Goal: Transaction & Acquisition: Obtain resource

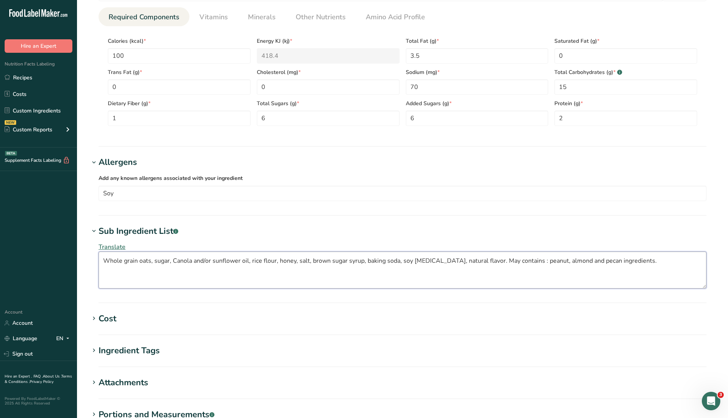
click at [550, 263] on textarea "Whole grain oats, sugar, Canola and/or sunflower oil, rice flour, honey, salt, …" at bounding box center [403, 269] width 608 height 37
click at [567, 261] on textarea "Whole grain oats, sugar, Canola and/or sunflower oil, rice flour, honey, salt, …" at bounding box center [403, 269] width 608 height 37
drag, startPoint x: 601, startPoint y: 245, endPoint x: 591, endPoint y: 247, distance: 9.8
click at [601, 245] on div "Translate Whole grain oats, sugar, Canola and/or sunflower oil, rice flour, hon…" at bounding box center [402, 265] width 627 height 55
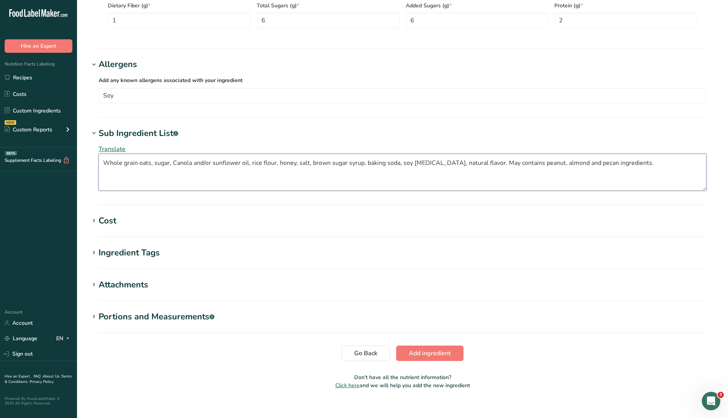
scroll to position [443, 0]
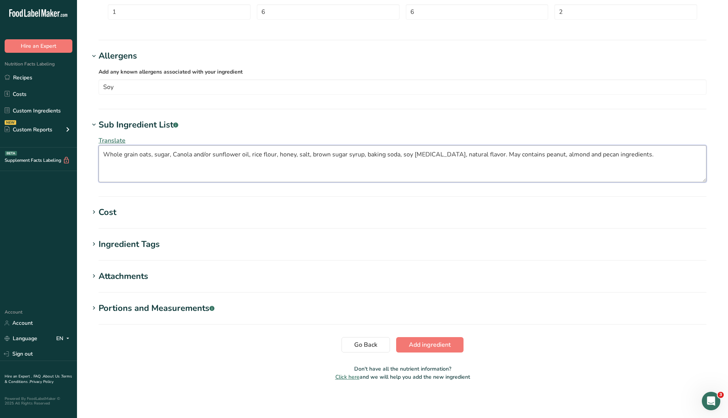
type textarea "Whole grain oats, sugar, Canola and/or sunflower oil, rice flour, honey, salt, …"
click at [454, 340] on button "Add ingredient" at bounding box center [429, 344] width 67 height 15
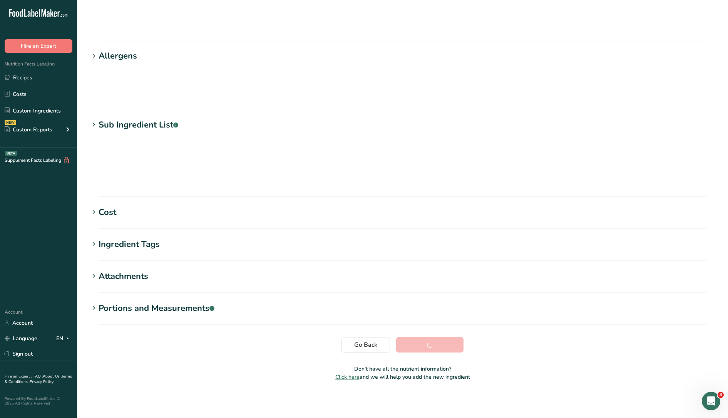
scroll to position [0, 0]
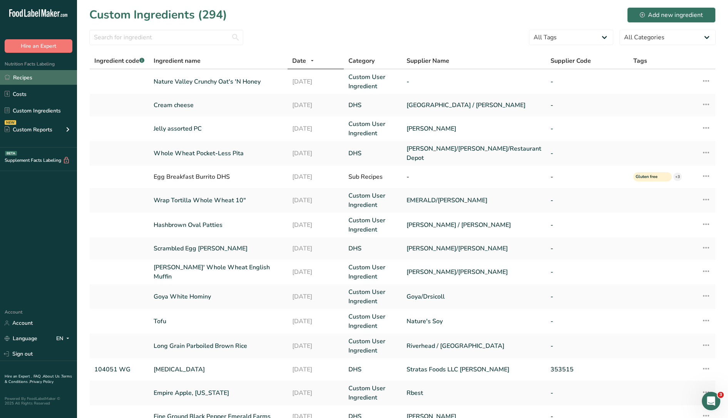
click at [22, 84] on link "Recipes" at bounding box center [38, 77] width 77 height 15
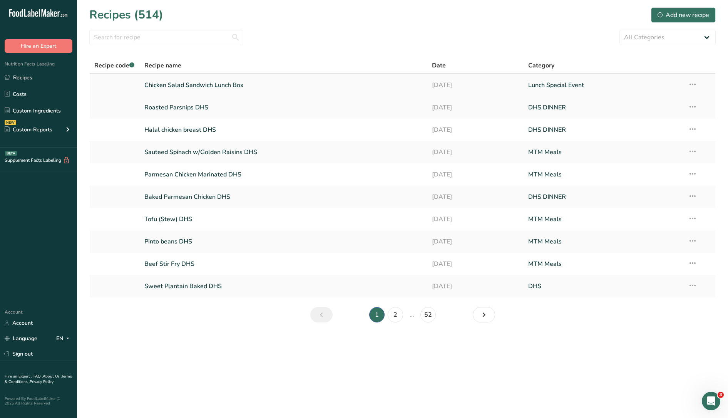
click at [164, 82] on link "Chicken Salad Sandwich Lunch Box" at bounding box center [283, 85] width 279 height 16
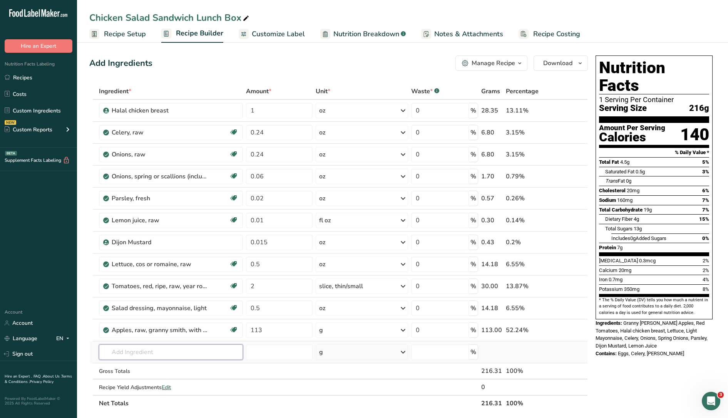
click at [160, 351] on input "text" at bounding box center [171, 351] width 144 height 15
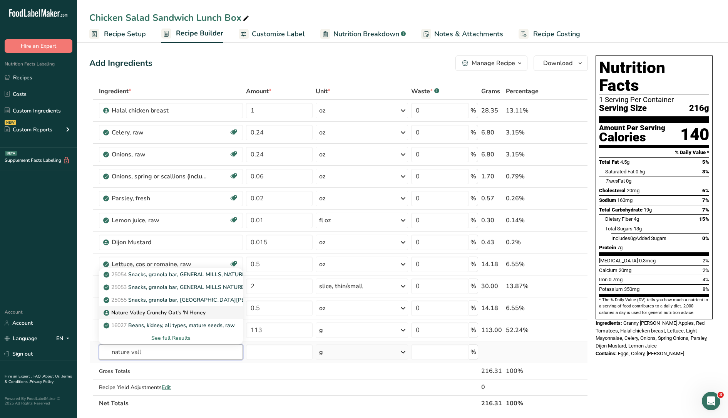
type input "nature vall"
click at [156, 312] on p "Nature Valley Crunchy Oat's 'N Honey" at bounding box center [155, 312] width 101 height 8
type input "Nature Valley Crunchy Oat's 'N Honey"
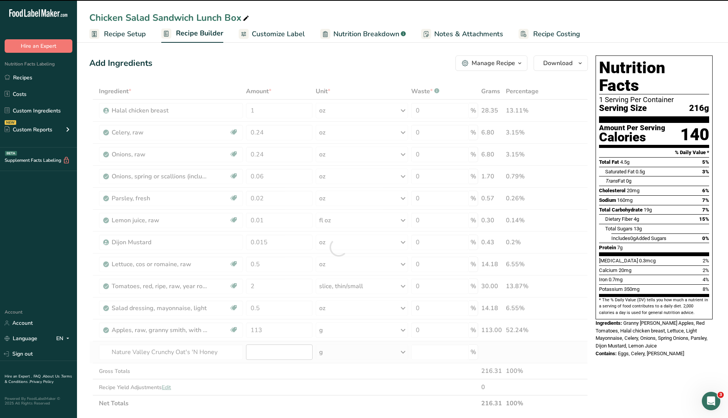
type input "0"
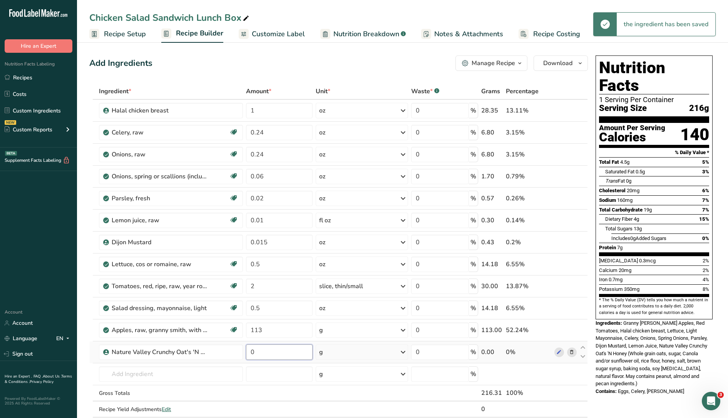
drag, startPoint x: 263, startPoint y: 352, endPoint x: 251, endPoint y: 351, distance: 12.0
click at [251, 351] on input "0" at bounding box center [279, 351] width 67 height 15
type input "21"
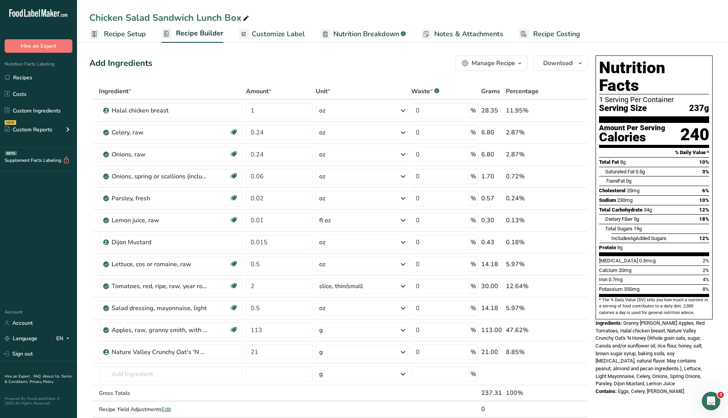
click at [365, 37] on span "Nutrition Breakdown" at bounding box center [366, 34] width 66 height 10
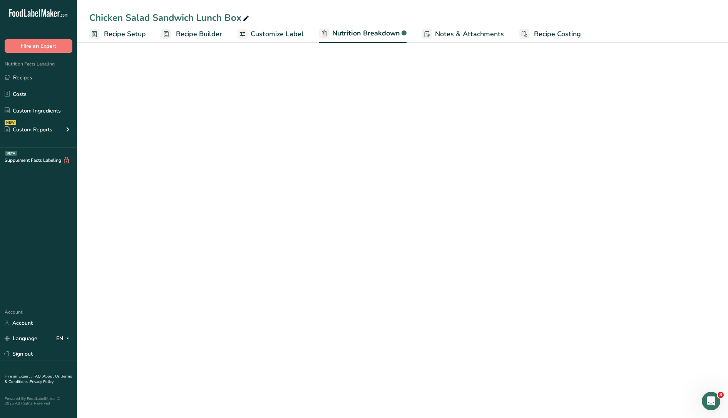
click at [291, 34] on span "Customize Label" at bounding box center [277, 34] width 53 height 10
select select "Calories"
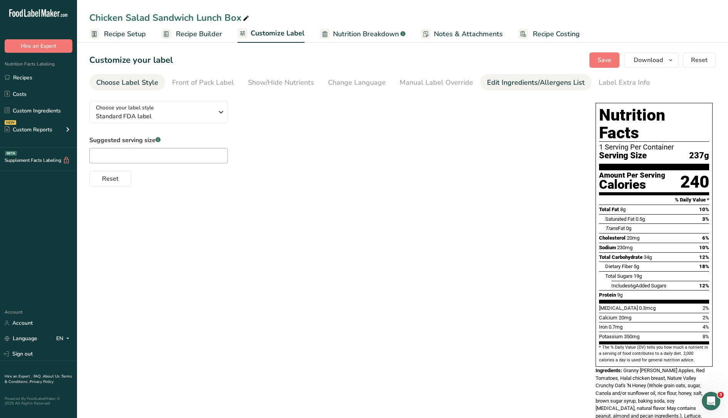
click at [521, 82] on div "Edit Ingredients/Allergens List" at bounding box center [536, 82] width 98 height 10
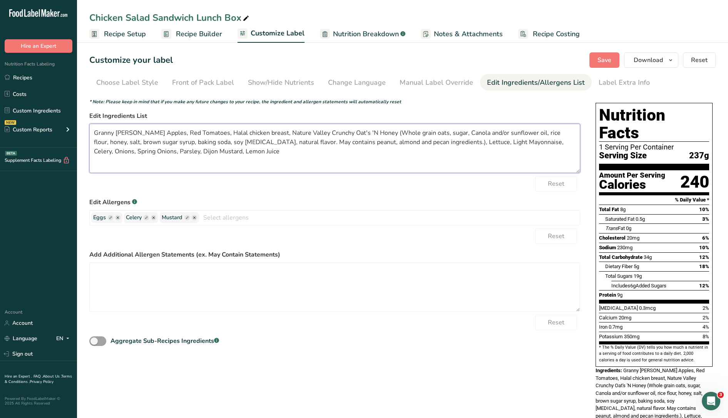
drag, startPoint x: 258, startPoint y: 133, endPoint x: 405, endPoint y: 142, distance: 147.3
click at [405, 142] on textarea "Granny Smith Apples, Red Tomatoes, Halal chicken breast, Nature Valley Crunchy …" at bounding box center [334, 148] width 491 height 49
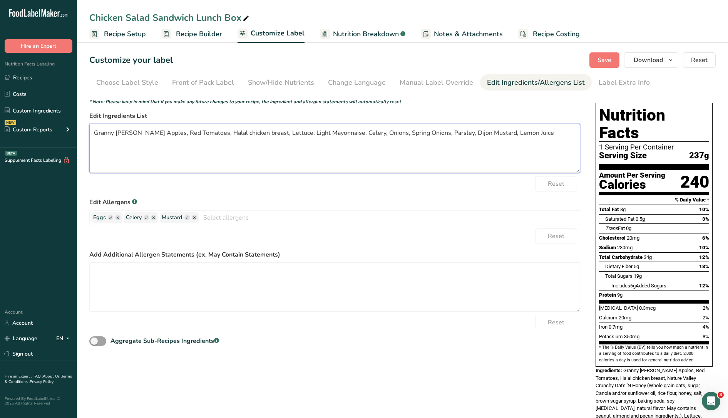
click at [530, 134] on textarea "Granny Smith Apples, Red Tomatoes, Halal chicken breast, Lettuce, Light Mayonna…" at bounding box center [334, 148] width 491 height 49
paste textarea "Nature Valley Crunchy Oat's 'N Honey (Whole grain oats, sugar, Canola and/or su…"
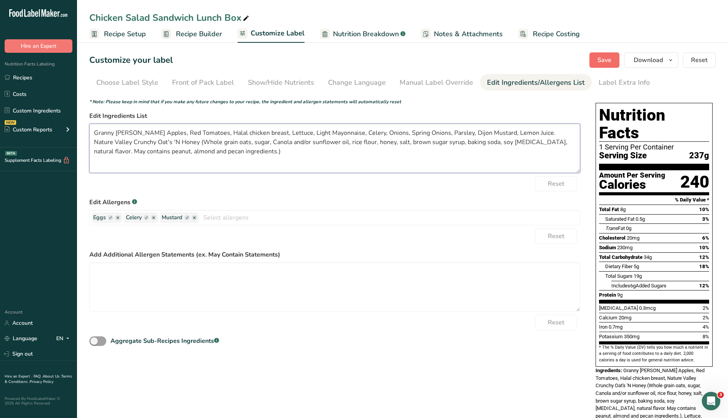
type textarea "Granny Smith Apples, Red Tomatoes, Halal chicken breast, Lettuce, Light Mayonna…"
click at [602, 59] on span "Save" at bounding box center [605, 59] width 14 height 9
click at [665, 60] on button "Download" at bounding box center [651, 59] width 54 height 15
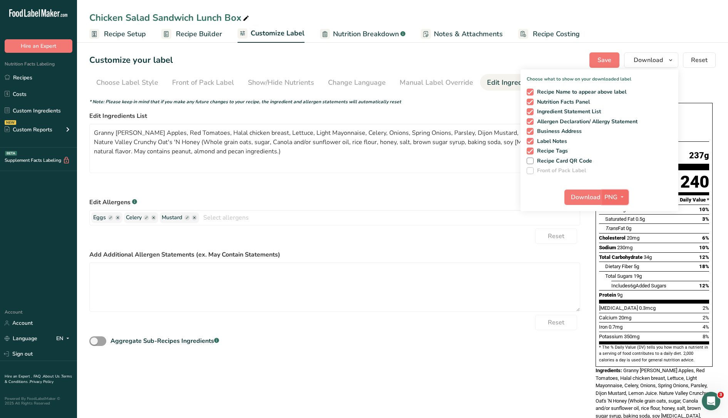
click at [620, 198] on icon "button" at bounding box center [622, 197] width 6 height 10
click at [649, 167] on label "Front of Pack Label" at bounding box center [600, 170] width 146 height 7
click at [138, 34] on span "Recipe Setup" at bounding box center [125, 34] width 42 height 10
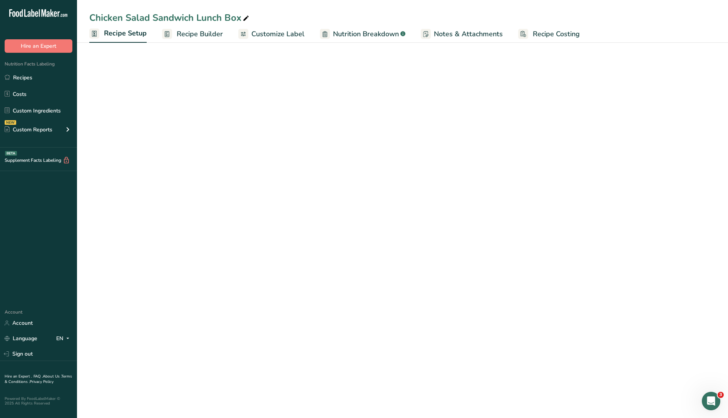
click at [198, 25] on ul "Recipe Setup Recipe Builder Customize Label Nutrition Breakdown .a-a{fill:#3473…" at bounding box center [402, 34] width 651 height 18
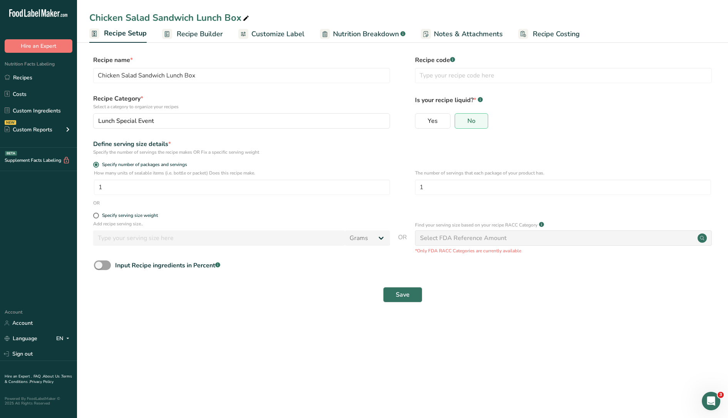
click at [200, 32] on span "Recipe Builder" at bounding box center [200, 34] width 46 height 10
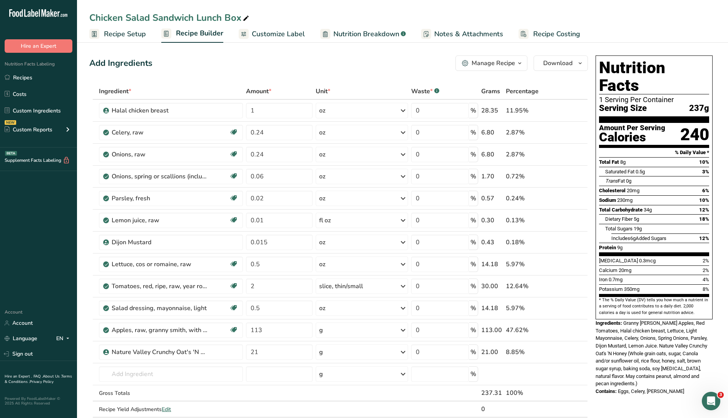
click at [519, 63] on icon "button" at bounding box center [520, 64] width 6 height 10
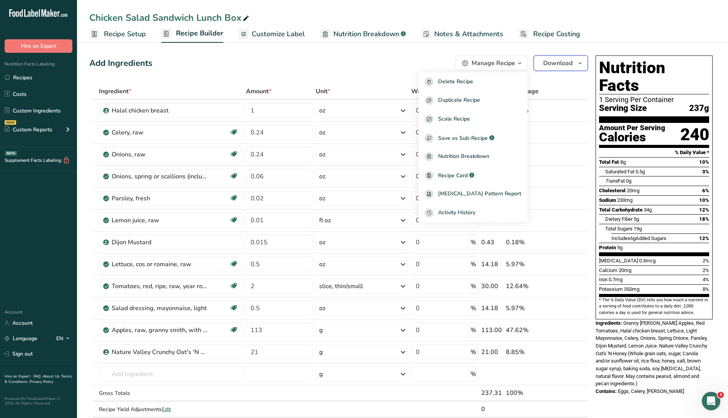
click at [565, 58] on button "Download" at bounding box center [561, 62] width 54 height 15
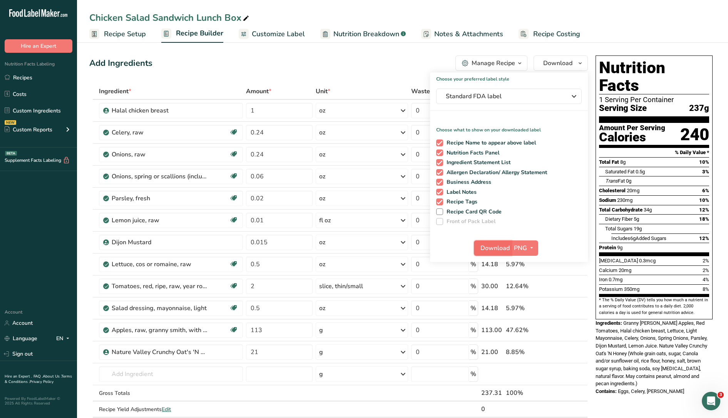
click at [499, 246] on span "Download" at bounding box center [495, 247] width 29 height 9
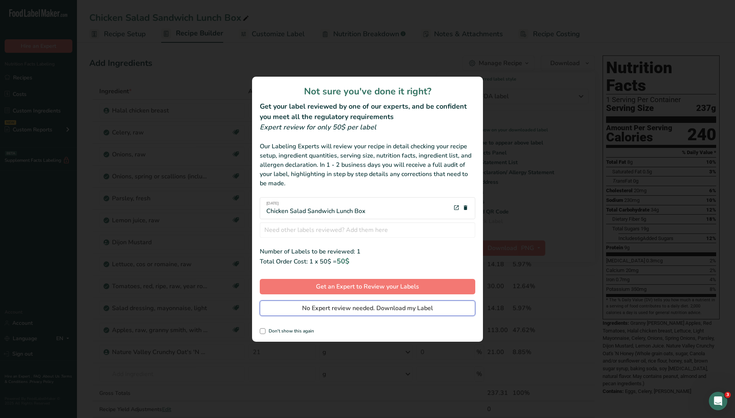
click at [410, 306] on span "No Expert review needed. Download my Label" at bounding box center [367, 307] width 131 height 9
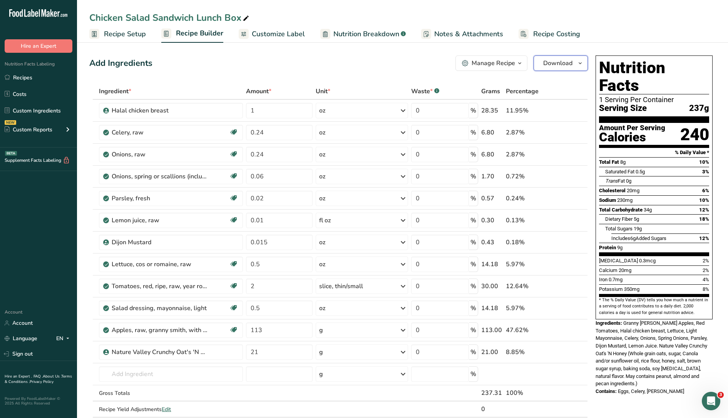
click at [553, 61] on span "Download" at bounding box center [557, 63] width 29 height 9
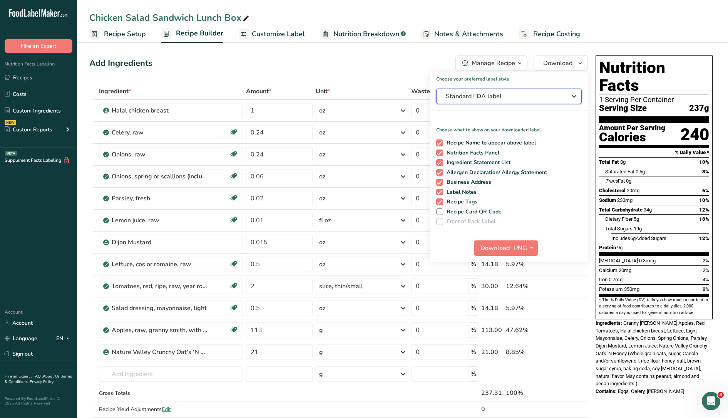
click at [501, 98] on span "Standard FDA label" at bounding box center [504, 96] width 116 height 9
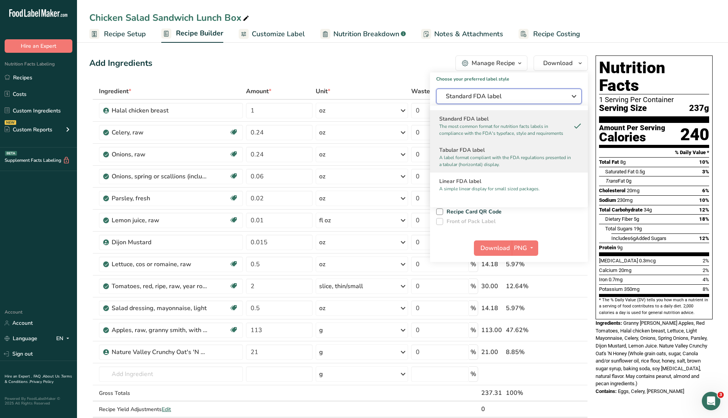
scroll to position [48, 0]
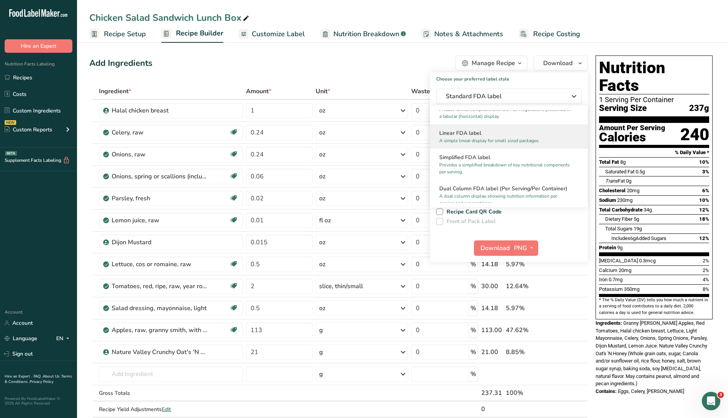
click at [492, 135] on h2 "Linear FDA label" at bounding box center [508, 133] width 139 height 8
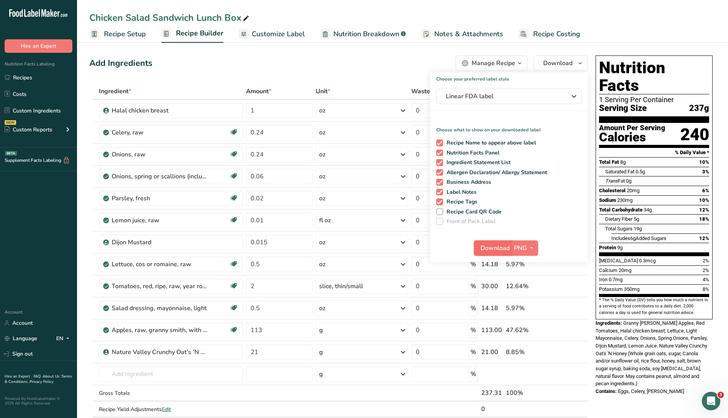
click at [500, 248] on span "Download" at bounding box center [495, 247] width 29 height 9
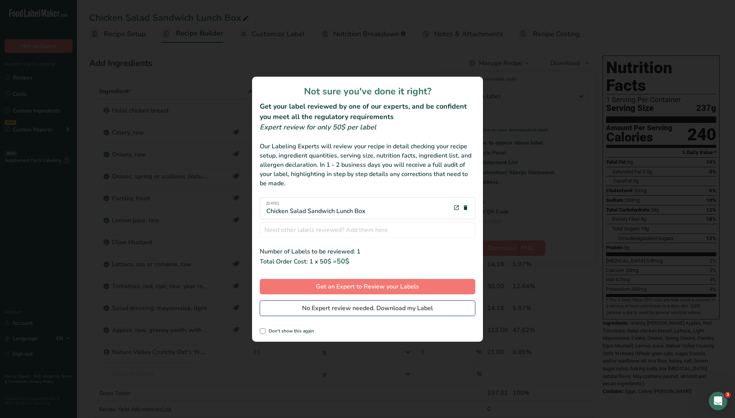
click at [434, 310] on button "No Expert review needed. Download my Label" at bounding box center [368, 307] width 216 height 15
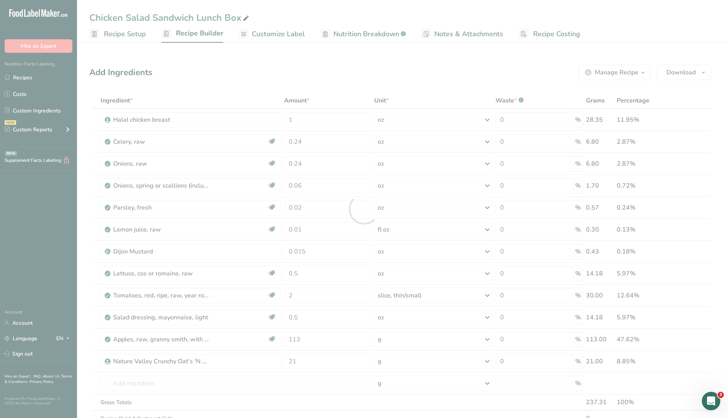
scroll to position [0, 0]
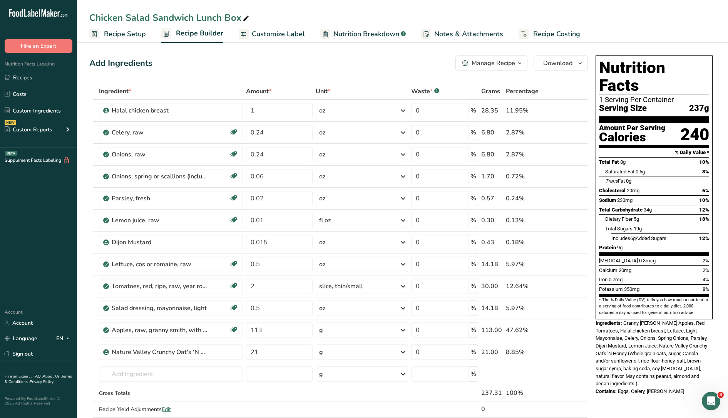
click at [361, 35] on span "Nutrition Breakdown" at bounding box center [366, 34] width 66 height 10
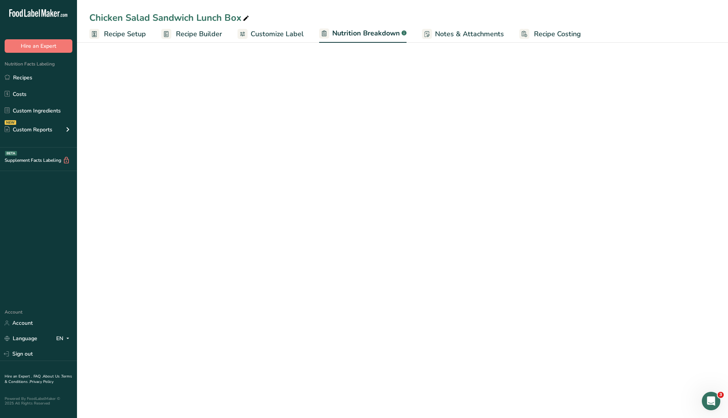
select select "Calories"
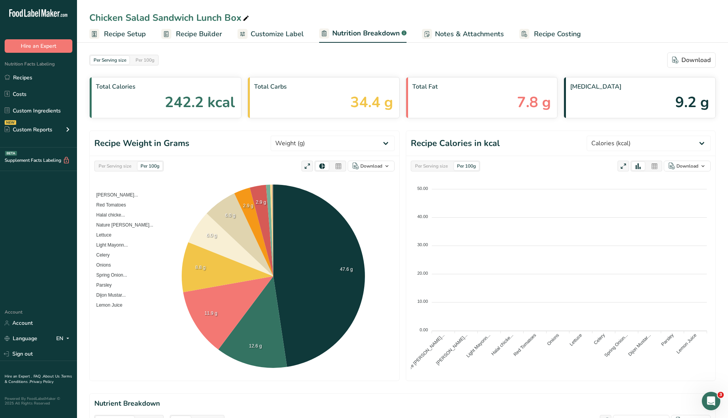
click at [285, 34] on span "Customize Label" at bounding box center [277, 34] width 53 height 10
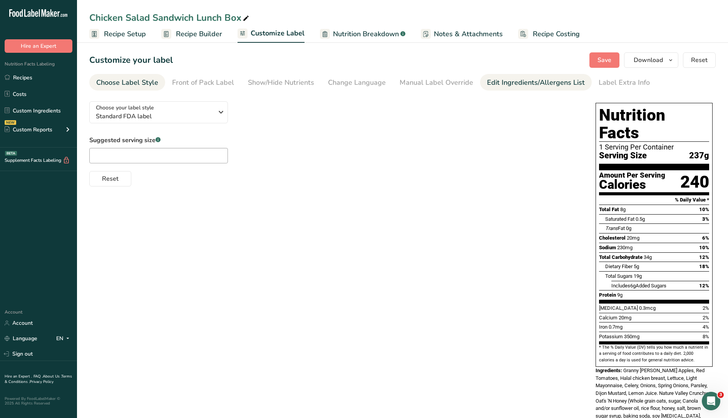
click at [499, 84] on div "Edit Ingredients/Allergens List" at bounding box center [536, 82] width 98 height 10
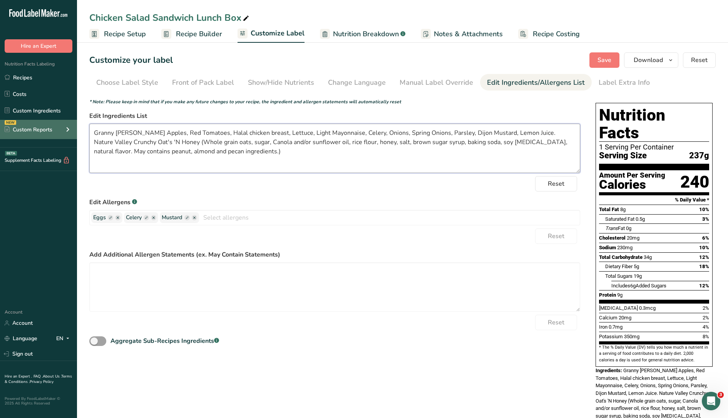
drag, startPoint x: 133, startPoint y: 132, endPoint x: 67, endPoint y: 128, distance: 65.6
click at [72, 131] on div ".a-20{fill:#fff;} Hire an Expert Nutrition Facts Labeling Recipes Costs Custom …" at bounding box center [364, 231] width 728 height 462
click at [112, 133] on textarea "Apples, Red Tomatoes, Halal chicken breast, Lettuce, Light Mayonnaise, Celery, …" at bounding box center [334, 148] width 491 height 49
drag, startPoint x: 114, startPoint y: 134, endPoint x: 83, endPoint y: 130, distance: 30.7
click at [84, 131] on section "Customize your label Save Download Choose what to show on your downloaded label…" at bounding box center [402, 251] width 651 height 422
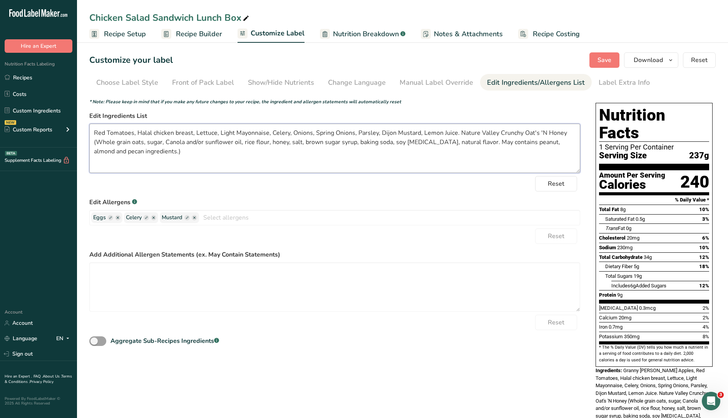
click at [159, 152] on textarea "Red Tomatoes, Halal chicken breast, Lettuce, Light Mayonnaise, Celery, Onions, …" at bounding box center [334, 148] width 491 height 49
paste textarea "Nature Valley Crunchy Oat's 'N Honey (Whole grain oats, sugar, Canola and/or su…"
click at [112, 131] on textarea "Apple, Red Tomatoes, Halal chicken breast, Lettuce, Light Mayonnaise, Celery, O…" at bounding box center [334, 148] width 491 height 49
drag, startPoint x: 253, startPoint y: 131, endPoint x: 239, endPoint y: 129, distance: 13.7
click at [239, 129] on textarea "Apple, Red Tomatoes, Halal chicken breast, Lettuce, Light Mayonnaise, Celery, O…" at bounding box center [334, 148] width 491 height 49
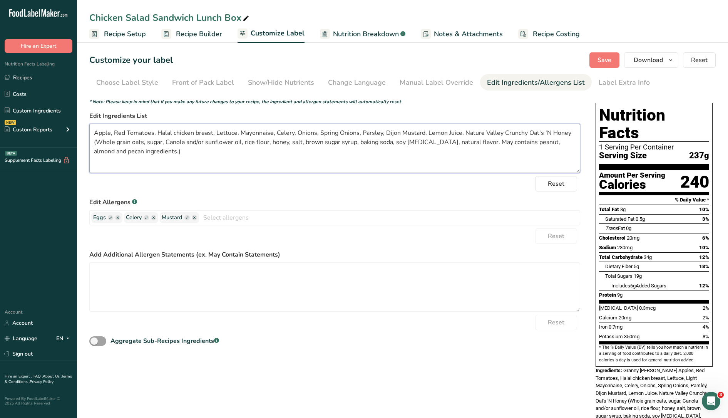
drag, startPoint x: 322, startPoint y: 133, endPoint x: 357, endPoint y: 130, distance: 35.9
click at [357, 130] on textarea "Apple, Red Tomatoes, Halal chicken breast, Lettuce, Mayonnaise, Celery, Onions,…" at bounding box center [334, 148] width 491 height 49
click at [512, 133] on textarea "Apple, Red Tomatoes, Halal chicken breast, Lettuce, Mayonnaise, Celery, Onions,…" at bounding box center [334, 148] width 491 height 49
click at [474, 145] on textarea "Apple, Red Tomatoes, Halal chicken breast, Lettuce, Mayonnaise, Celery, Onions,…" at bounding box center [334, 148] width 491 height 49
click at [534, 145] on textarea "Apple, Red Tomatoes, Halal chicken breast, Lettuce, Mayonnaise, Celery, Onions,…" at bounding box center [334, 148] width 491 height 49
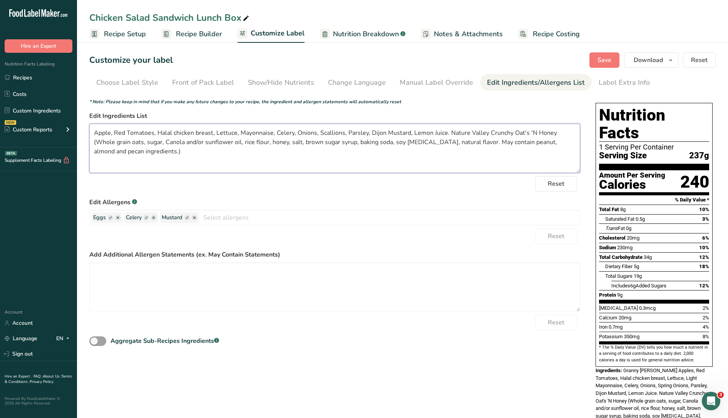
click at [480, 166] on textarea "Apple, Red Tomatoes, Halal chicken breast, Lettuce, Mayonnaise, Celery, Onions,…" at bounding box center [334, 148] width 491 height 49
type textarea "Apple, Red Tomatoes, Halal chicken breast, Lettuce, Mayonnaise, Celery, Onions,…"
click at [603, 61] on span "Save" at bounding box center [605, 59] width 14 height 9
click at [674, 60] on span "button" at bounding box center [670, 59] width 9 height 9
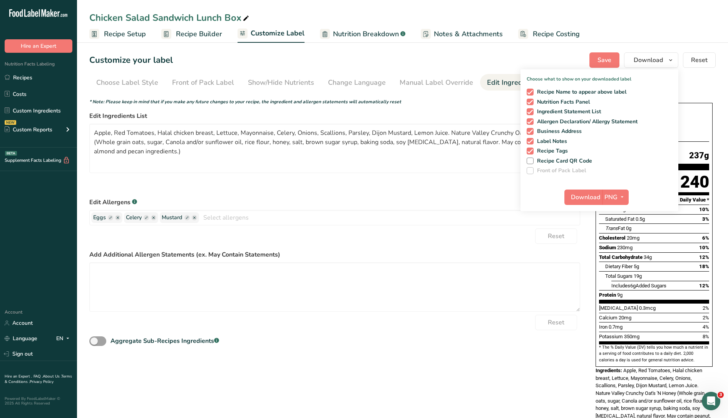
click at [199, 37] on span "Recipe Builder" at bounding box center [199, 34] width 46 height 10
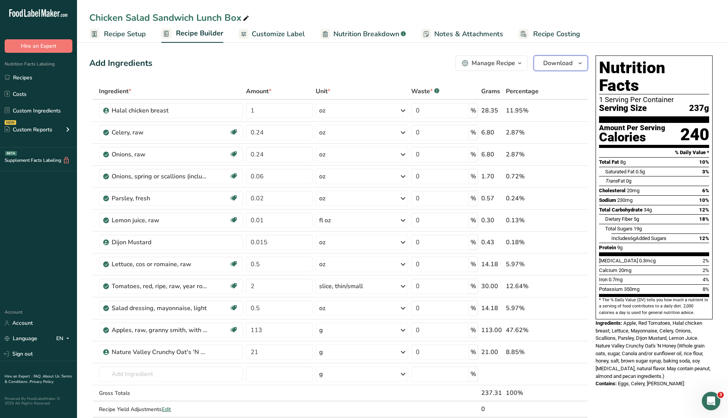
click at [568, 67] on span "Download" at bounding box center [557, 63] width 29 height 9
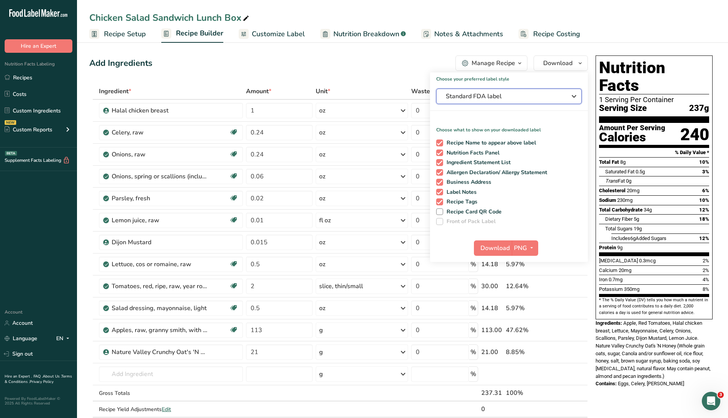
click at [523, 96] on span "Standard FDA label" at bounding box center [504, 96] width 116 height 9
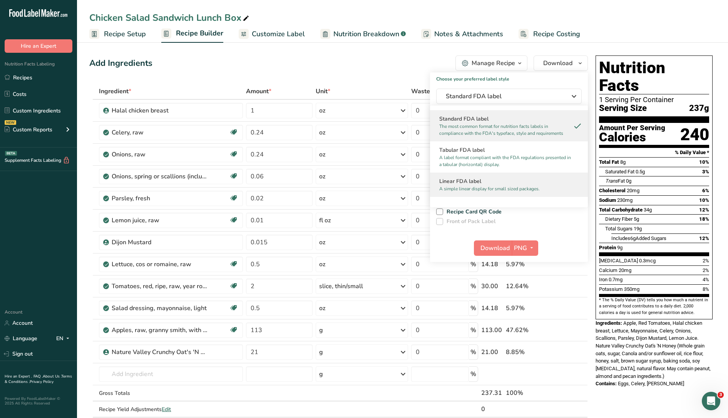
click at [489, 184] on h2 "Linear FDA label" at bounding box center [508, 181] width 139 height 8
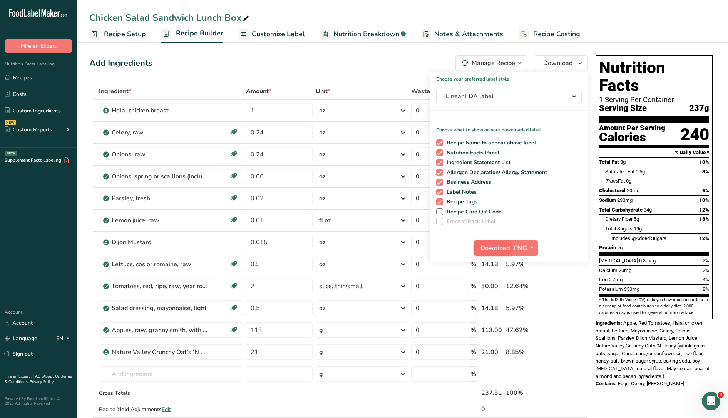
click at [503, 246] on span "Download" at bounding box center [495, 247] width 29 height 9
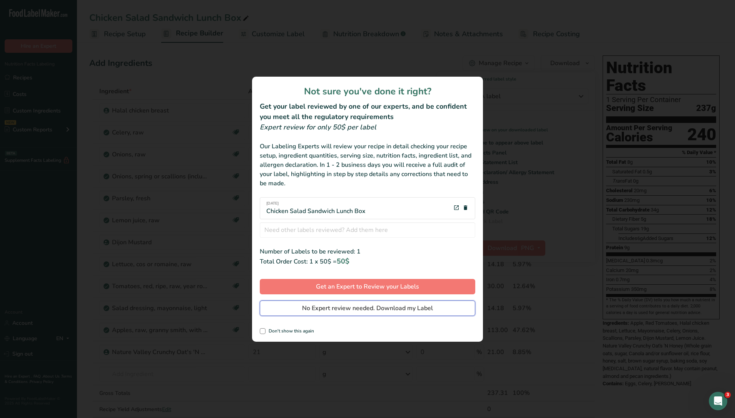
click at [454, 307] on button "No Expert review needed. Download my Label" at bounding box center [368, 307] width 216 height 15
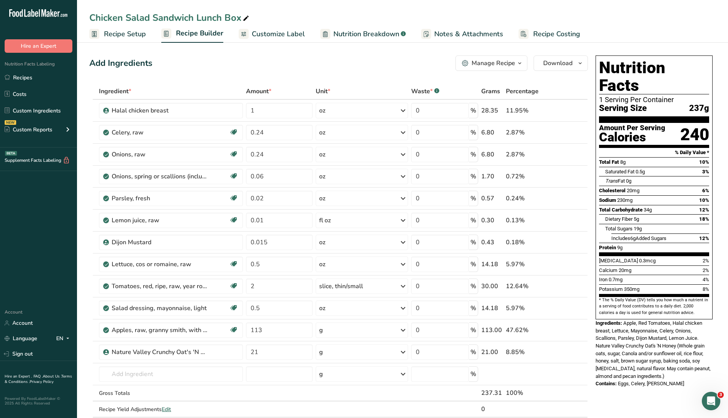
click at [139, 34] on span "Recipe Setup" at bounding box center [125, 34] width 42 height 10
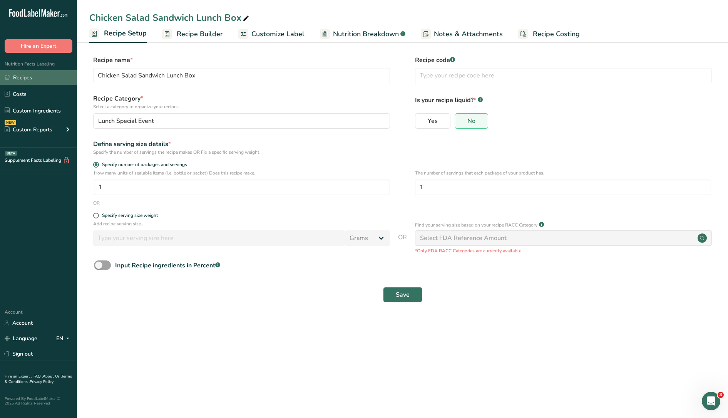
click at [35, 80] on link "Recipes" at bounding box center [38, 77] width 77 height 15
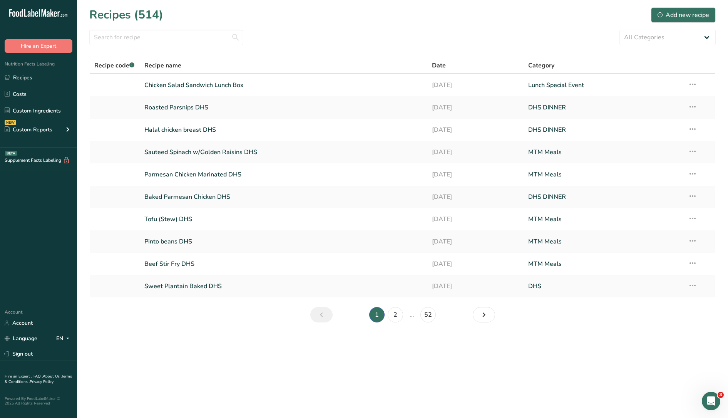
click at [465, 394] on main "Recipes (514) Add new recipe All Categories Baked Goods Beverages Breakfast Cit…" at bounding box center [364, 209] width 728 height 418
click at [437, 384] on main "Recipes (514) Add new recipe All Categories Baked Goods Beverages Breakfast Cit…" at bounding box center [364, 209] width 728 height 418
click at [696, 78] on icon at bounding box center [692, 84] width 9 height 14
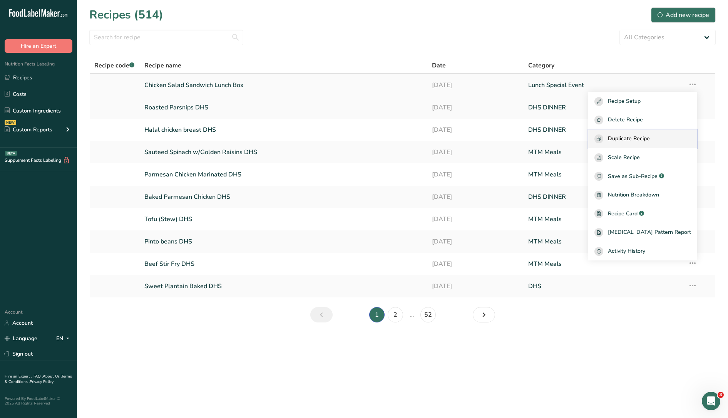
click at [648, 136] on span "Duplicate Recipe" at bounding box center [629, 138] width 42 height 9
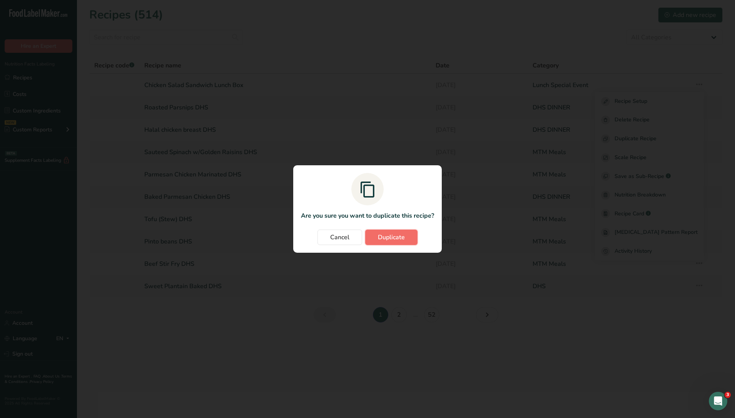
click at [395, 241] on span "Duplicate" at bounding box center [391, 237] width 27 height 9
click at [407, 239] on button "Duplicate" at bounding box center [391, 237] width 52 height 15
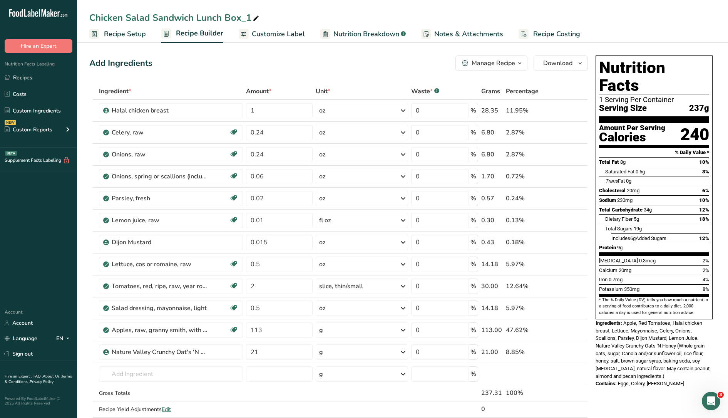
click at [257, 14] on icon at bounding box center [256, 18] width 7 height 11
drag, startPoint x: 149, startPoint y: 18, endPoint x: 74, endPoint y: 17, distance: 75.5
click at [74, 17] on div ".a-20{fill:#fff;} Hire an Expert Nutrition Facts Labeling Recipes Costs Custom …" at bounding box center [364, 359] width 728 height 718
click at [238, 19] on input "Vegetarian Sandwich Lunch Box_1" at bounding box center [402, 18] width 627 height 14
type input "Vegetarian Sandwich Lunch Box"
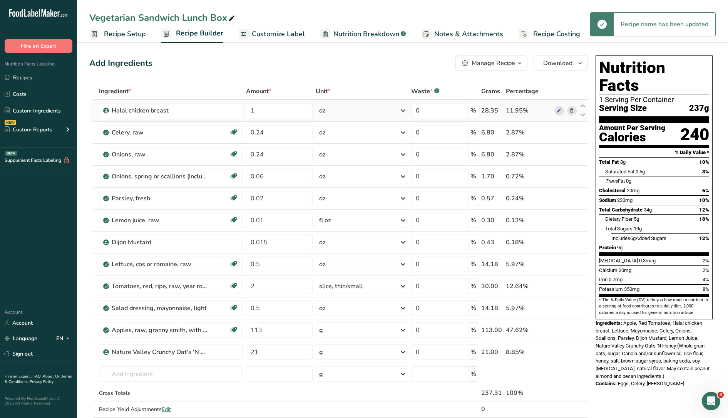
click at [572, 110] on icon at bounding box center [571, 111] width 5 height 8
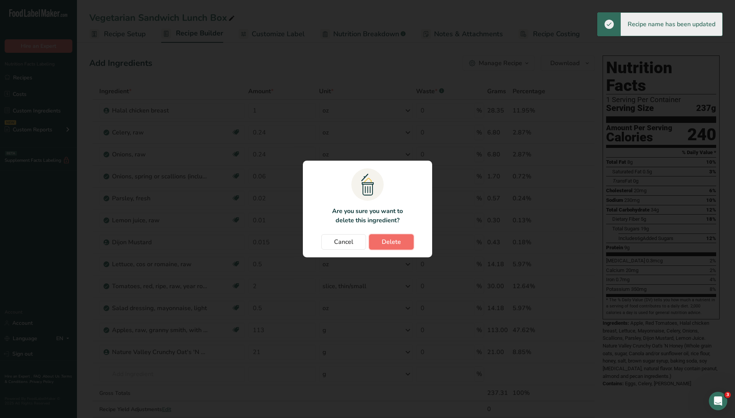
click at [390, 245] on span "Delete" at bounding box center [391, 241] width 19 height 9
type input "0.24"
type input "0.06"
type input "0.02"
type input "0.01"
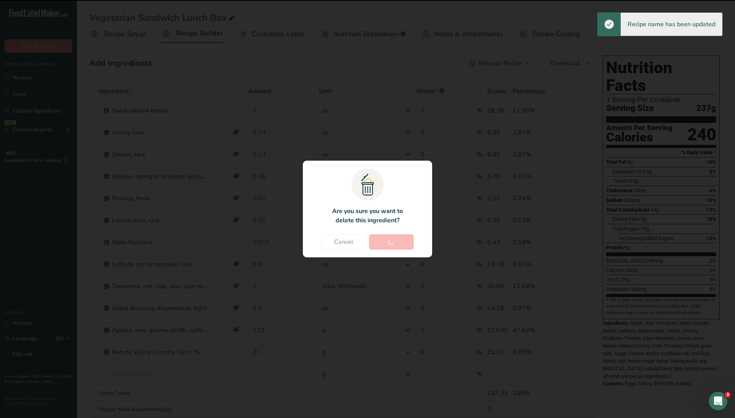
type input "0.015"
type input "0.5"
type input "2"
type input "0.5"
type input "113"
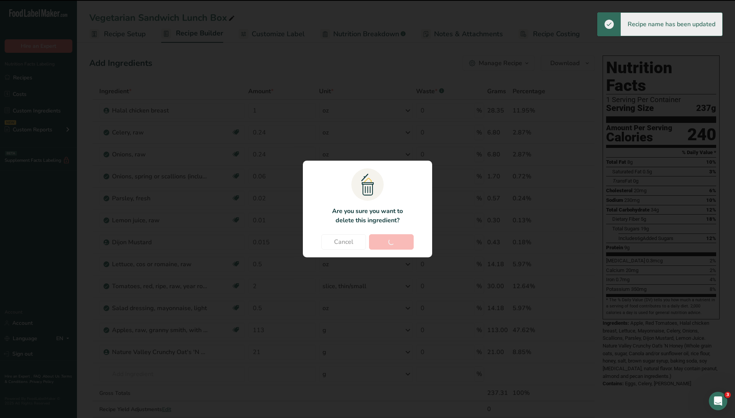
type input "21"
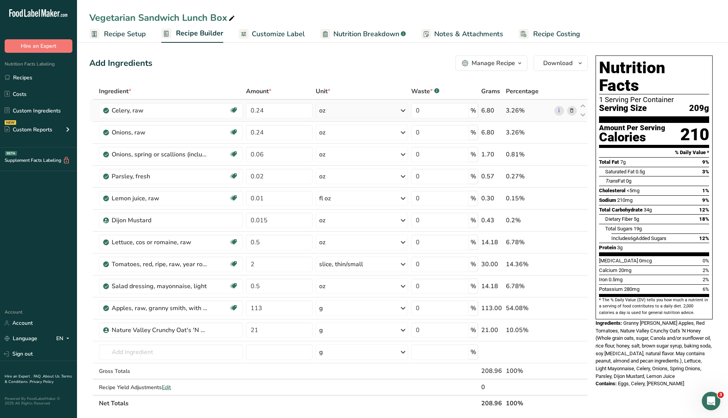
click at [574, 113] on icon at bounding box center [571, 111] width 5 height 8
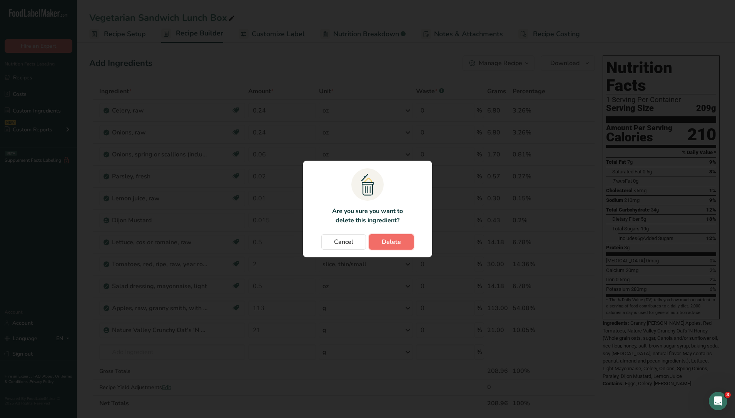
click at [402, 238] on button "Delete" at bounding box center [391, 241] width 45 height 15
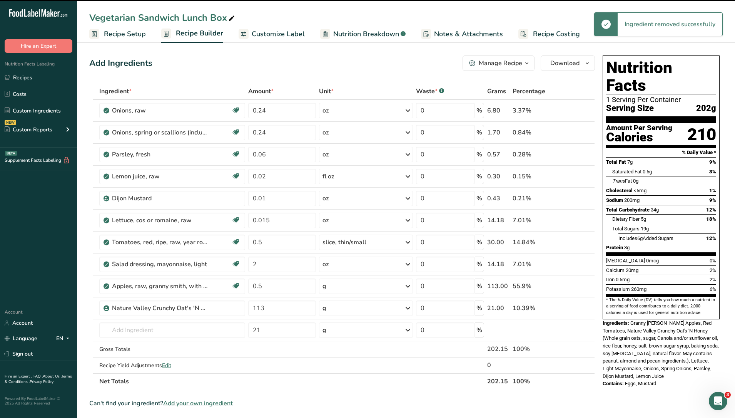
type input "0.06"
type input "0.02"
type input "0.01"
type input "0.015"
type input "0.5"
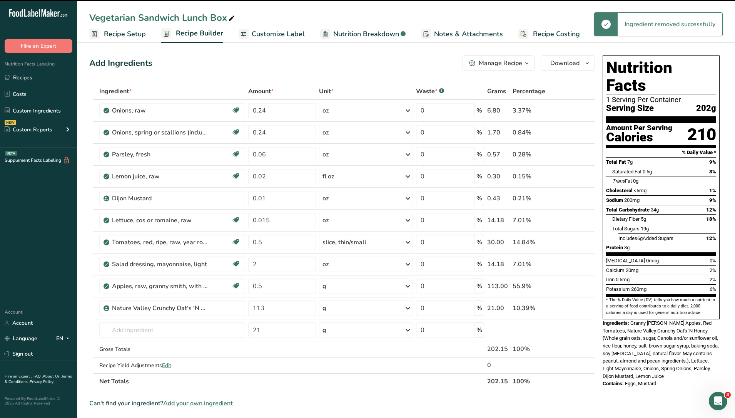
type input "2"
type input "0.5"
type input "113"
type input "21"
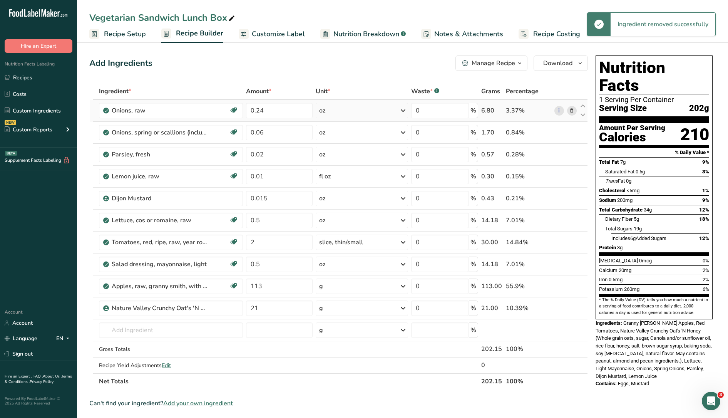
click at [572, 112] on icon at bounding box center [571, 111] width 5 height 8
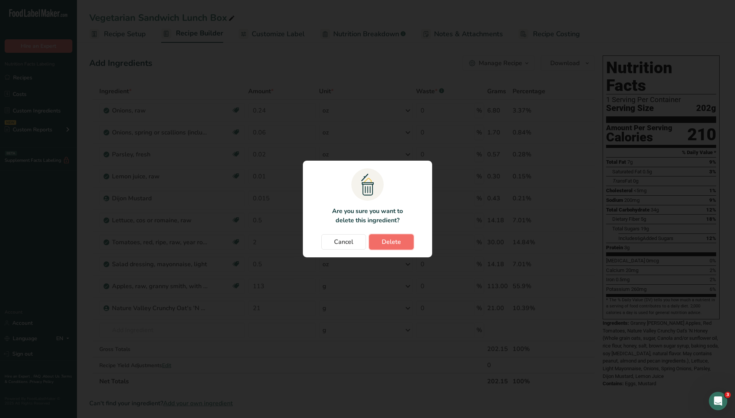
click at [399, 244] on span "Delete" at bounding box center [391, 241] width 19 height 9
type input "0.06"
type input "0.02"
type input "0.01"
type input "0.015"
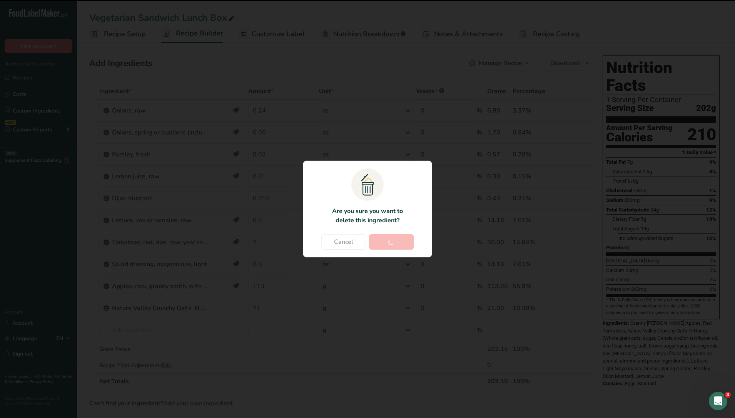
type input "0.5"
type input "2"
type input "0.5"
type input "113"
type input "21"
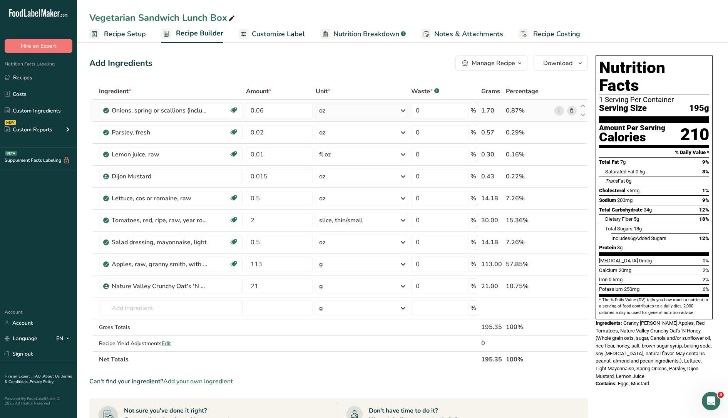
click at [570, 110] on icon at bounding box center [571, 111] width 5 height 8
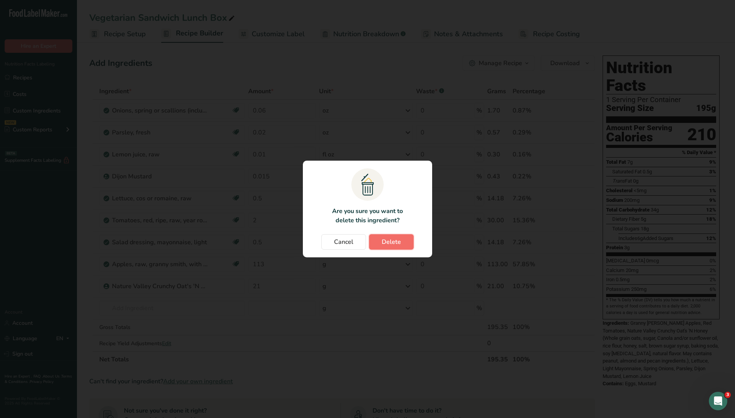
click at [399, 242] on span "Delete" at bounding box center [391, 241] width 19 height 9
type input "0.02"
type input "0.01"
type input "0.015"
type input "0.5"
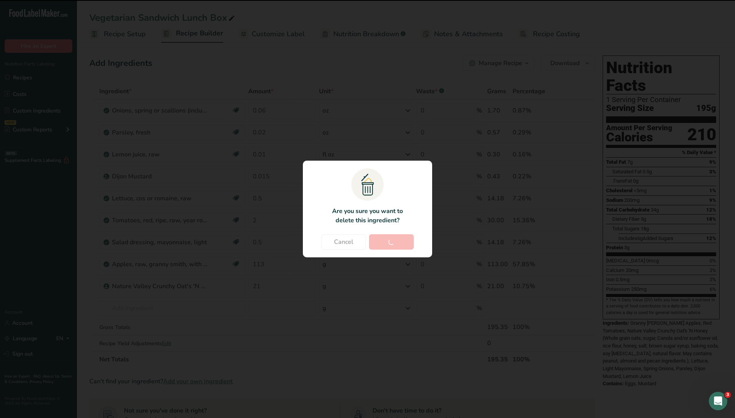
type input "2"
type input "0.5"
type input "113"
type input "21"
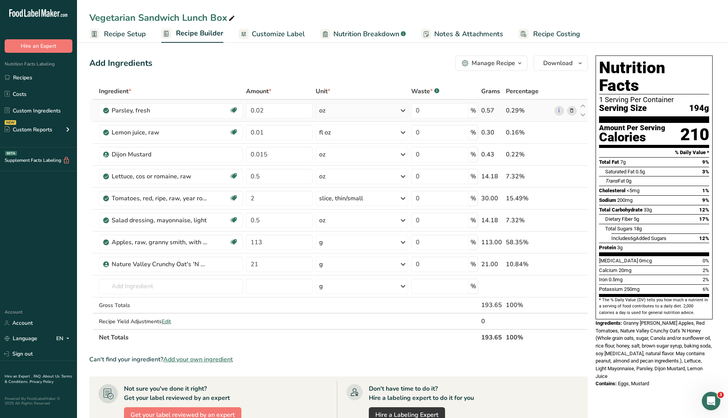
click at [570, 113] on icon at bounding box center [571, 111] width 5 height 8
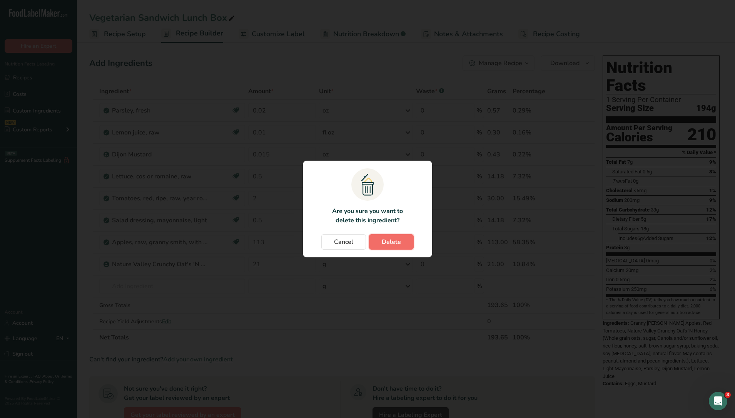
click at [393, 249] on button "Delete" at bounding box center [391, 241] width 45 height 15
type input "0.01"
type input "0.015"
type input "0.5"
type input "2"
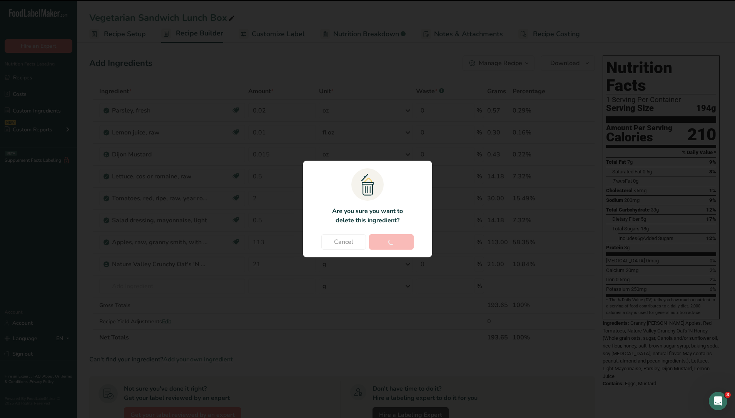
type input "0.5"
type input "113"
type input "21"
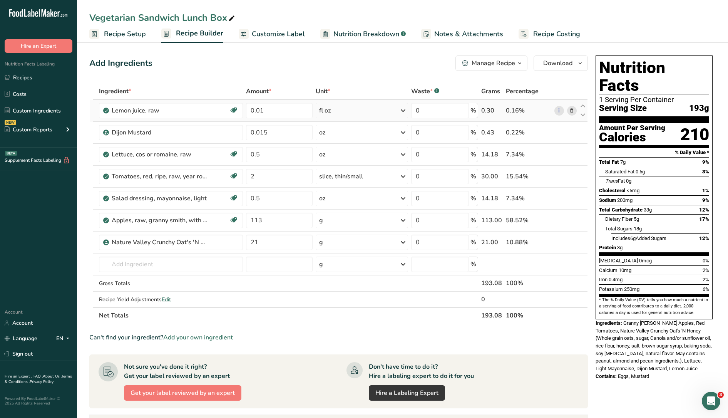
click at [574, 108] on icon at bounding box center [571, 111] width 5 height 8
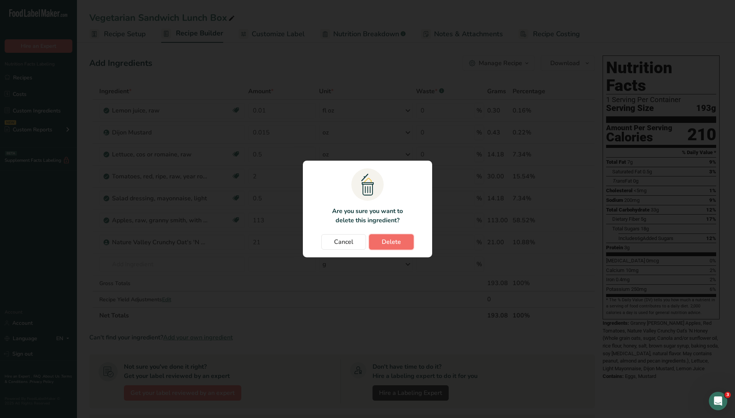
click at [399, 243] on span "Delete" at bounding box center [391, 241] width 19 height 9
type input "0.015"
type input "0.5"
type input "2"
type input "0.5"
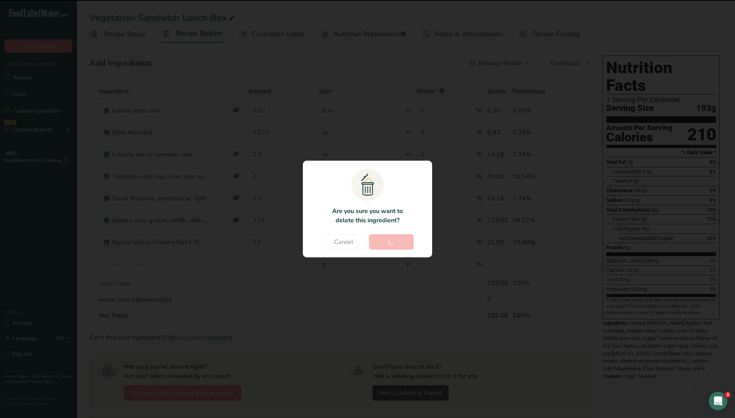
type input "113"
type input "21"
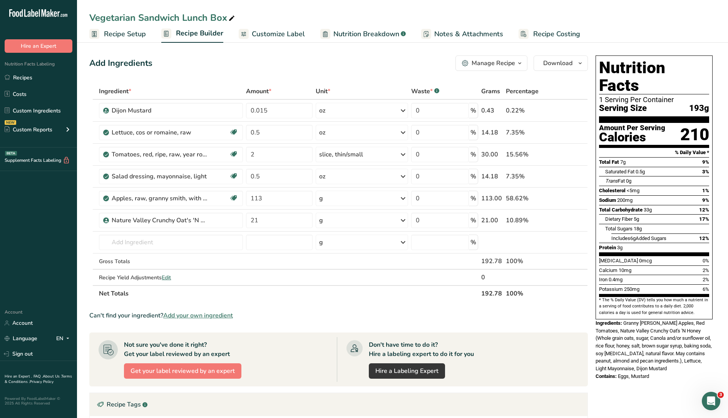
click at [528, 312] on div "Can't find your ingredient? Add your own ingredient" at bounding box center [338, 315] width 499 height 9
click at [417, 312] on div "Can't find your ingredient? Add your own ingredient" at bounding box center [338, 315] width 499 height 9
click at [570, 110] on icon at bounding box center [571, 111] width 5 height 8
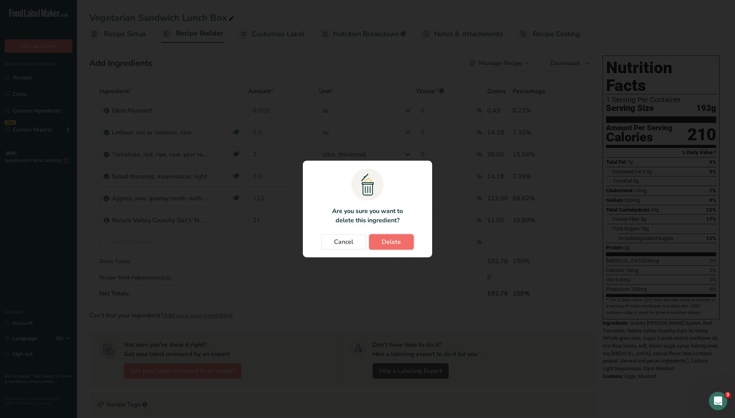
click at [394, 245] on span "Delete" at bounding box center [391, 241] width 19 height 9
type input "0.5"
type input "2"
type input "0.5"
type input "113"
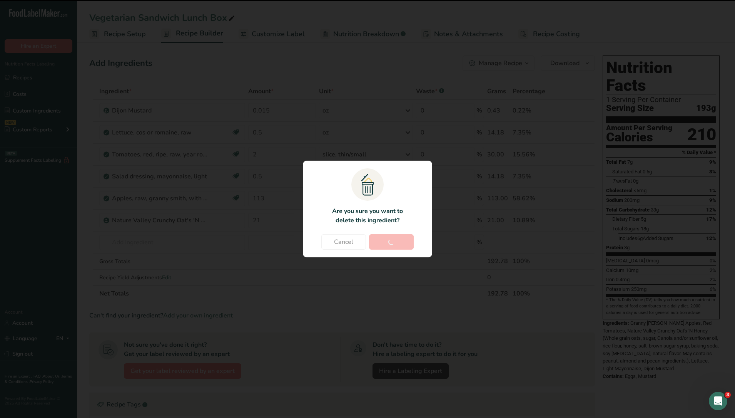
type input "21"
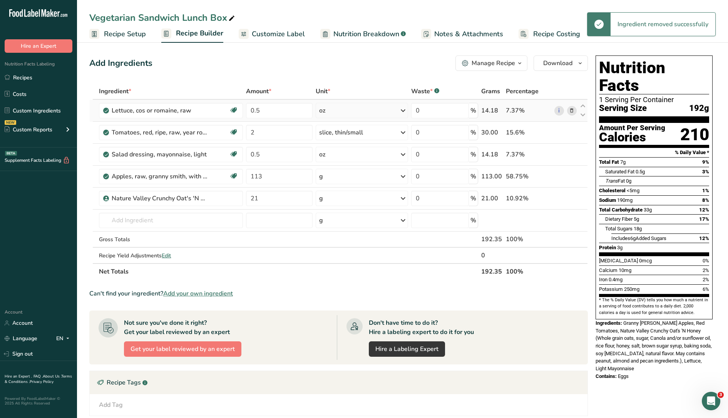
click at [573, 114] on icon at bounding box center [571, 111] width 5 height 8
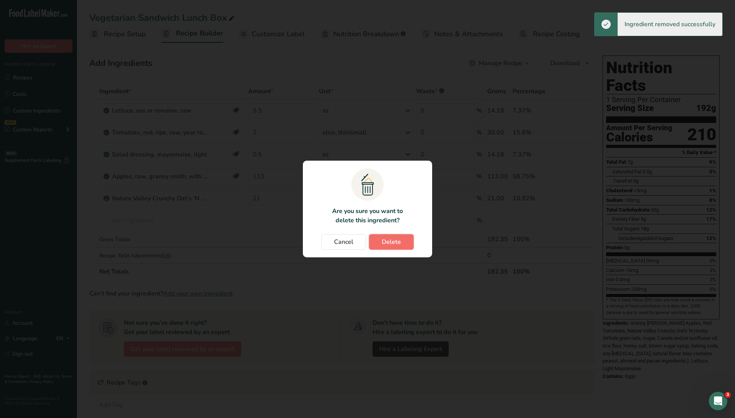
click at [395, 241] on span "Delete" at bounding box center [391, 241] width 19 height 9
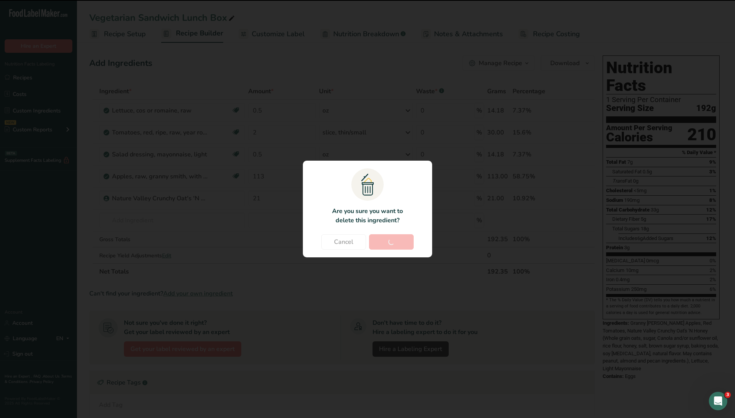
type input "2"
type input "0.5"
type input "113"
type input "21"
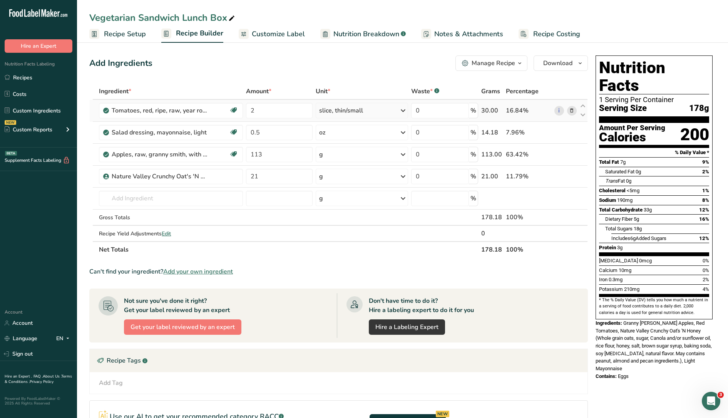
click at [575, 112] on icon at bounding box center [571, 111] width 5 height 8
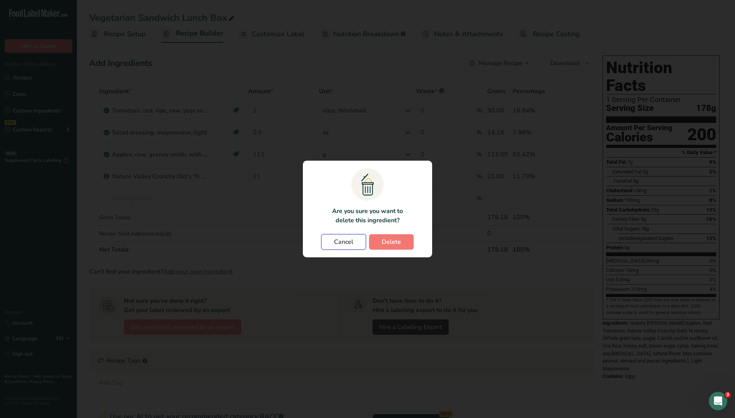
click at [345, 241] on span "Cancel" at bounding box center [343, 241] width 19 height 9
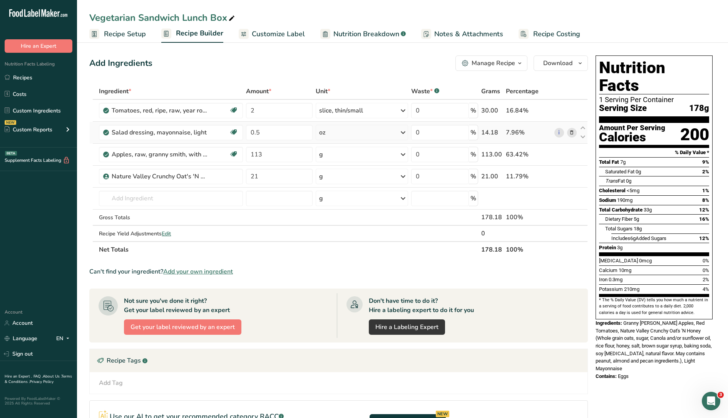
click at [571, 130] on icon at bounding box center [571, 133] width 5 height 8
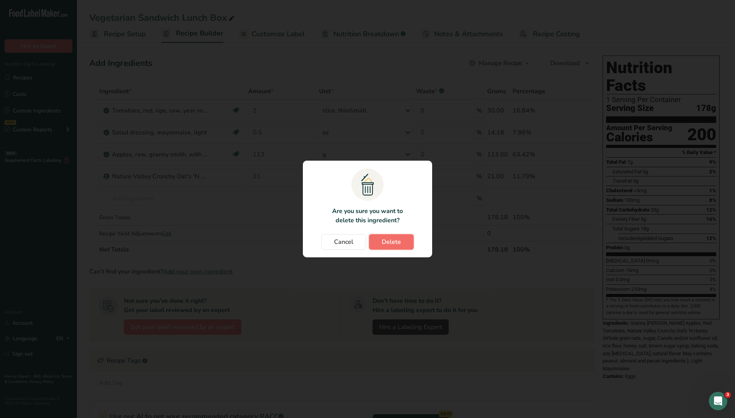
click at [398, 243] on span "Delete" at bounding box center [391, 241] width 19 height 9
type input "113"
type input "21"
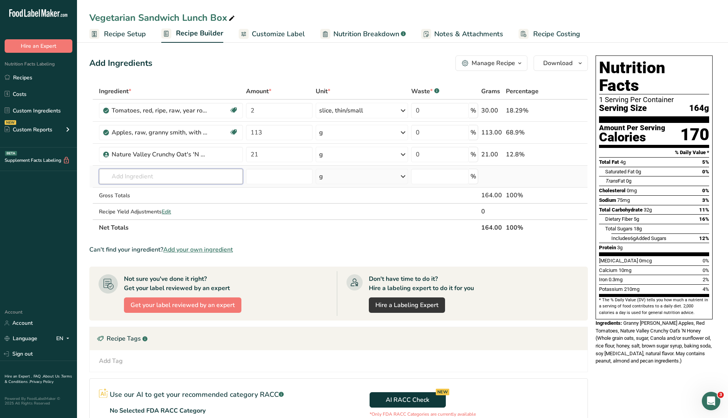
click at [229, 174] on input "text" at bounding box center [171, 176] width 144 height 15
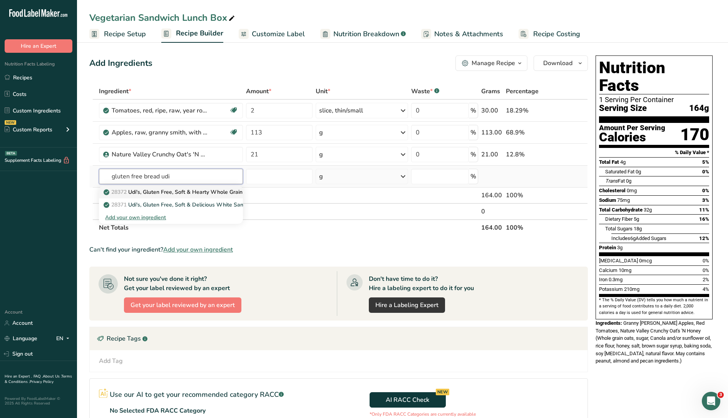
type input "gluten free bread udi"
click at [192, 195] on p "28372 Udi's, Gluten Free, Soft & Hearty Whole Grain Bread" at bounding box center [182, 192] width 154 height 8
type input "Udi's, Gluten Free, Soft & Hearty Whole Grain Bread"
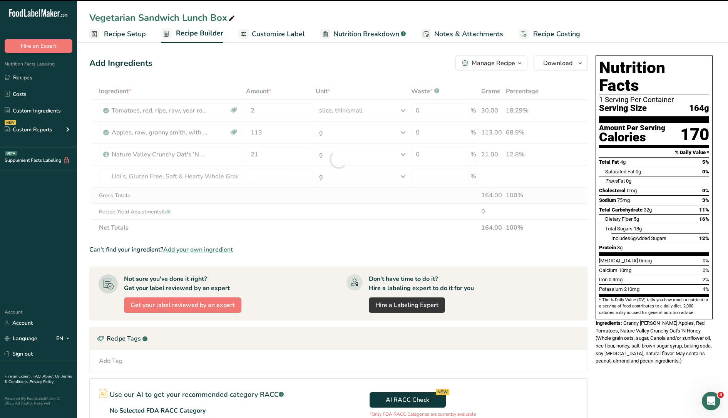
type input "0"
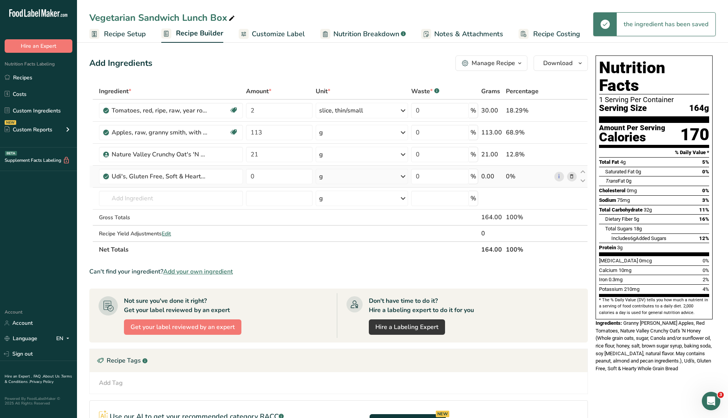
click at [319, 175] on div "g" at bounding box center [321, 176] width 4 height 9
click at [335, 204] on div "1 slice" at bounding box center [352, 202] width 65 height 11
drag, startPoint x: 258, startPoint y: 177, endPoint x: 236, endPoint y: 174, distance: 22.1
click at [236, 174] on tr "Udi's, Gluten Free, Soft & Hearty Whole Grain Bread 0 slice Portions 1 slice We…" at bounding box center [339, 177] width 498 height 22
type input "2"
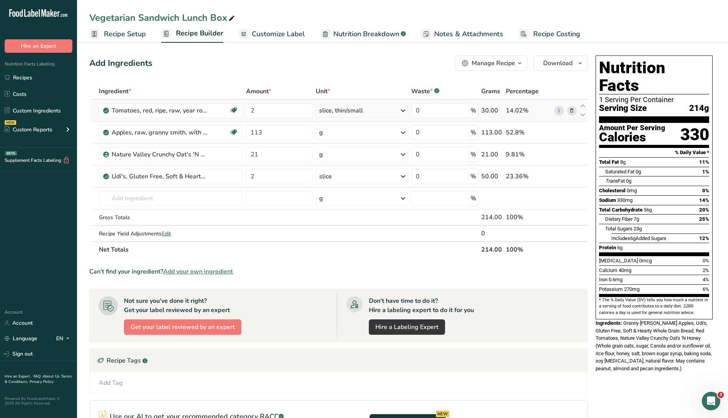
click at [571, 111] on icon at bounding box center [571, 111] width 5 height 8
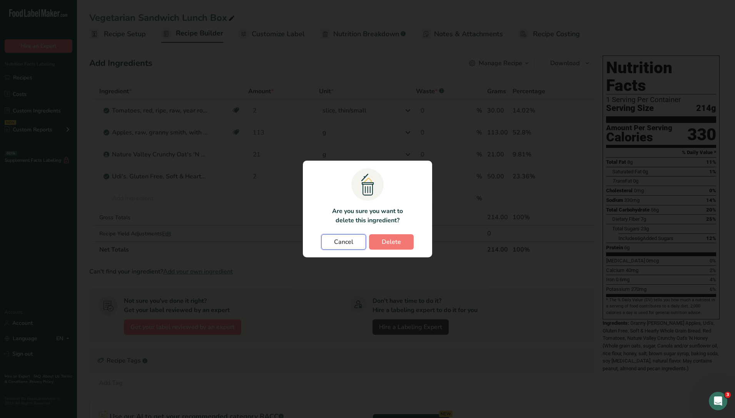
click at [360, 242] on button "Cancel" at bounding box center [344, 241] width 45 height 15
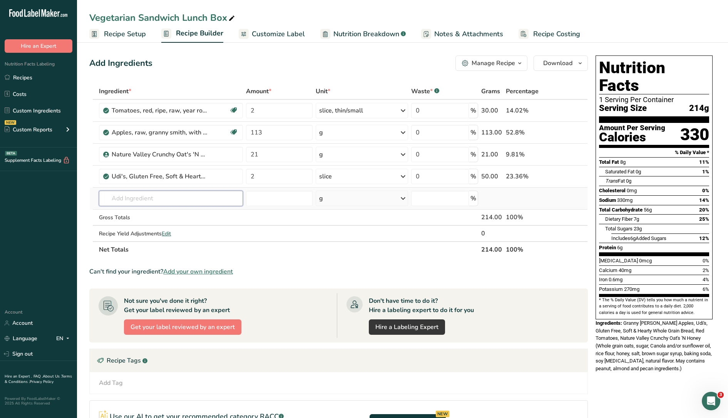
click at [204, 197] on input "text" at bounding box center [171, 198] width 144 height 15
type input "lettuce rom"
click at [193, 216] on p "11251 Lettuce, cos or romaine, raw" at bounding box center [152, 214] width 94 height 8
type input "Lettuce, cos or romaine, raw"
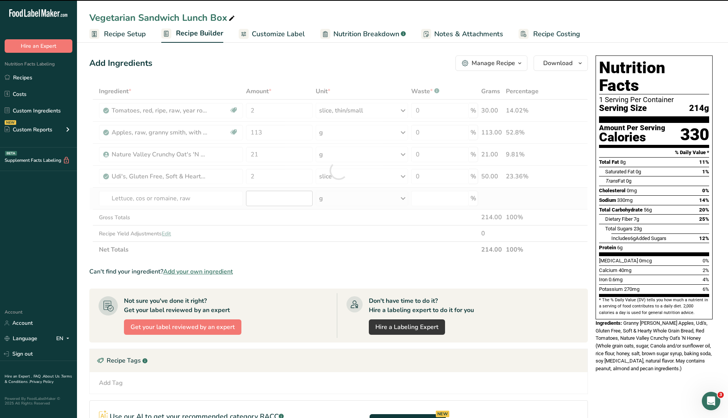
type input "0"
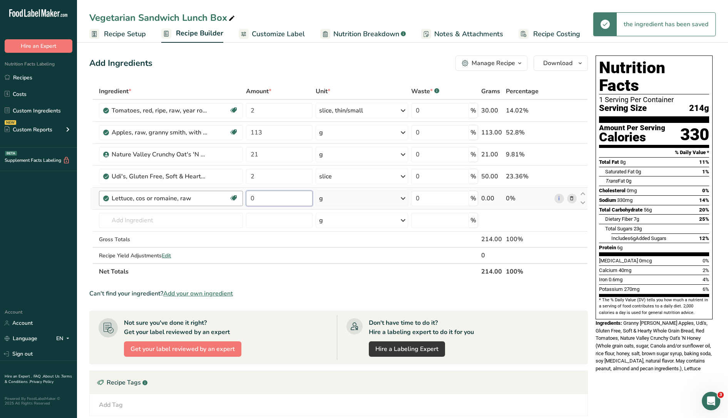
drag, startPoint x: 279, startPoint y: 197, endPoint x: 232, endPoint y: 194, distance: 47.0
click at [232, 194] on tr "Lettuce, cos or romaine, raw Dairy free Gluten free Vegan Vegetarian Soy free 0…" at bounding box center [339, 199] width 498 height 22
type input "0.5"
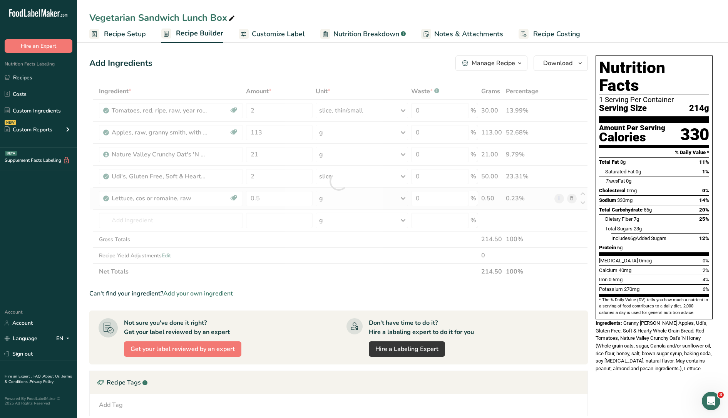
click at [323, 203] on div "Ingredient * Amount * Unit * Waste * .a-a{fill:#347362;}.b-a{fill:#fff;} Grams …" at bounding box center [338, 181] width 499 height 196
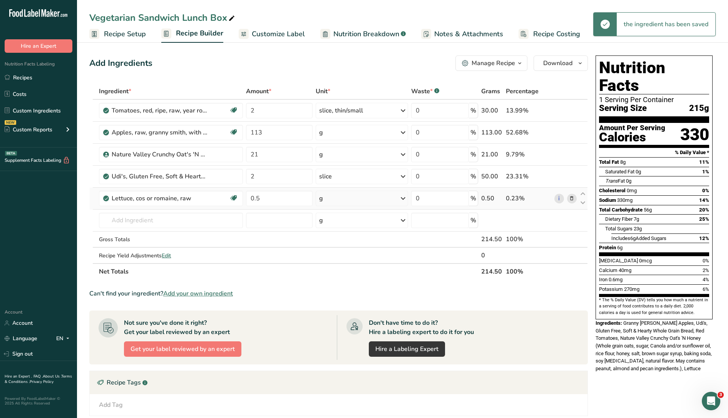
click at [323, 201] on div "g" at bounding box center [321, 198] width 4 height 9
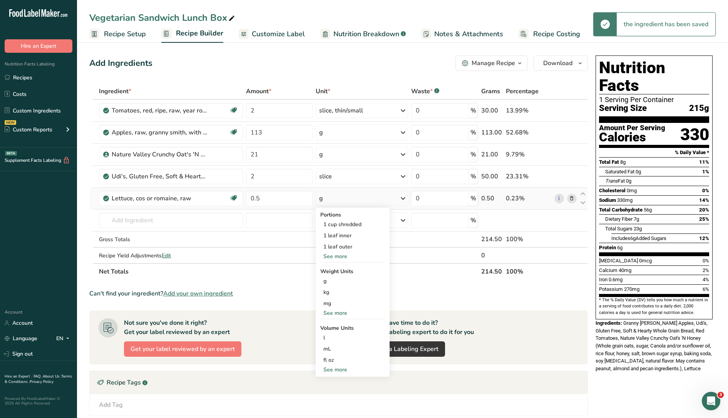
click at [337, 310] on div "See more" at bounding box center [352, 313] width 65 height 8
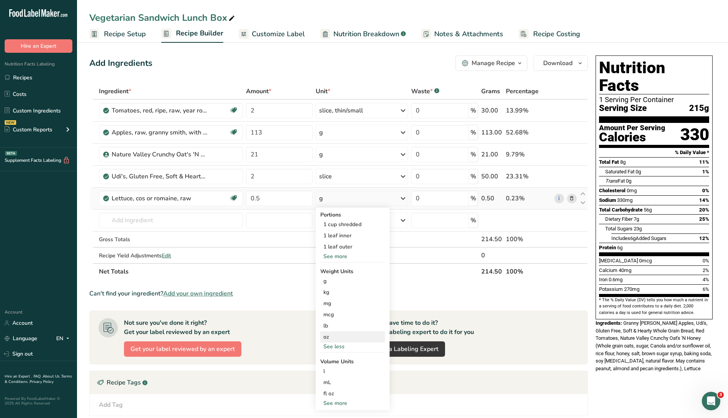
click at [330, 338] on div "oz" at bounding box center [352, 336] width 65 height 11
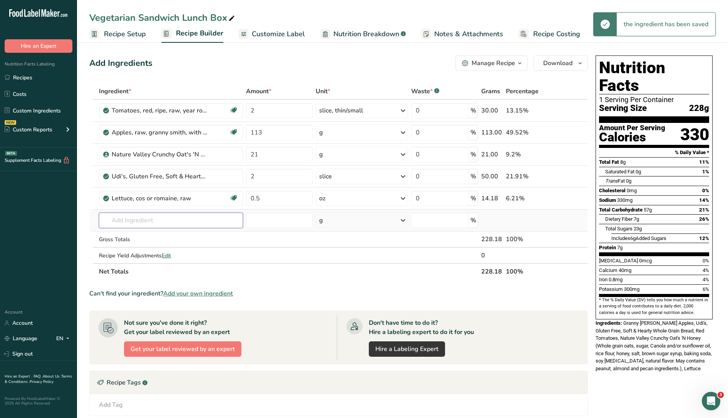
click at [221, 224] on input "text" at bounding box center [171, 220] width 144 height 15
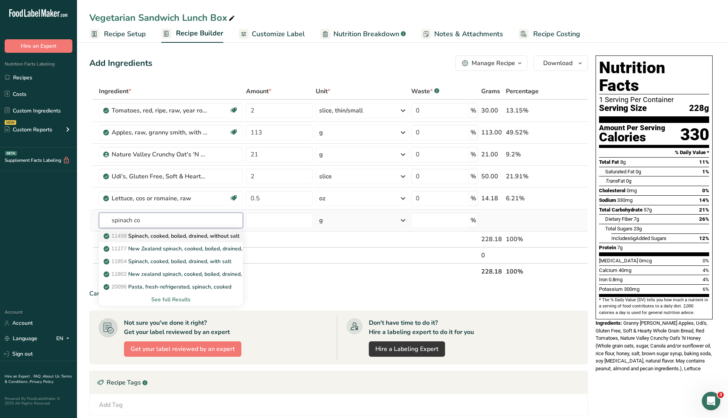
type input "spinach co"
click at [205, 236] on p "11458 Spinach, cooked, boiled, drained, without salt" at bounding box center [172, 236] width 134 height 8
type input "Spinach, cooked, boiled, drained, without salt"
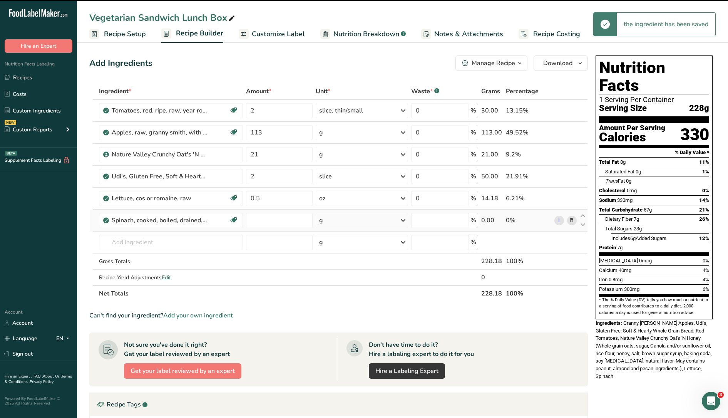
type input "0"
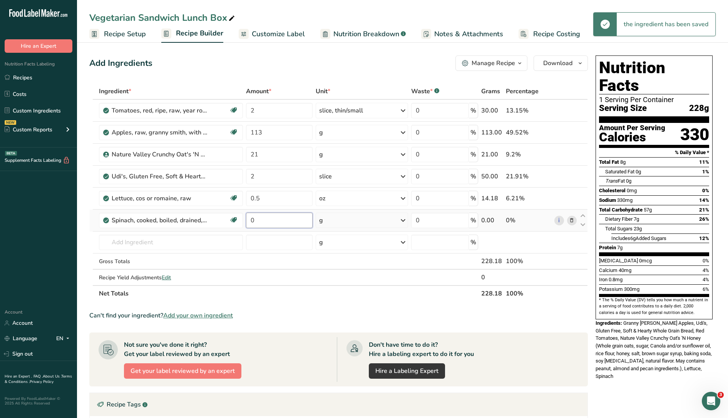
click at [266, 219] on input "0" at bounding box center [279, 220] width 67 height 15
type input "1"
click at [330, 221] on div "Ingredient * Amount * Unit * Waste * .a-a{fill:#347362;}.b-a{fill:#fff;} Grams …" at bounding box center [338, 192] width 499 height 218
click at [330, 221] on div "g" at bounding box center [362, 220] width 92 height 15
click at [332, 304] on div "See more" at bounding box center [352, 304] width 65 height 8
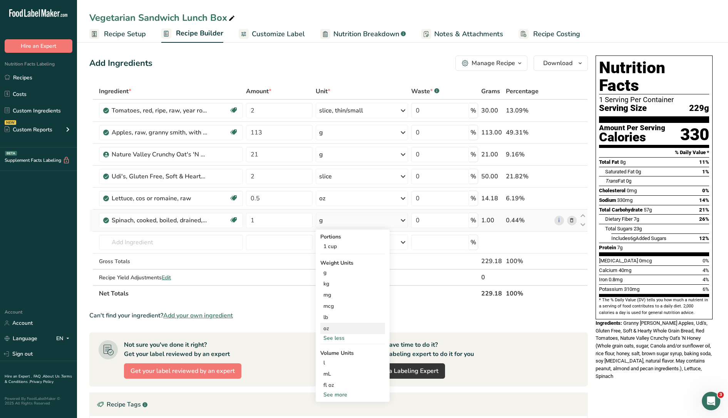
click at [335, 330] on div "oz" at bounding box center [352, 328] width 65 height 11
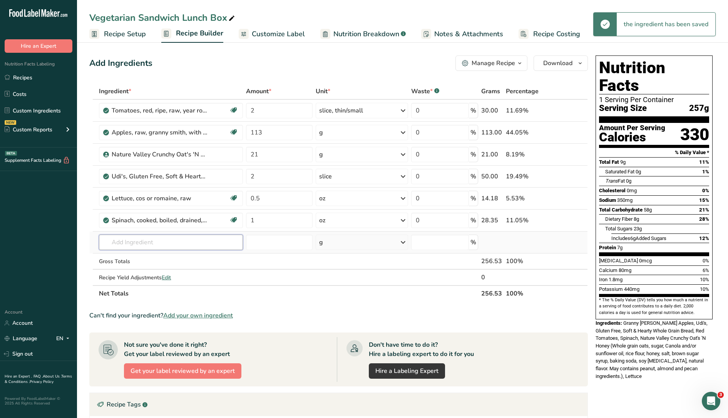
click at [138, 243] on input "text" at bounding box center [171, 242] width 144 height 15
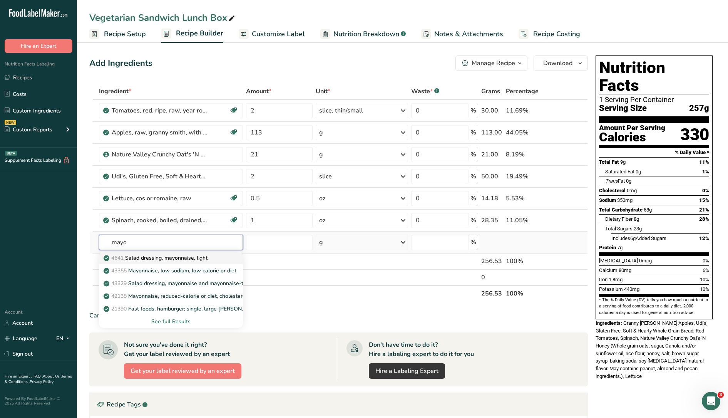
drag, startPoint x: 138, startPoint y: 243, endPoint x: 178, endPoint y: 258, distance: 42.3
click at [178, 250] on div "mayo 4641 Salad dressing, mayonnaise, light 43355 Mayonnaise, low sodium, low c…" at bounding box center [171, 242] width 144 height 15
type input "mayo"
click at [177, 256] on p "4641 Salad dressing, mayonnaise, light" at bounding box center [156, 258] width 102 height 8
type input "Salad dressing, mayonnaise, light"
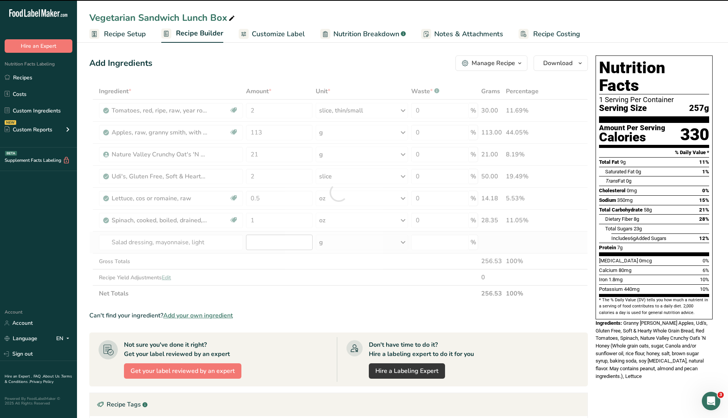
type input "0"
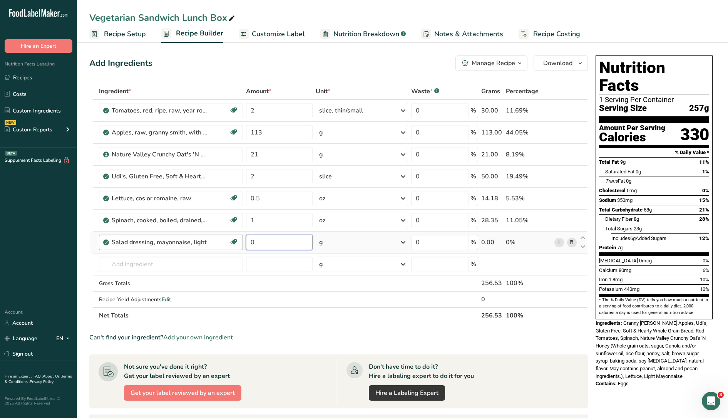
drag, startPoint x: 262, startPoint y: 241, endPoint x: 243, endPoint y: 236, distance: 19.8
click at [243, 236] on tr "Salad dressing, mayonnaise, light Dairy free Gluten free Vegetarian Soy free 0 …" at bounding box center [339, 242] width 498 height 22
type input "0.50"
click at [350, 244] on div "Ingredient * Amount * Unit * Waste * .a-a{fill:#347362;}.b-a{fill:#fff;} Grams …" at bounding box center [338, 203] width 499 height 240
click at [350, 244] on div "g" at bounding box center [362, 242] width 92 height 15
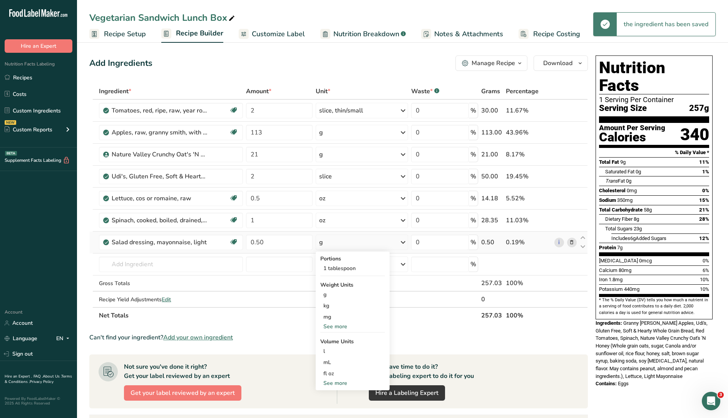
click at [338, 325] on div "See more" at bounding box center [352, 326] width 65 height 8
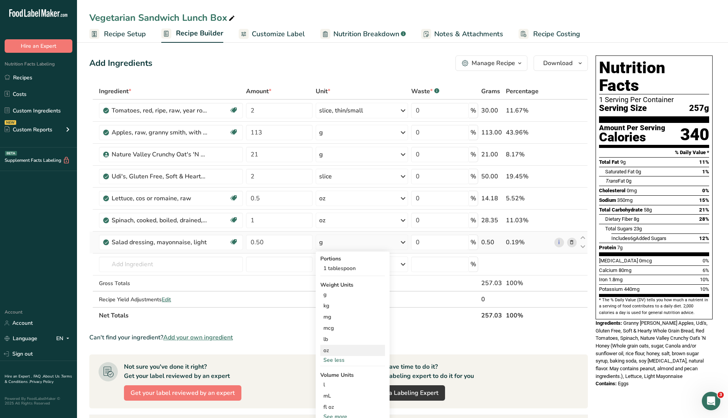
click at [335, 349] on div "oz" at bounding box center [352, 350] width 65 height 11
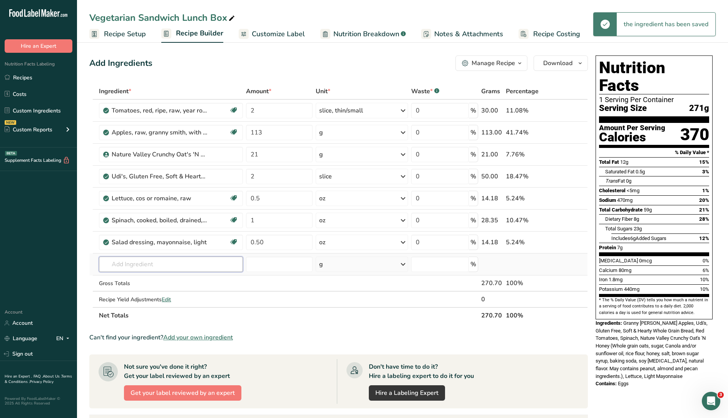
click at [169, 264] on input "text" at bounding box center [171, 263] width 144 height 15
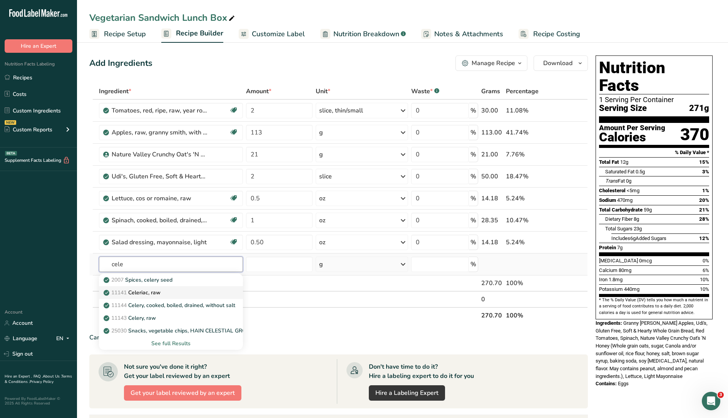
type input "cele"
click at [163, 293] on div "11141 Celeriac, raw" at bounding box center [164, 292] width 119 height 8
type input "Celeriac, raw"
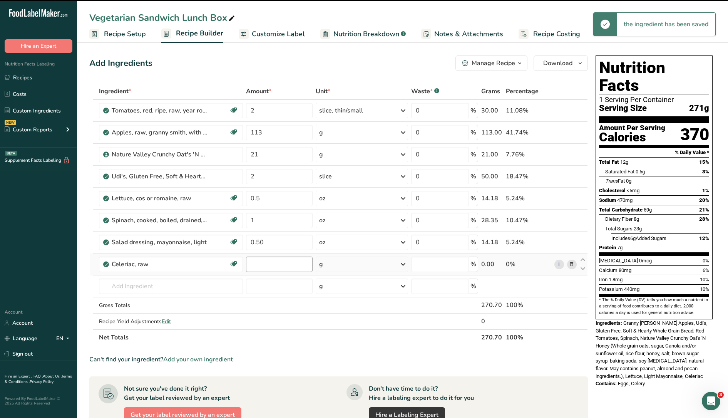
type input "0"
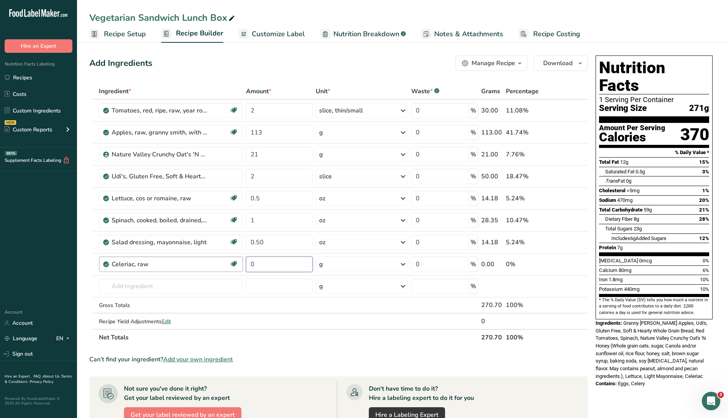
drag, startPoint x: 262, startPoint y: 263, endPoint x: 237, endPoint y: 262, distance: 25.1
click at [237, 262] on tr "Celeriac, raw Source of Antioxidants Dairy free Gluten free Vegan Vegetarian So…" at bounding box center [339, 264] width 498 height 22
type input "0.32"
click at [370, 260] on div "Ingredient * Amount * Unit * Waste * .a-a{fill:#347362;}.b-a{fill:#fff;} Grams …" at bounding box center [338, 214] width 499 height 262
click at [352, 264] on div "g" at bounding box center [362, 263] width 92 height 15
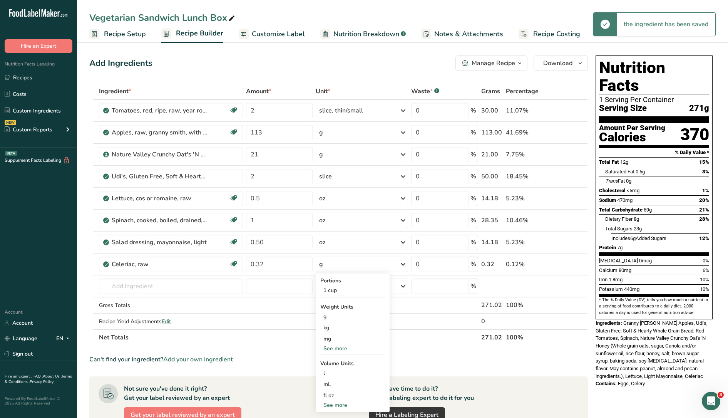
click at [338, 349] on div "See more" at bounding box center [352, 348] width 65 height 8
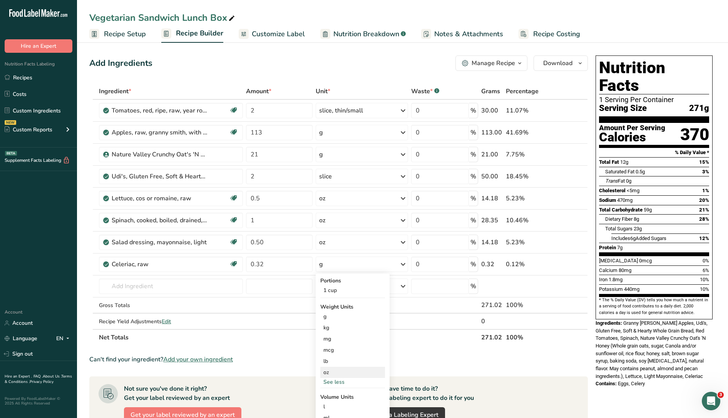
click at [325, 372] on div "oz" at bounding box center [352, 372] width 65 height 11
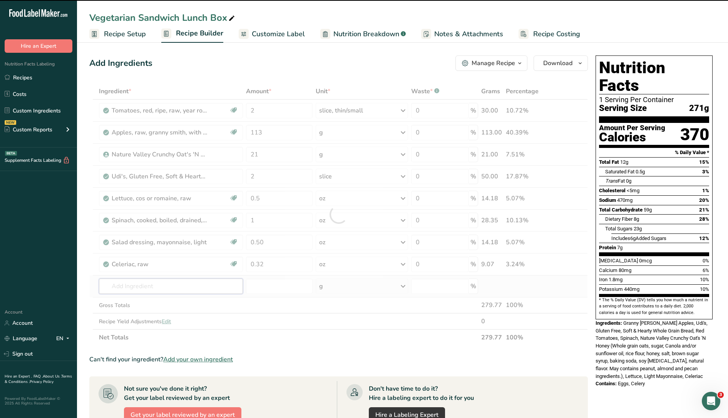
click at [130, 287] on input "text" at bounding box center [171, 285] width 144 height 15
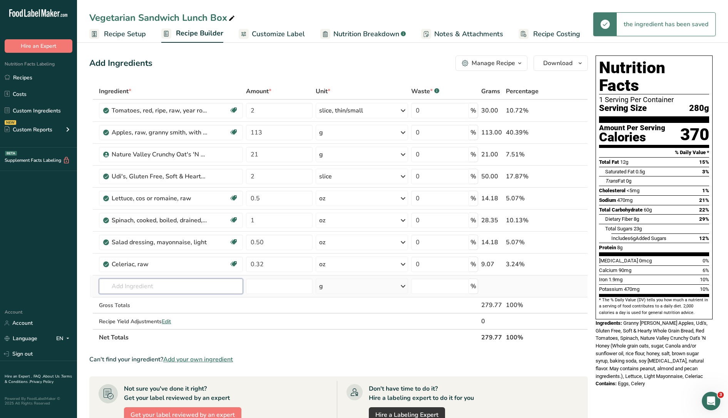
click at [129, 287] on input "text" at bounding box center [171, 285] width 144 height 15
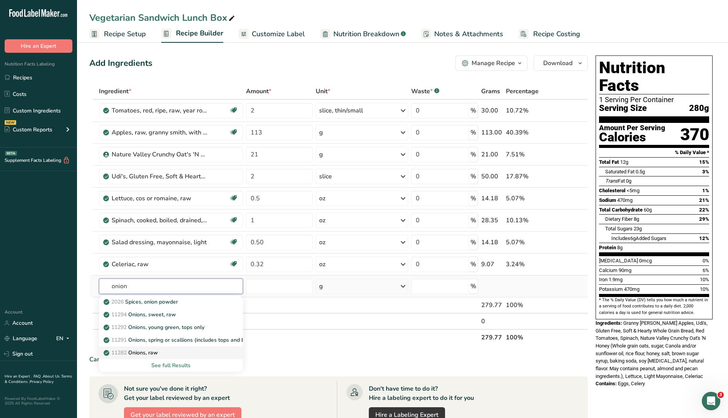
type input "onion"
click at [154, 352] on p "11282 Onions, raw" at bounding box center [131, 352] width 53 height 8
type input "Onions, raw"
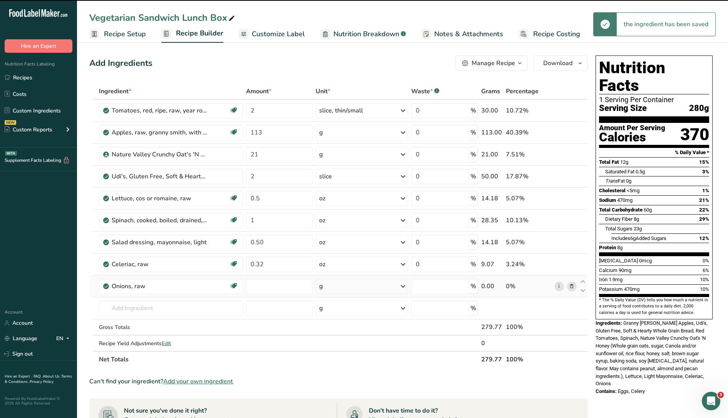
type input "0"
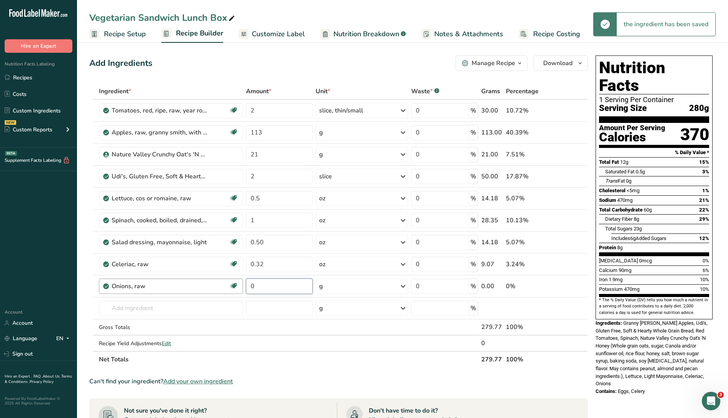
drag, startPoint x: 267, startPoint y: 284, endPoint x: 220, endPoint y: 283, distance: 46.6
click at [220, 283] on tr "Onions, raw Source of Antioxidants Prebiotic Effect Dairy free Gluten free Vega…" at bounding box center [339, 286] width 498 height 22
type input "0.32"
click at [331, 284] on div "Ingredient * Amount * Unit * Waste * .a-a{fill:#347362;}.b-a{fill:#fff;} Grams …" at bounding box center [338, 225] width 499 height 284
click at [328, 281] on div "g" at bounding box center [362, 285] width 92 height 15
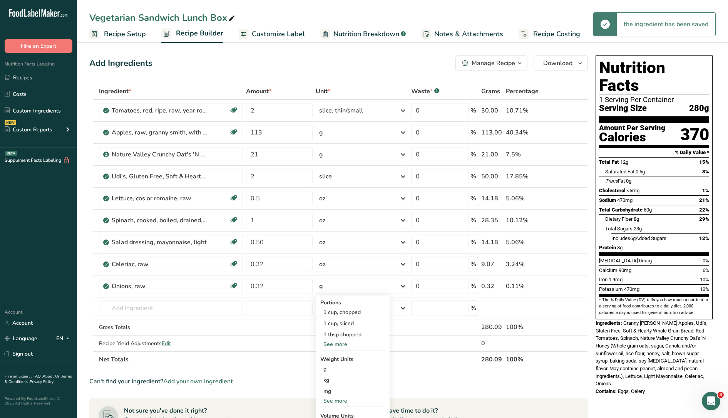
click at [335, 401] on div "See more" at bounding box center [352, 401] width 65 height 8
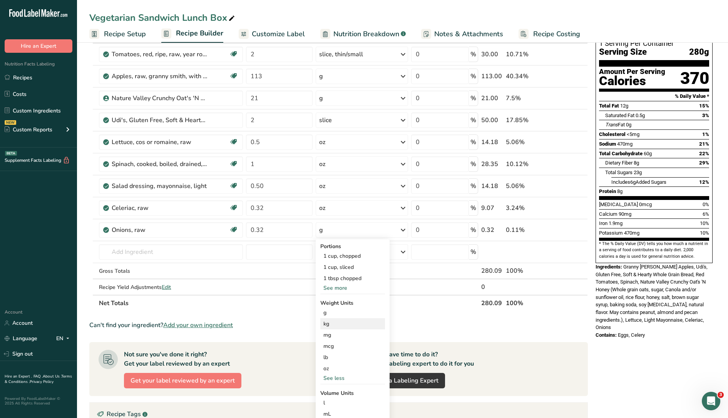
scroll to position [58, 0]
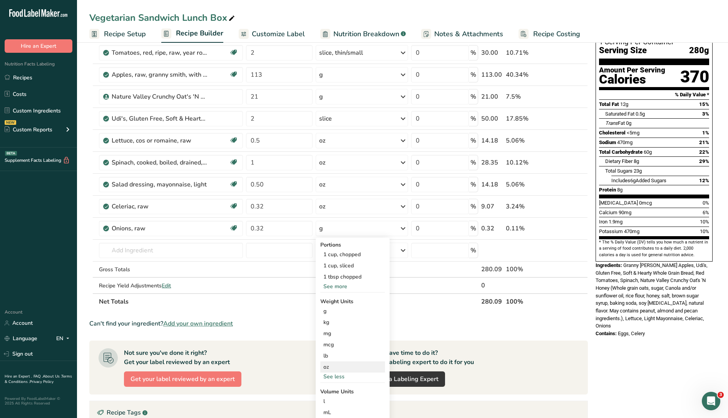
click at [330, 370] on div "oz" at bounding box center [352, 366] width 65 height 11
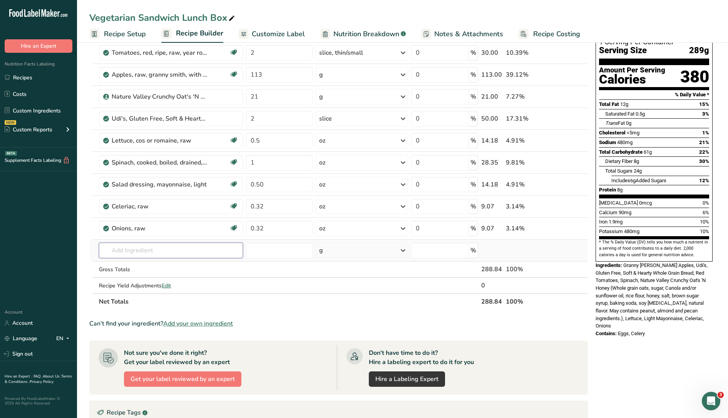
click at [154, 250] on input "text" at bounding box center [171, 250] width 144 height 15
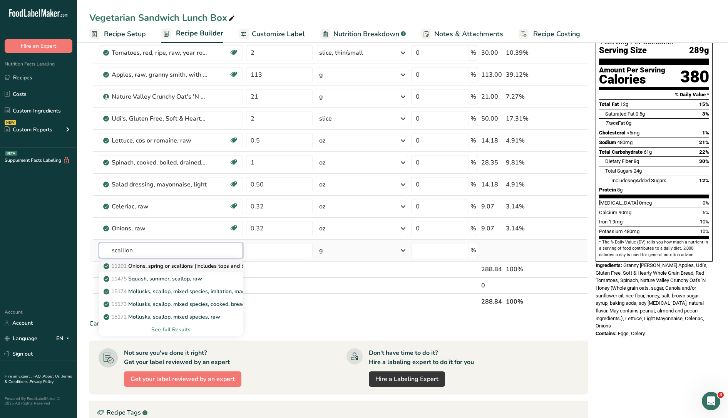
type input "scallion"
click at [168, 265] on p "11291 Onions, spring or scallions (includes tops and bulb), raw" at bounding box center [185, 266] width 161 height 8
type input "Onions, spring or scallions (includes tops and bulb), raw"
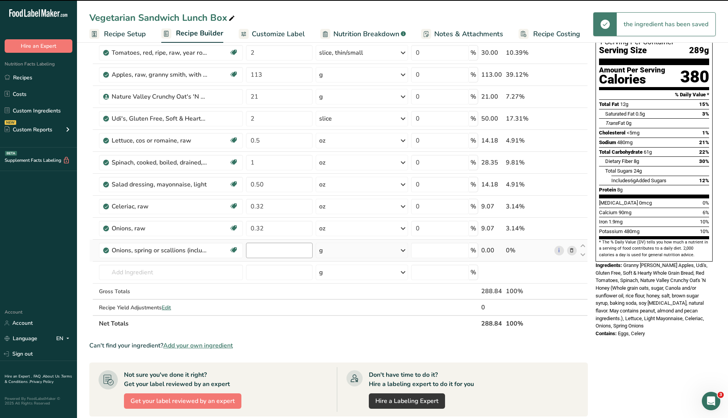
type input "0"
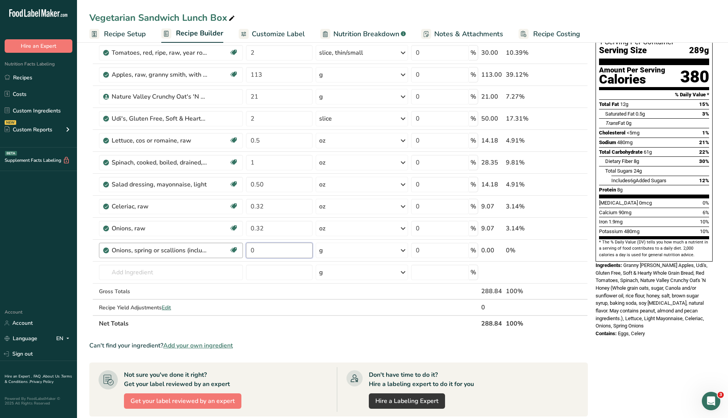
drag, startPoint x: 287, startPoint y: 253, endPoint x: 212, endPoint y: 243, distance: 75.7
click at [212, 243] on tr "Onions, spring or scallions (includes tops and bulb), raw Source of Antioxidant…" at bounding box center [339, 251] width 498 height 22
type input "0.08"
click at [348, 252] on div "Ingredient * Amount * Unit * Waste * .a-a{fill:#347362;}.b-a{fill:#fff;} Grams …" at bounding box center [338, 178] width 499 height 306
click at [334, 251] on div "g" at bounding box center [362, 250] width 92 height 15
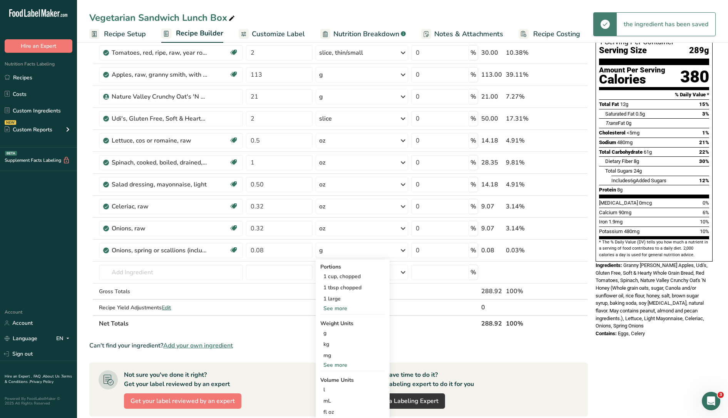
click at [334, 251] on div "g" at bounding box center [362, 250] width 92 height 15
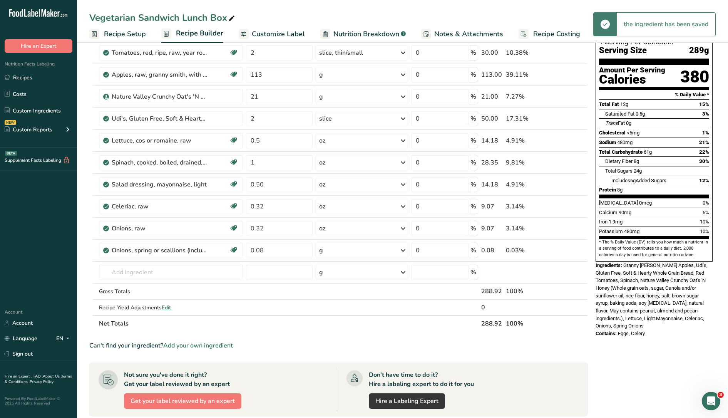
click at [333, 249] on div "g" at bounding box center [362, 250] width 92 height 15
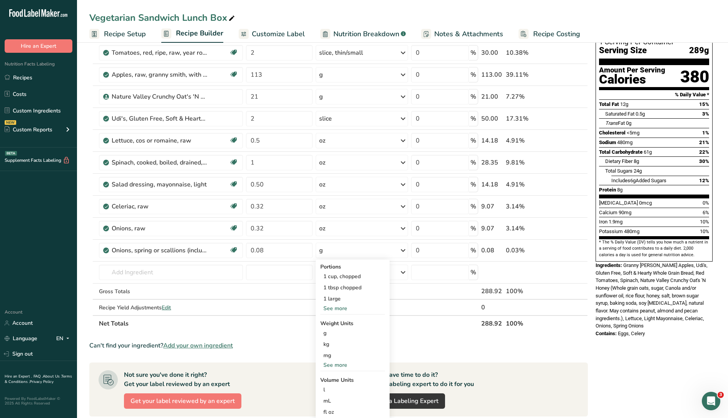
click at [338, 365] on div "See more" at bounding box center [352, 365] width 65 height 8
click at [330, 387] on div "oz" at bounding box center [352, 388] width 65 height 11
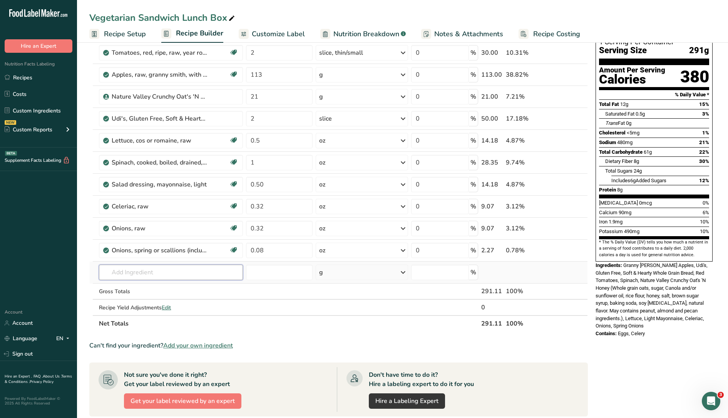
drag, startPoint x: 336, startPoint y: 302, endPoint x: 217, endPoint y: 266, distance: 124.6
click at [217, 266] on input "text" at bounding box center [171, 272] width 144 height 15
type input "parsley"
click at [166, 299] on div "11297 Parsley, fresh" at bounding box center [164, 301] width 119 height 8
type input "Parsley, fresh"
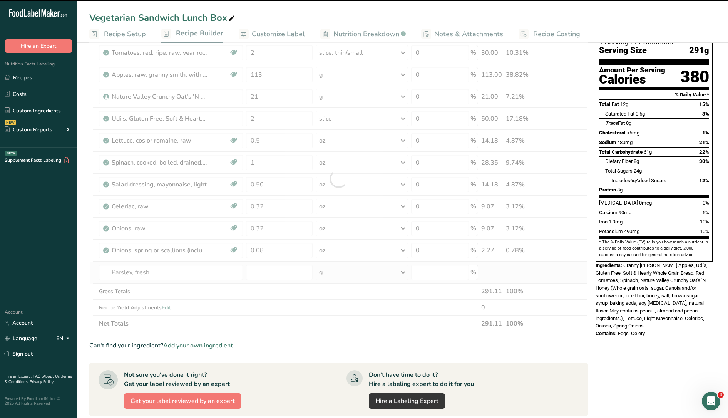
type input "0"
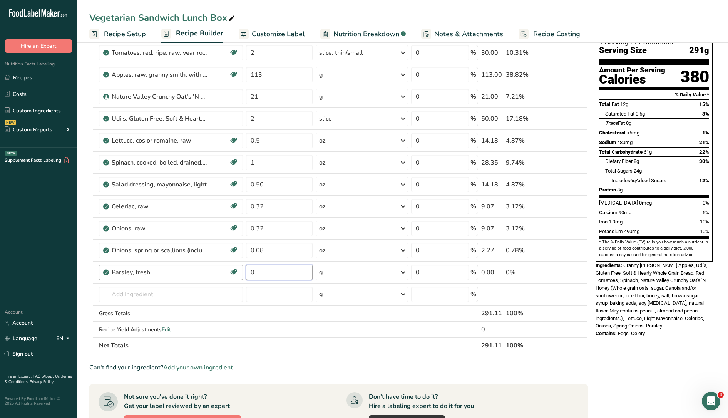
drag, startPoint x: 265, startPoint y: 273, endPoint x: 236, endPoint y: 267, distance: 29.2
click at [236, 267] on tr "Parsley, fresh Source of Antioxidants Dairy free Gluten free Vegan Vegetarian S…" at bounding box center [339, 272] width 498 height 22
type input "0.04"
click at [337, 275] on div "Ingredient * Amount * Unit * Waste * .a-a{fill:#347362;}.b-a{fill:#fff;} Grams …" at bounding box center [338, 189] width 499 height 328
click at [337, 275] on div "g" at bounding box center [362, 272] width 92 height 15
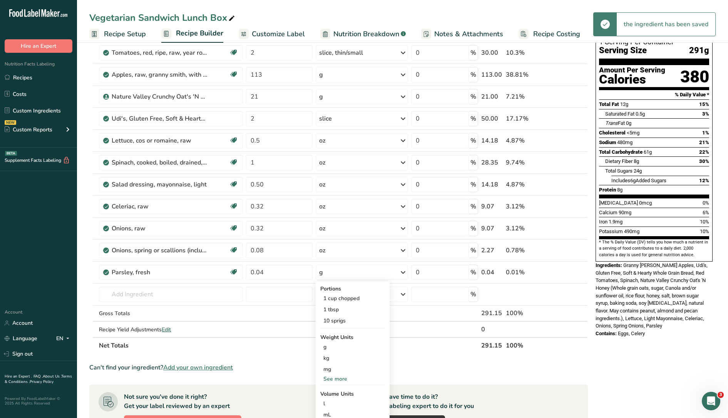
click at [336, 379] on div "See more" at bounding box center [352, 379] width 65 height 8
click at [334, 404] on div "oz" at bounding box center [352, 402] width 65 height 11
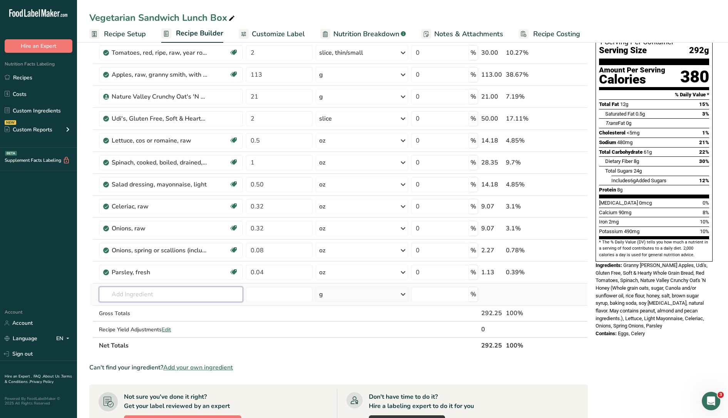
click at [168, 293] on input "text" at bounding box center [171, 293] width 144 height 15
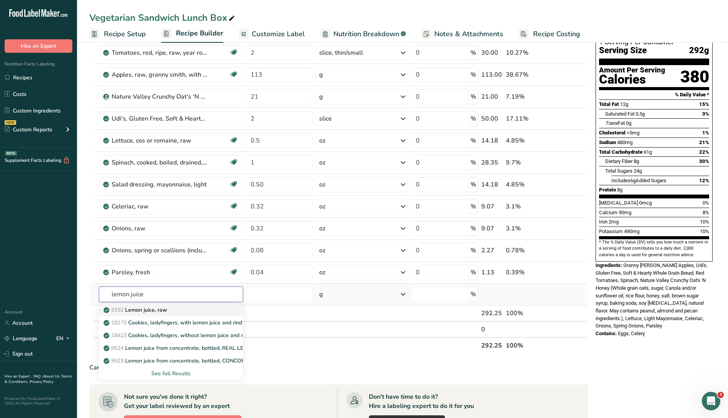
type input "lemon juice"
click at [159, 310] on p "9152 Lemon juice, raw" at bounding box center [136, 310] width 62 height 8
type input "Lemon juice, raw"
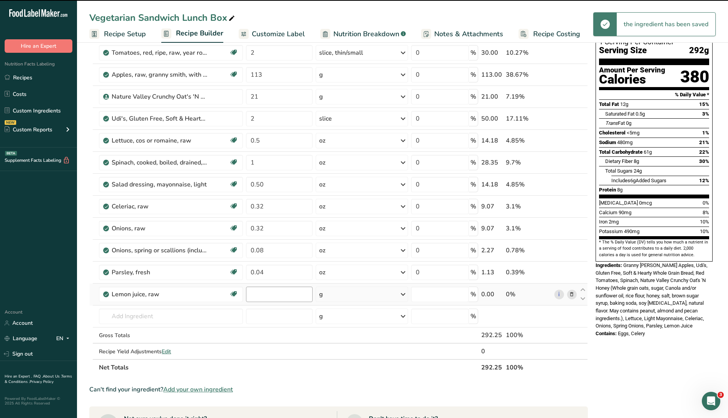
type input "0"
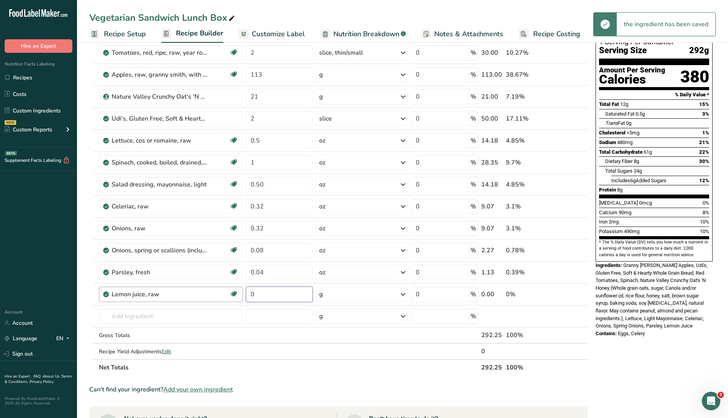
drag, startPoint x: 280, startPoint y: 292, endPoint x: 217, endPoint y: 287, distance: 63.0
click at [217, 287] on tr "Lemon juice, raw Source of Antioxidants Dairy free Gluten free Vegan Vegetarian…" at bounding box center [339, 294] width 498 height 22
type input "0.0005"
click at [337, 296] on div "Ingredient * Amount * Unit * Waste * .a-a{fill:#347362;}.b-a{fill:#fff;} Grams …" at bounding box center [338, 200] width 499 height 350
click at [327, 293] on div "g" at bounding box center [362, 293] width 92 height 15
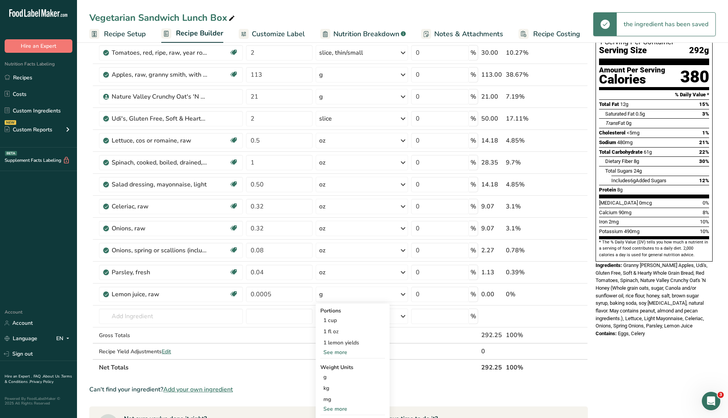
click at [334, 407] on div "See more" at bounding box center [352, 409] width 65 height 8
click at [535, 284] on td "0%" at bounding box center [528, 294] width 48 height 22
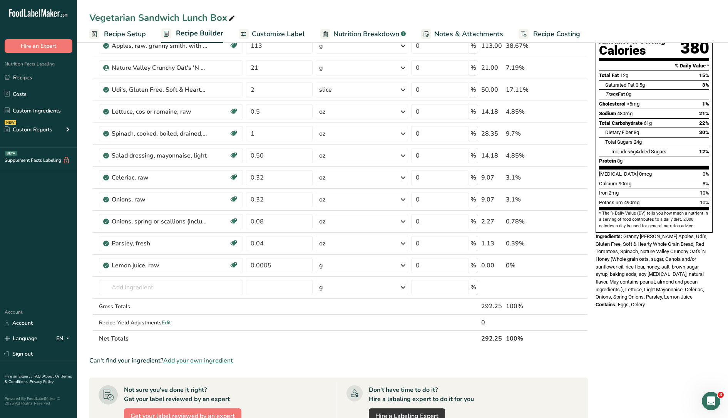
scroll to position [95, 0]
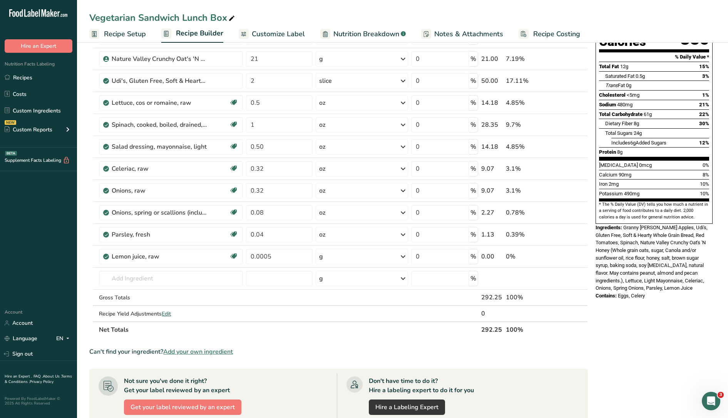
click at [361, 251] on div "g" at bounding box center [362, 256] width 92 height 15
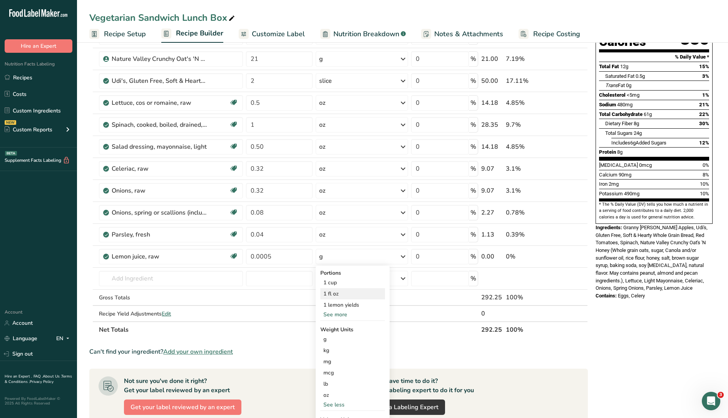
click at [346, 290] on div "1 fl oz" at bounding box center [352, 293] width 65 height 11
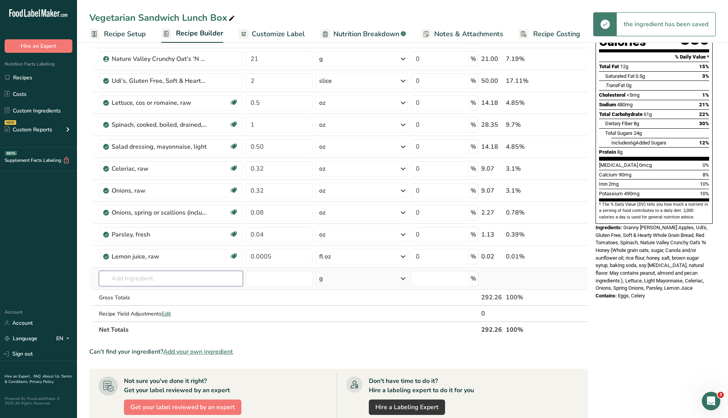
click at [167, 277] on input "text" at bounding box center [171, 278] width 144 height 15
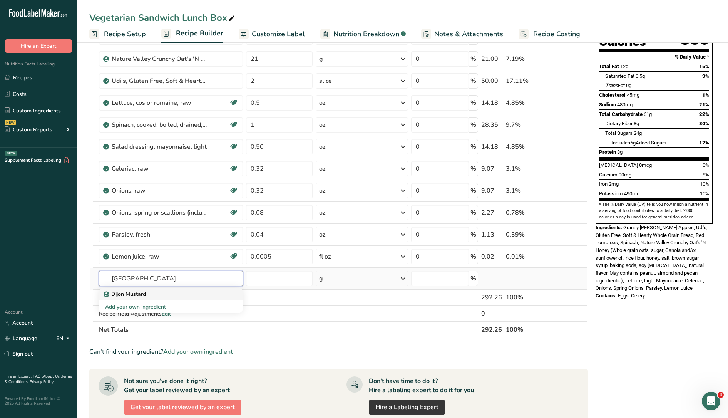
type input "dijon"
click at [143, 297] on p "Dijon Mustard" at bounding box center [125, 294] width 41 height 8
type input "Dijon Mustard"
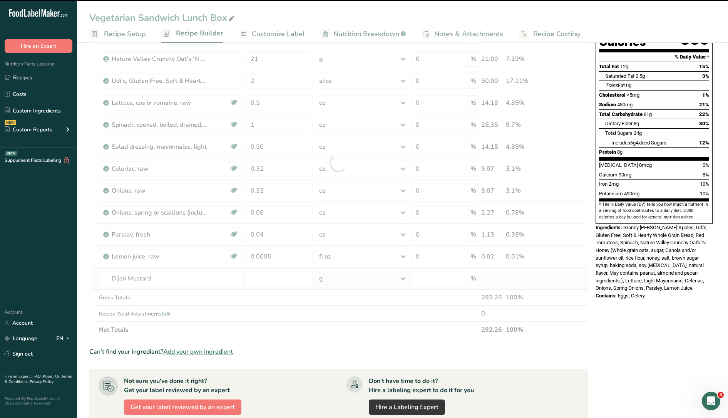
type input "0"
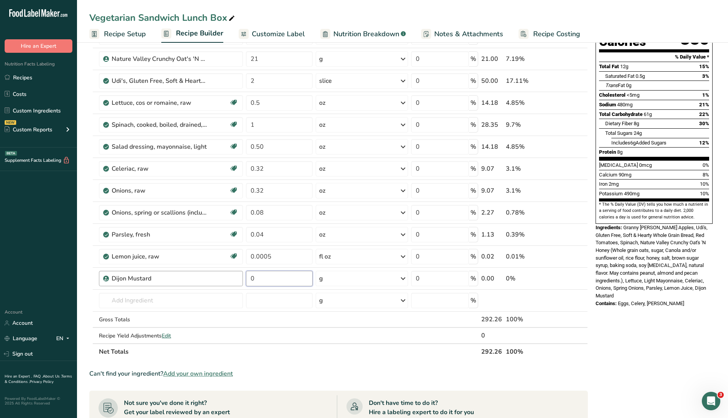
drag, startPoint x: 256, startPoint y: 283, endPoint x: 235, endPoint y: 277, distance: 22.3
click at [235, 277] on tr "Dijon Mustard 0 g Weight Units g kg mg See more Volume Units l Volume units req…" at bounding box center [339, 279] width 498 height 22
type input "0.015"
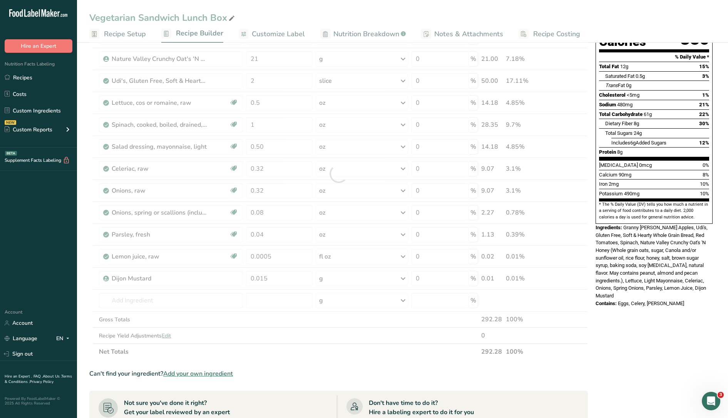
click at [371, 277] on div "Ingredient * Amount * Unit * Waste * .a-a{fill:#347362;}.b-a{fill:#fff;} Grams …" at bounding box center [338, 174] width 499 height 372
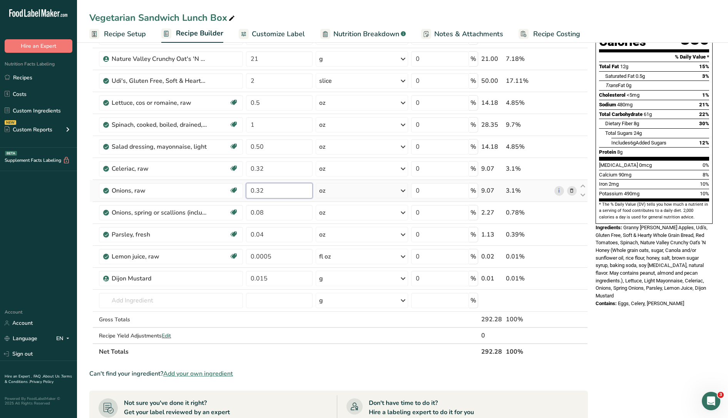
click at [309, 184] on input "0.32" at bounding box center [279, 190] width 67 height 15
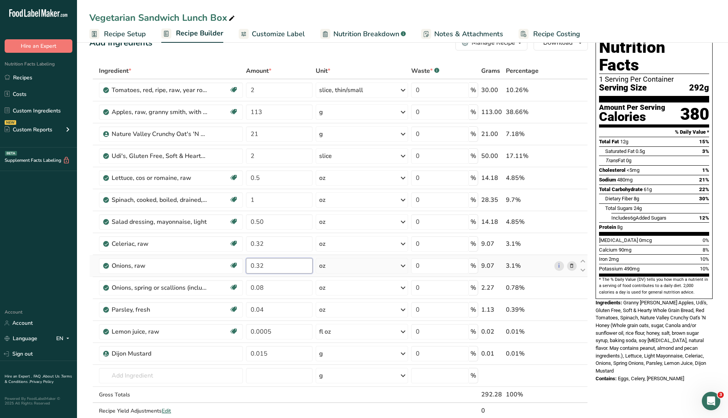
scroll to position [20, 0]
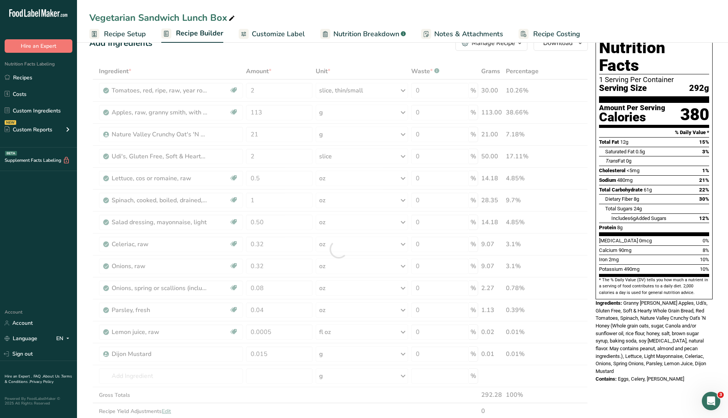
click at [181, 62] on div "Add Ingredients Manage Recipe Delete Recipe Duplicate Recipe Scale Recipe Save …" at bounding box center [340, 369] width 503 height 675
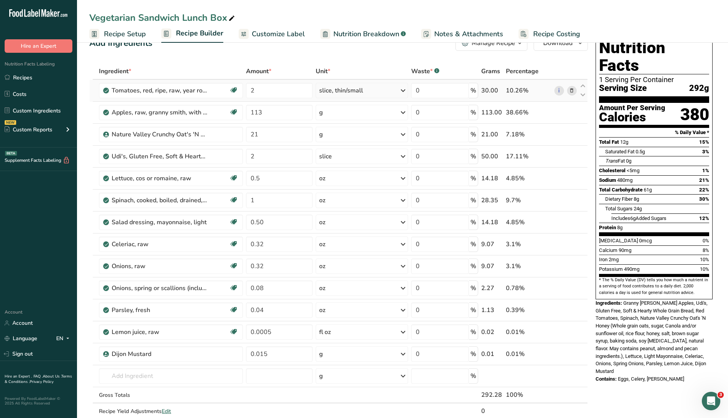
click at [366, 88] on div "slice, thin/small" at bounding box center [362, 90] width 92 height 15
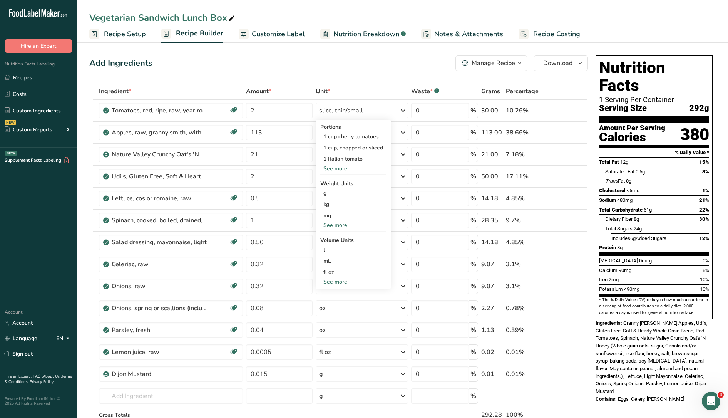
click at [282, 27] on link "Customize Label" at bounding box center [272, 33] width 66 height 17
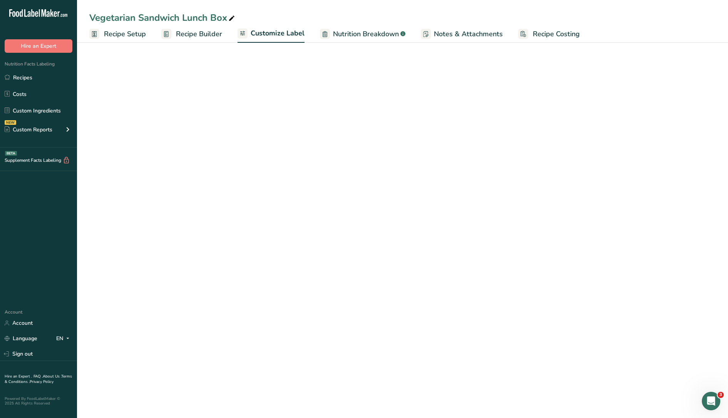
click at [371, 31] on span "Nutrition Breakdown" at bounding box center [366, 34] width 66 height 10
select select "Calories"
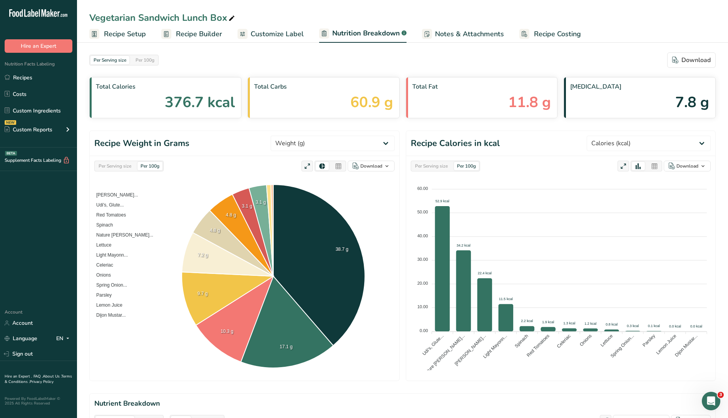
click at [285, 35] on span "Customize Label" at bounding box center [277, 34] width 53 height 10
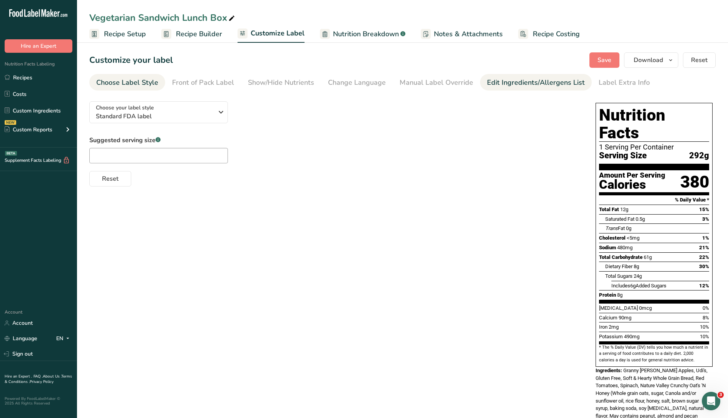
click at [521, 79] on div "Edit Ingredients/Allergens List" at bounding box center [536, 82] width 98 height 10
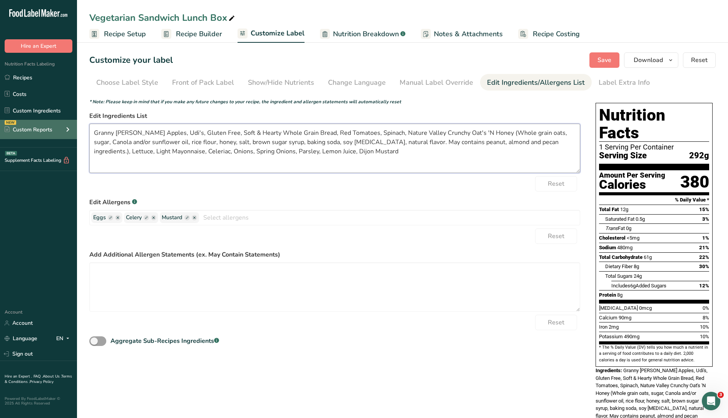
drag, startPoint x: 132, startPoint y: 134, endPoint x: 62, endPoint y: 134, distance: 70.1
click at [62, 134] on div ".a-20{fill:#fff;} Hire an Expert Nutrition Facts Labeling Recipes Costs Custom …" at bounding box center [364, 235] width 728 height 470
click at [263, 134] on textarea "Apples, Udi's, Gluten Free, Soft & Hearty Whole Grain Bread, Red Tomatoes, Spin…" at bounding box center [334, 148] width 491 height 49
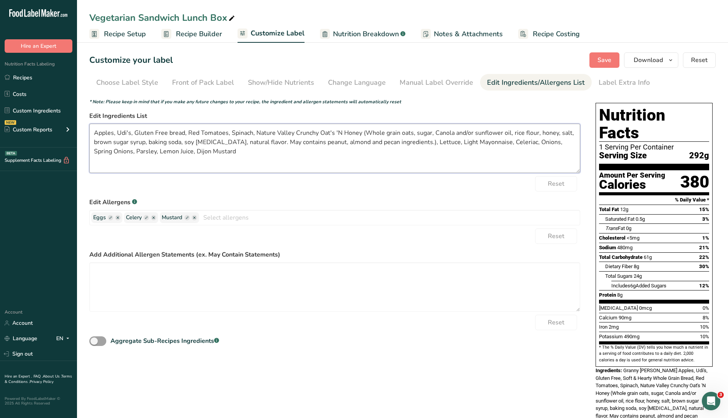
click at [266, 159] on textarea "Apples, Udi's, Gluten Free bread, Red Tomatoes, Spinach, Nature Valley Crunchy …" at bounding box center [334, 148] width 491 height 49
click at [250, 161] on textarea "Apples, Udi's, Gluten Free bread, Red Tomatoes, Spinach, Nature Valley Crunchy …" at bounding box center [334, 148] width 491 height 49
drag, startPoint x: 257, startPoint y: 132, endPoint x: 405, endPoint y: 140, distance: 148.5
click at [405, 140] on textarea "Apples, Udi's, Gluten Free bread, Red Tomatoes, Spinach, Nature Valley Crunchy …" at bounding box center [334, 148] width 491 height 49
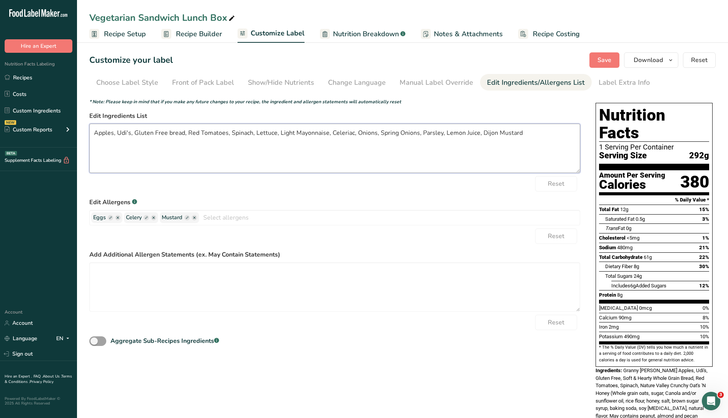
click at [534, 132] on textarea "Apples, Udi's, Gluten Free bread, Red Tomatoes, Spinach, Lettuce, Light Mayonna…" at bounding box center [334, 148] width 491 height 49
paste textarea "Nature Valley Crunchy Oat's 'N Honey (Whole grain oats, sugar, Canola and/or su…"
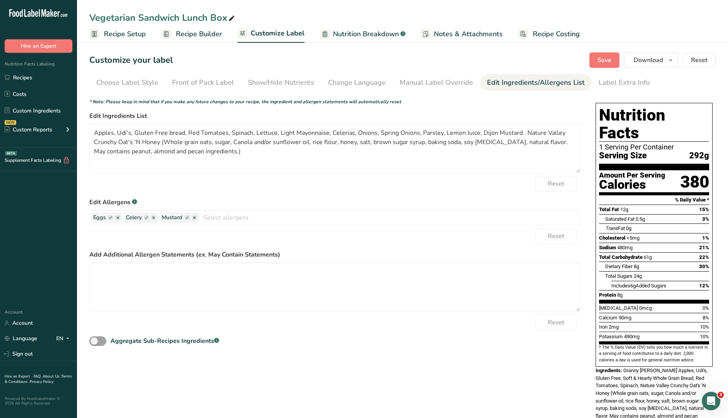
drag, startPoint x: 213, startPoint y: 36, endPoint x: 190, endPoint y: 32, distance: 22.8
click at [190, 32] on span "Recipe Builder" at bounding box center [199, 34] width 46 height 10
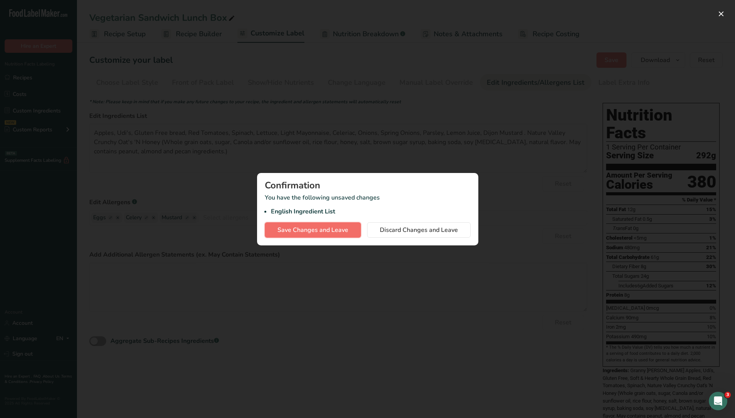
click at [325, 230] on span "Save Changes and Leave" at bounding box center [313, 229] width 71 height 9
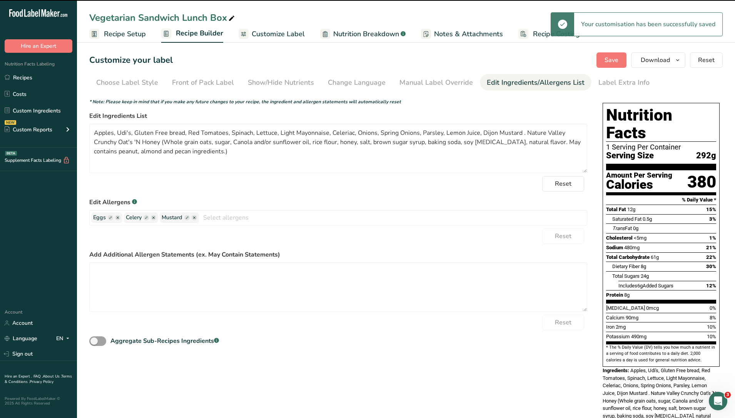
type textarea "Apples, Udi's, Gluten Free bread, Red Tomatoes, Spinach, Lettuce, Light Mayonna…"
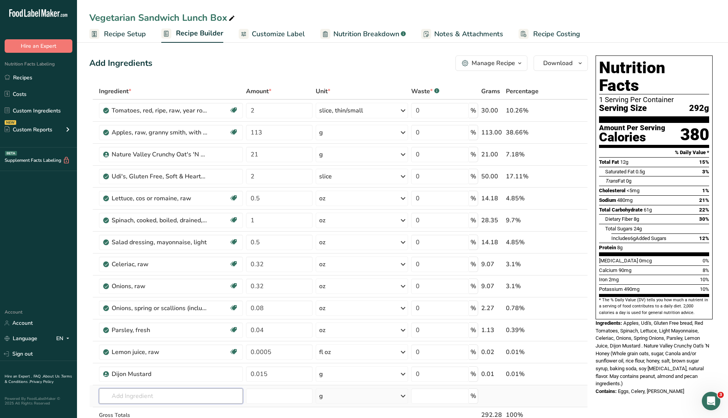
click at [151, 395] on input "text" at bounding box center [171, 395] width 144 height 15
type input "celle"
click at [156, 357] on p "11143 Celery, raw" at bounding box center [130, 356] width 51 height 8
type input "Celery, raw"
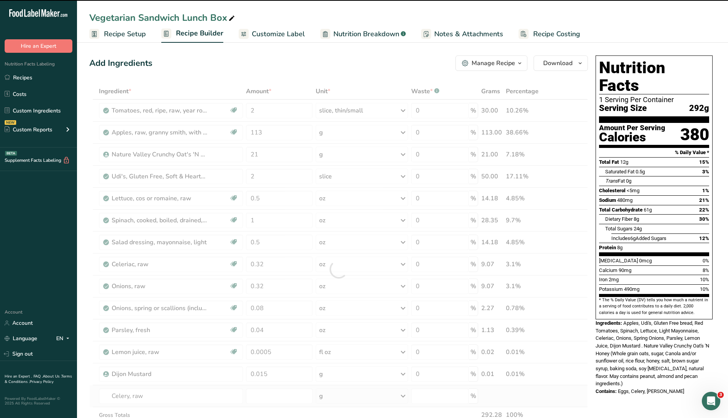
type input "0"
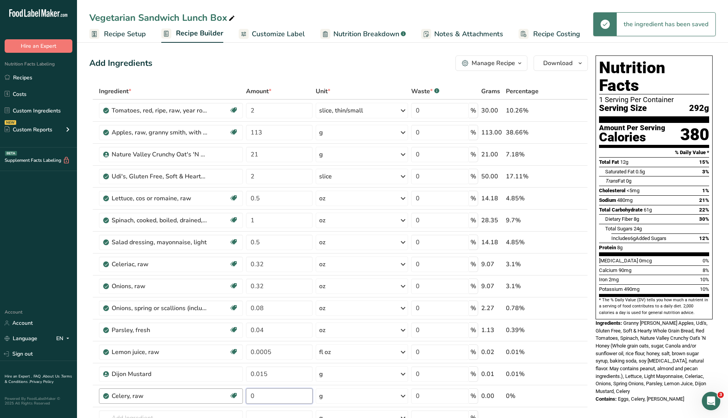
drag, startPoint x: 258, startPoint y: 396, endPoint x: 226, endPoint y: 393, distance: 32.1
click at [226, 393] on tr "Celery, raw Source of Antioxidants Dairy free Gluten free Vegan Vegetarian Soy …" at bounding box center [339, 396] width 498 height 22
type input "0.32"
click at [331, 392] on div "Ingredient * Amount * Unit * Waste * .a-a{fill:#347362;}.b-a{fill:#fff;} Grams …" at bounding box center [338, 280] width 499 height 394
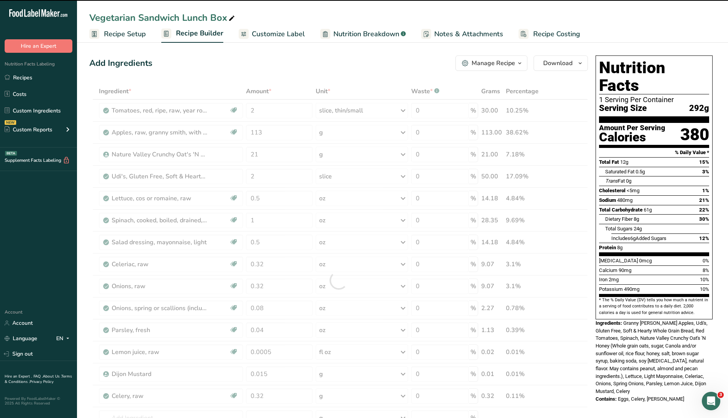
click at [329, 395] on div at bounding box center [338, 280] width 499 height 394
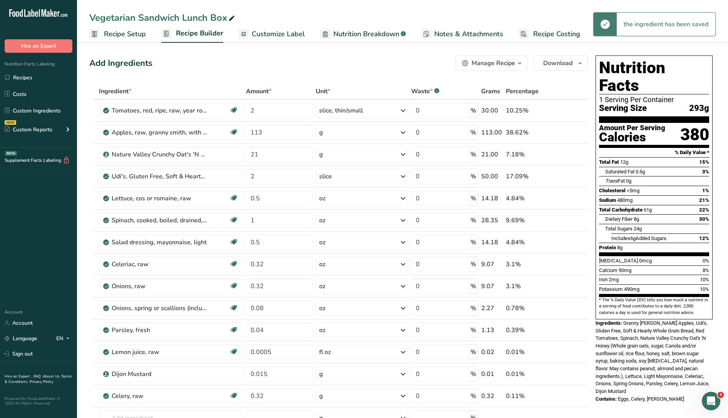
click at [329, 395] on div "g" at bounding box center [362, 395] width 92 height 15
click at [496, 288] on div "9.07" at bounding box center [492, 285] width 22 height 9
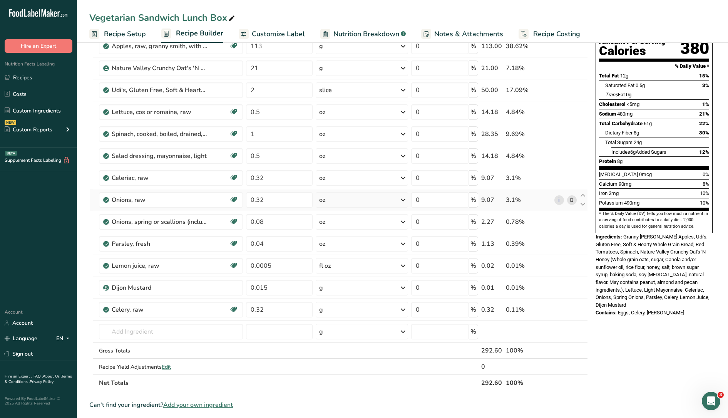
scroll to position [87, 0]
click at [324, 313] on div "g" at bounding box center [362, 309] width 92 height 15
click at [479, 363] on td at bounding box center [445, 365] width 70 height 15
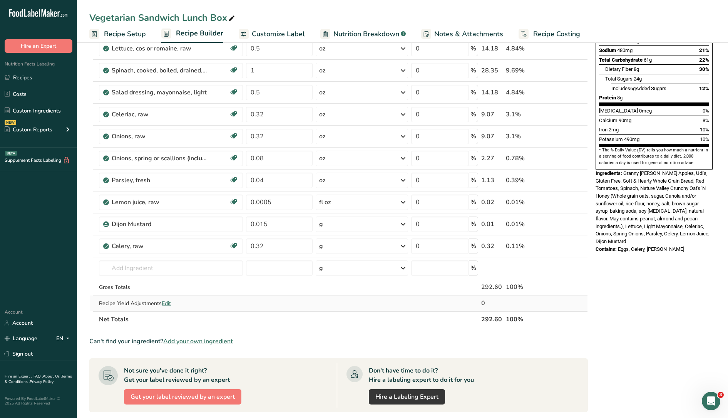
scroll to position [150, 0]
click at [334, 250] on div "g" at bounding box center [362, 245] width 92 height 15
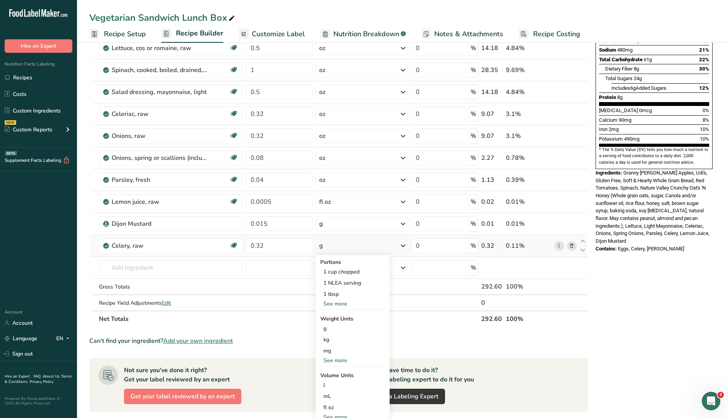
click at [338, 359] on div "See more" at bounding box center [352, 360] width 65 height 8
click at [332, 385] on div "oz" at bounding box center [352, 384] width 65 height 11
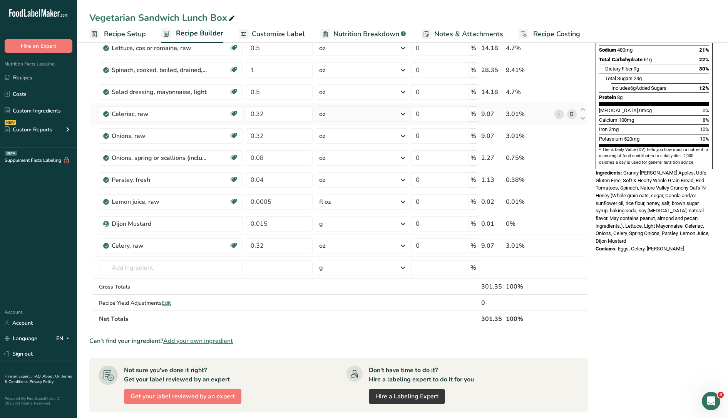
click at [567, 115] on div "i" at bounding box center [565, 114] width 22 height 10
click at [572, 112] on icon at bounding box center [571, 114] width 5 height 8
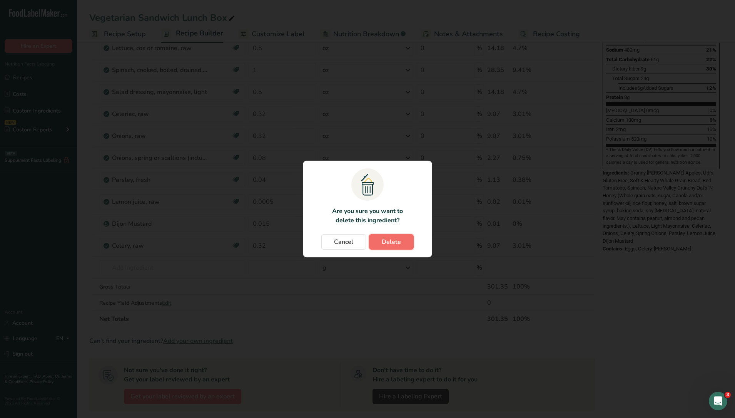
click at [395, 240] on span "Delete" at bounding box center [391, 241] width 19 height 9
type input "0.08"
type input "0.04"
type input "0.0005"
type input "0.015"
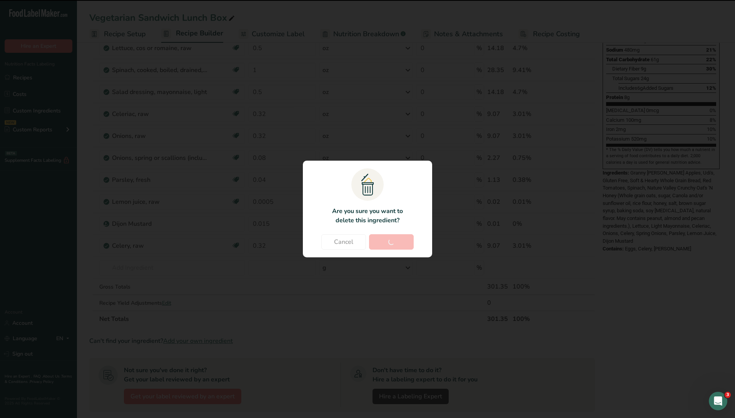
type input "0.32"
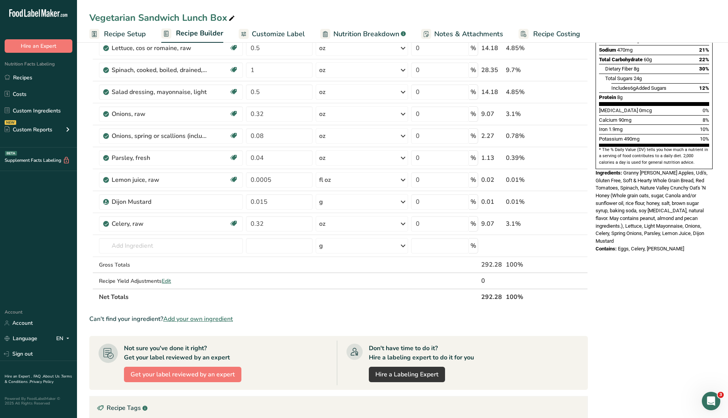
click at [345, 41] on link "Nutrition Breakdown .a-a{fill:#347362;}.b-a{fill:#fff;}" at bounding box center [362, 33] width 85 height 17
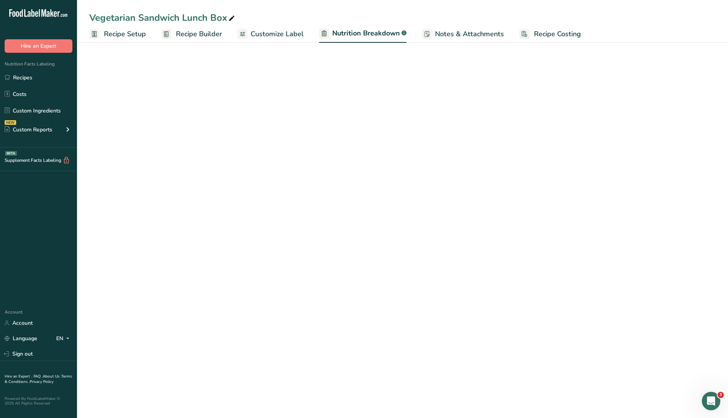
select select "Calories"
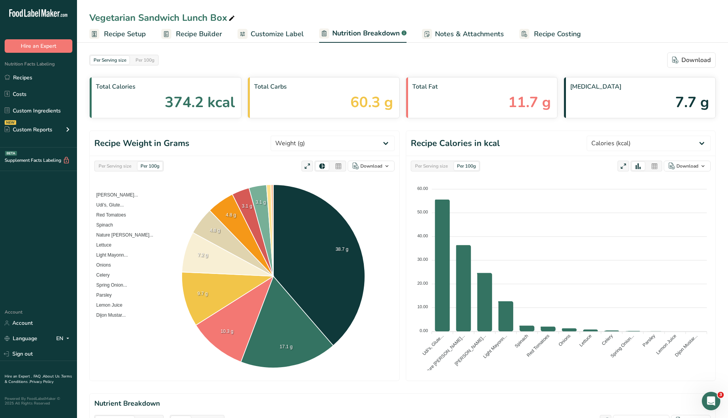
click at [290, 35] on span "Customize Label" at bounding box center [277, 34] width 53 height 10
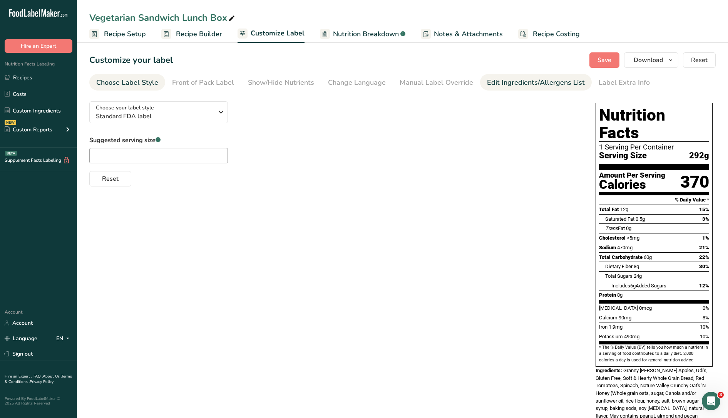
click at [527, 83] on div "Edit Ingredients/Allergens List" at bounding box center [536, 82] width 98 height 10
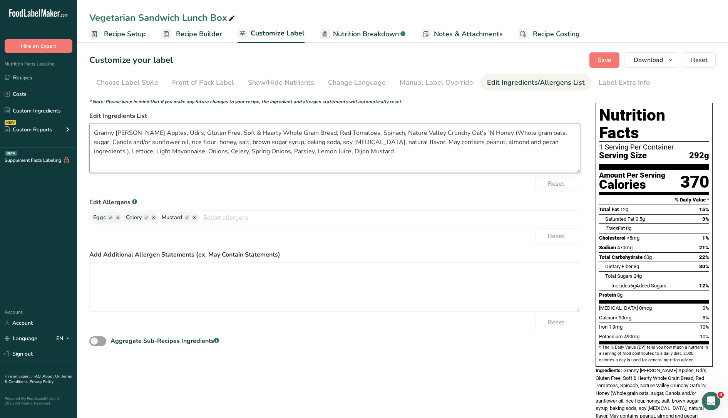
drag, startPoint x: 551, startPoint y: 143, endPoint x: 573, endPoint y: 141, distance: 22.0
click at [573, 141] on textarea "Granny Smith Apples, Udi's, Gluten Free, Soft & Hearty Whole Grain Bread, Red T…" at bounding box center [334, 148] width 491 height 49
drag, startPoint x: 133, startPoint y: 134, endPoint x: 67, endPoint y: 122, distance: 67.7
click at [67, 122] on div ".a-20{fill:#fff;} Hire an Expert Nutrition Facts Labeling Recipes Costs Custom …" at bounding box center [364, 235] width 728 height 470
drag, startPoint x: 169, startPoint y: 131, endPoint x: 241, endPoint y: 131, distance: 72.0
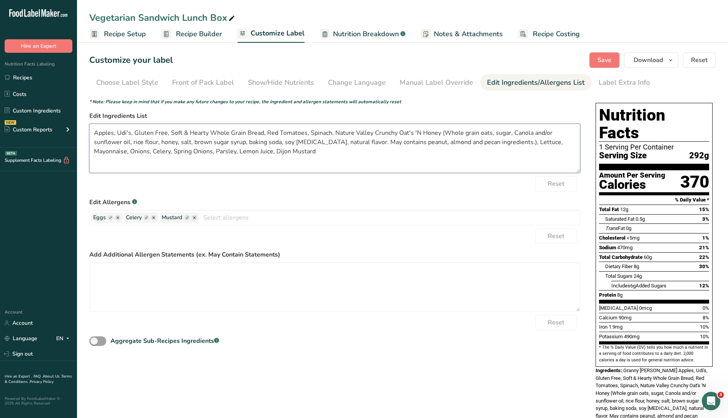
click at [241, 131] on textarea "Apples, Udi's, Gluten Free, Soft & Hearty Whole Grain Bread, Red Tomatoes, Spin…" at bounding box center [334, 148] width 491 height 49
drag, startPoint x: 256, startPoint y: 132, endPoint x: 406, endPoint y: 140, distance: 150.0
click at [406, 140] on textarea "Apples, Udi's, Gluten Free Bread, Red Tomatoes, Spinach, Nature Valley Crunchy …" at bounding box center [334, 148] width 491 height 49
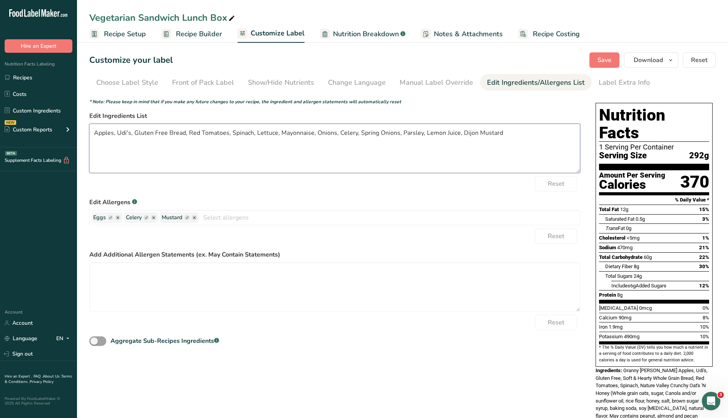
click at [353, 144] on textarea "Apples, Udi's, Gluten Free Bread, Red Tomatoes, Spinach, Lettuce, Mayonnaise, O…" at bounding box center [334, 148] width 491 height 49
click at [504, 132] on textarea "Apples, Udi's, Gluten Free Bread, Red Tomatoes, Spinach, Lettuce, Mayonnaise, O…" at bounding box center [334, 148] width 491 height 49
paste textarea "Nature Valley Crunchy Oat's 'N Honey (Whole grain oats, sugar, Canola and/or su…"
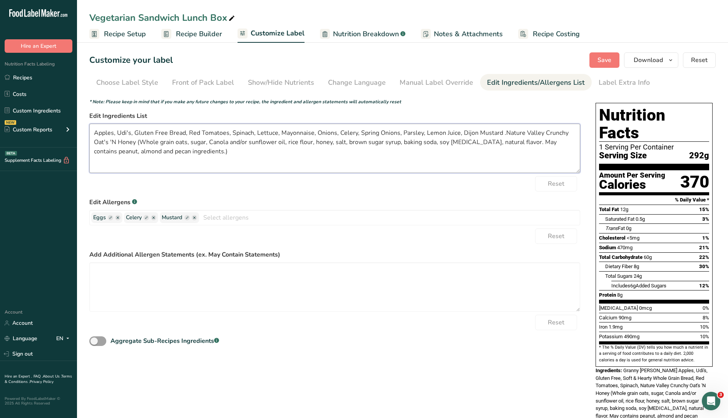
click at [475, 139] on textarea "Apples, Udi's, Gluten Free Bread, Red Tomatoes, Spinach, Lettuce, Mayonnaise, O…" at bounding box center [334, 148] width 491 height 49
click at [531, 140] on textarea "Apples, Udi's, Gluten Free Bread, Red Tomatoes, Spinach, Lettuce, Mayonnaise, O…" at bounding box center [334, 148] width 491 height 49
type textarea "Apples, Udi's, Gluten Free Bread, Red Tomatoes, Spinach, Lettuce, Mayonnaise, O…"
click at [602, 58] on span "Save" at bounding box center [605, 59] width 14 height 9
click at [604, 58] on span "Save" at bounding box center [605, 59] width 14 height 9
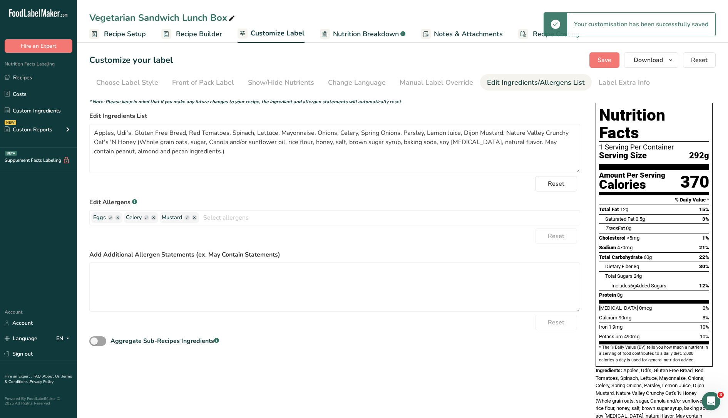
click at [194, 35] on span "Recipe Builder" at bounding box center [199, 34] width 46 height 10
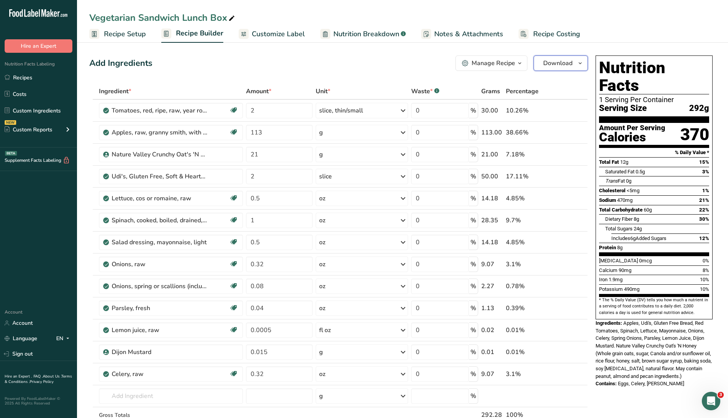
click at [559, 64] on span "Download" at bounding box center [557, 63] width 29 height 9
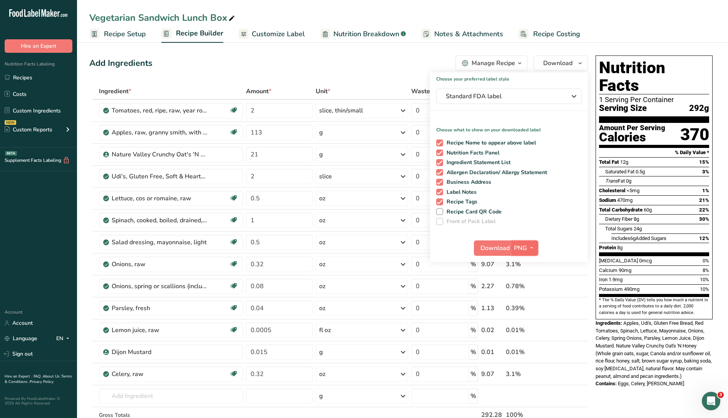
click at [527, 249] on span "button" at bounding box center [531, 247] width 9 height 9
click at [518, 95] on span "Standard FDA label" at bounding box center [504, 96] width 116 height 9
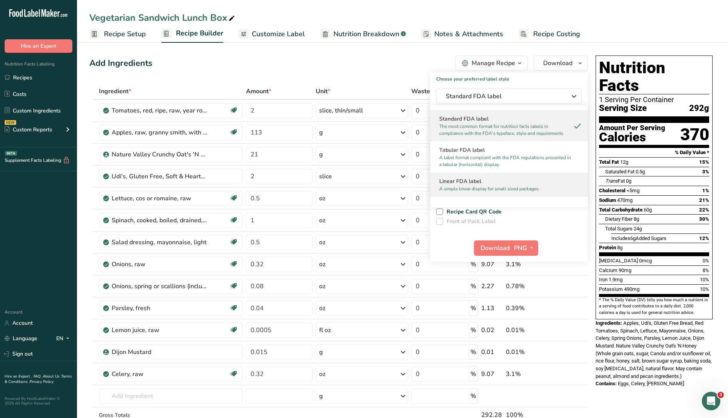
click at [491, 186] on p "A simple linear display for small sized packages." at bounding box center [505, 188] width 132 height 7
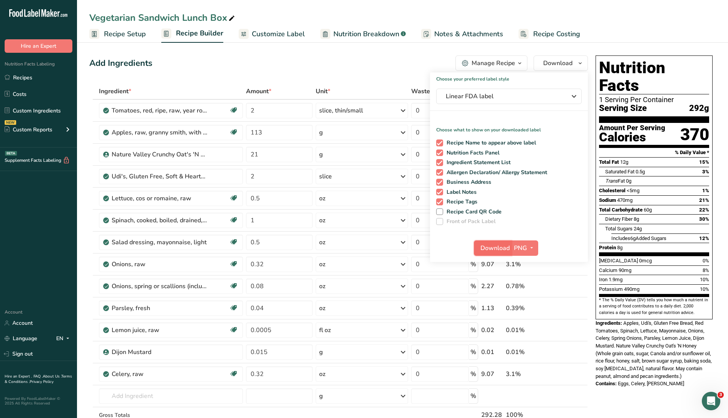
click at [493, 253] on button "Download" at bounding box center [493, 247] width 38 height 15
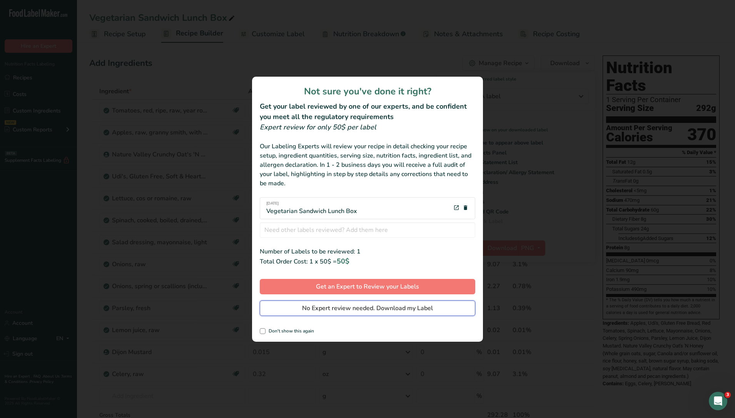
click at [392, 305] on span "No Expert review needed. Download my Label" at bounding box center [367, 307] width 131 height 9
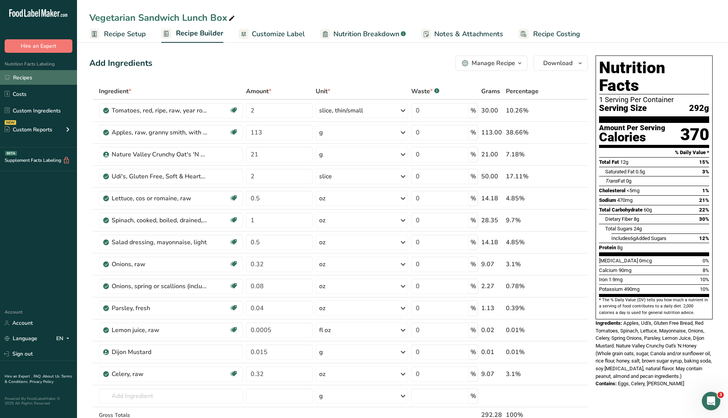
click at [34, 78] on link "Recipes" at bounding box center [38, 77] width 77 height 15
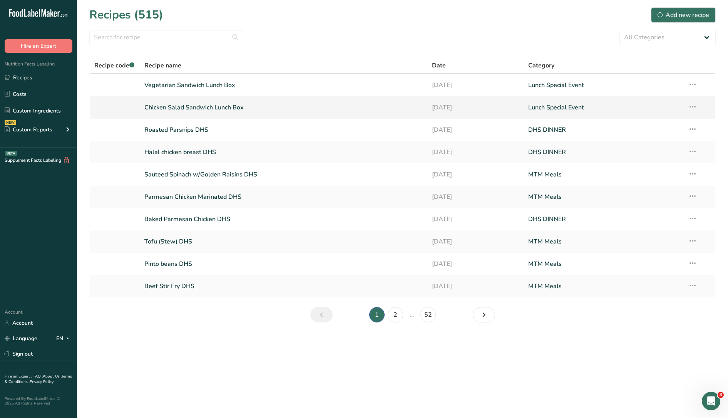
click at [178, 105] on link "Chicken Salad Sandwich Lunch Box" at bounding box center [283, 107] width 279 height 16
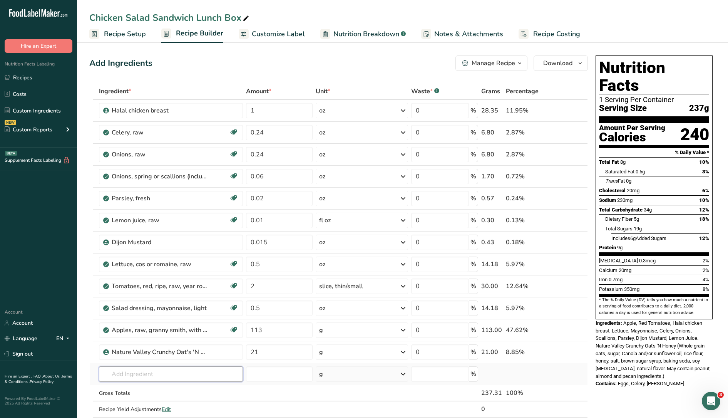
click at [132, 371] on input "text" at bounding box center [171, 373] width 144 height 15
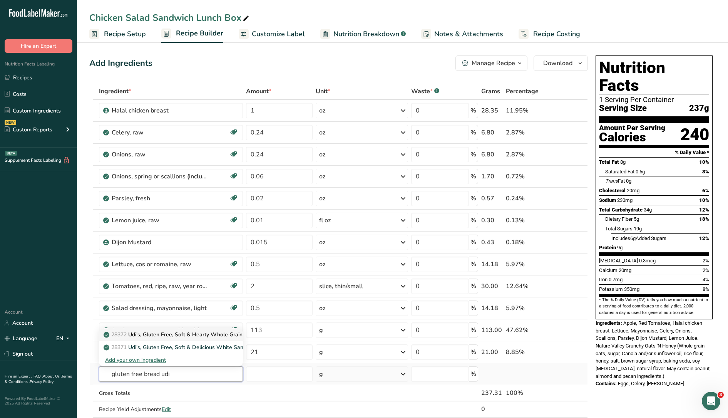
type input "gluten free bread udi"
click at [217, 334] on p "28372 Udi's, Gluten Free, Soft & Hearty Whole Grain Bread" at bounding box center [182, 334] width 154 height 8
type input "Udi's, Gluten Free, Soft & Hearty Whole Grain Bread"
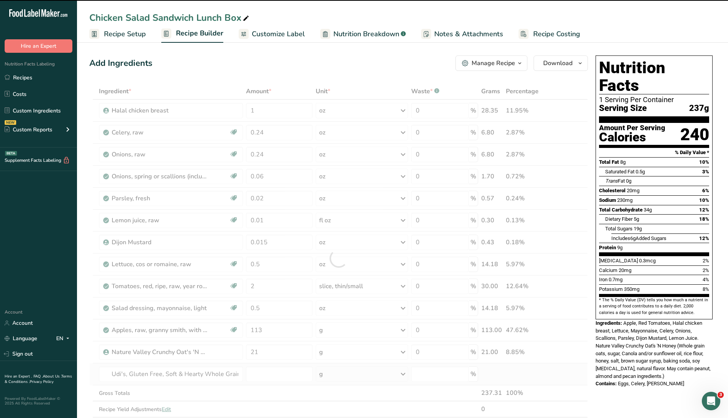
type input "0"
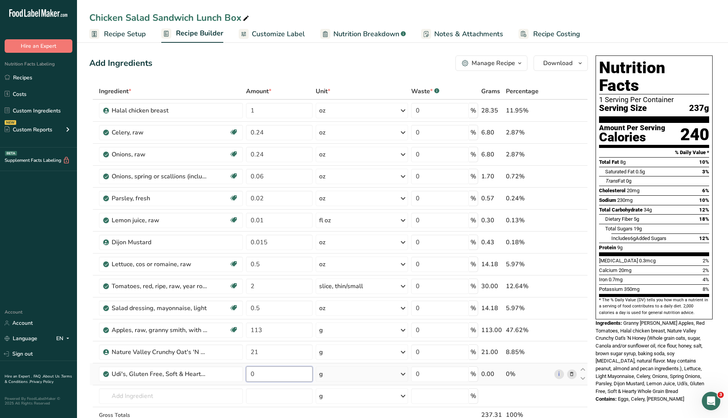
drag, startPoint x: 259, startPoint y: 370, endPoint x: 246, endPoint y: 370, distance: 13.1
click at [246, 370] on input "0" at bounding box center [279, 373] width 67 height 15
type input "2"
click at [336, 370] on div "g" at bounding box center [362, 373] width 92 height 15
click at [338, 404] on div "1 slice" at bounding box center [352, 399] width 65 height 11
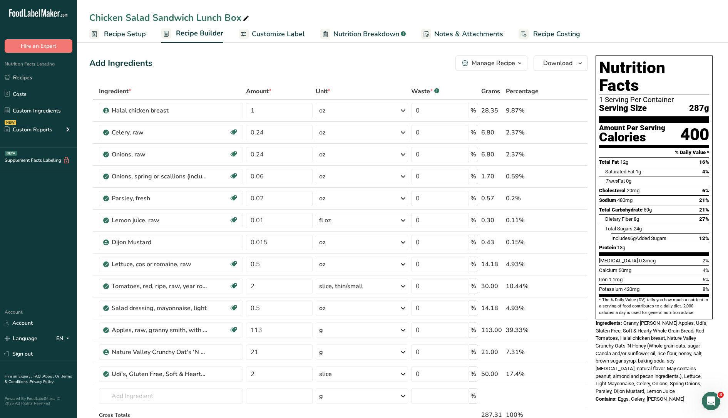
click at [377, 33] on span "Nutrition Breakdown" at bounding box center [366, 34] width 66 height 10
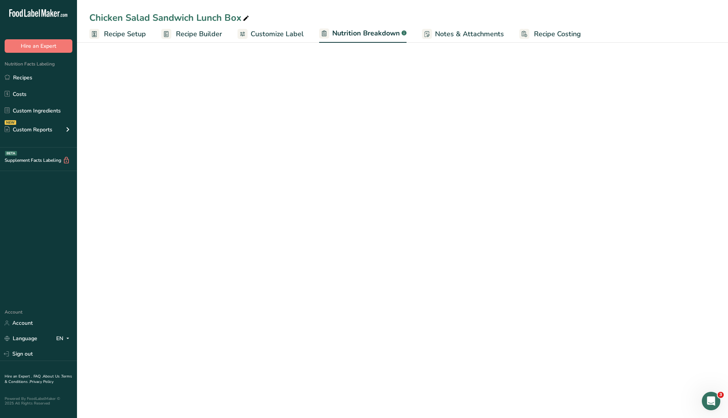
select select "Calories"
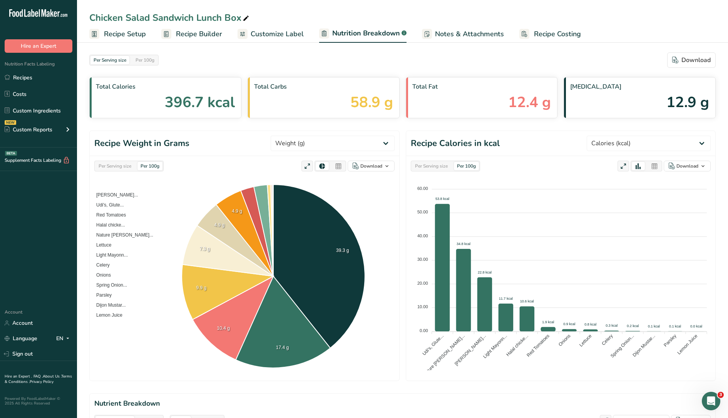
click at [288, 32] on span "Customize Label" at bounding box center [277, 34] width 53 height 10
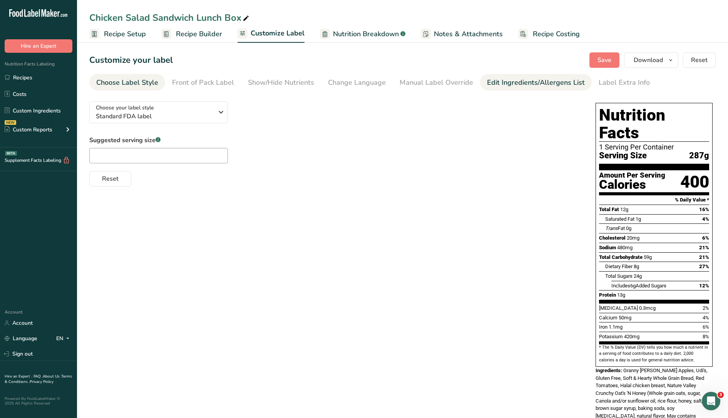
click at [531, 84] on div "Edit Ingredients/Allergens List" at bounding box center [536, 82] width 98 height 10
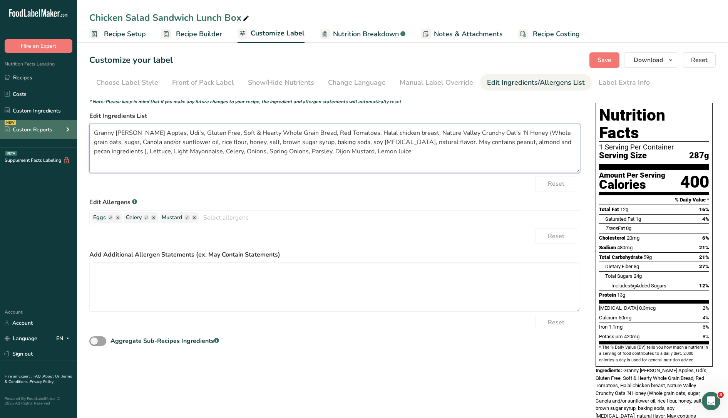
drag, startPoint x: 132, startPoint y: 129, endPoint x: 77, endPoint y: 126, distance: 55.5
click at [77, 126] on div ".a-20{fill:#fff;} Hire an Expert Nutrition Facts Labeling Recipes Costs Custom …" at bounding box center [364, 235] width 728 height 470
click at [155, 132] on textarea "Apples, Udi's, Gluten Free, Soft & Hearty Whole Grain Bread, Red Tomatoes, Hala…" at bounding box center [334, 148] width 491 height 49
drag, startPoint x: 171, startPoint y: 132, endPoint x: 246, endPoint y: 134, distance: 75.5
click at [246, 134] on textarea "Apples, Udi's, Gluten Free, Soft & Hearty Whole Grain Bread, Red Tomatoes, Hala…" at bounding box center [334, 148] width 491 height 49
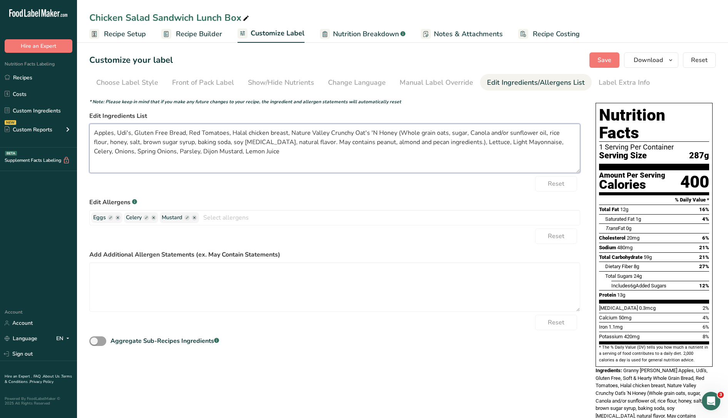
drag, startPoint x: 290, startPoint y: 133, endPoint x: 439, endPoint y: 143, distance: 149.4
click at [439, 143] on textarea "Apples, Udi's, Gluten Free Bread, Red Tomatoes, Halal chicken breast, Nature Va…" at bounding box center [334, 148] width 491 height 49
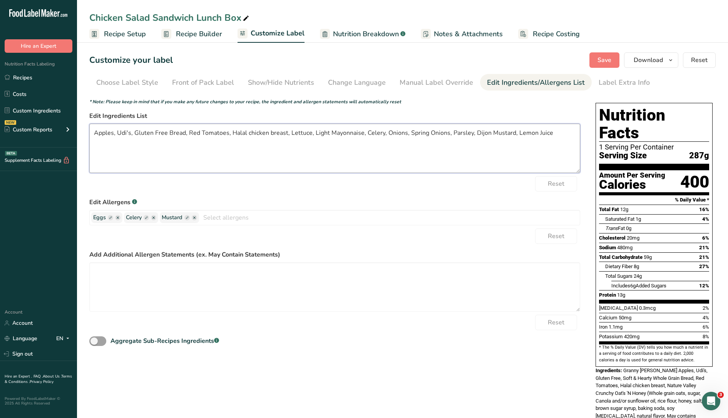
click at [558, 131] on textarea "Apples, Udi's, Gluten Free Bread, Red Tomatoes, Halal chicken breast, Lettuce, …" at bounding box center [334, 148] width 491 height 49
paste textarea "Nature Valley Crunchy Oat's 'N Honey (Whole grain oats, sugar, Canola and/or su…"
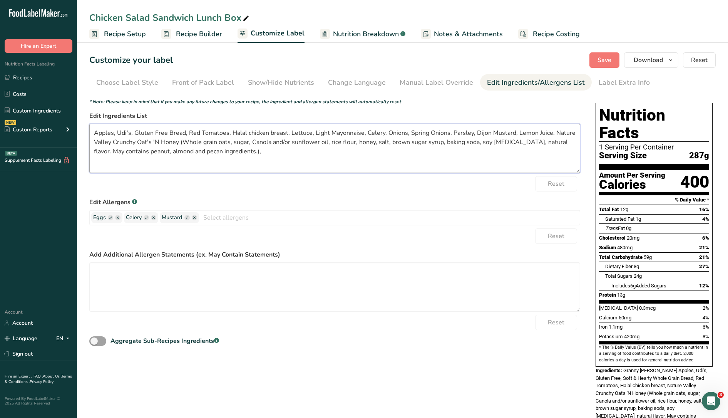
click at [538, 171] on textarea "Apples, Udi's, Gluten Free Bread, Red Tomatoes, Halal chicken breast, Lettuce, …" at bounding box center [334, 148] width 491 height 49
click at [608, 55] on span "Save" at bounding box center [605, 59] width 14 height 9
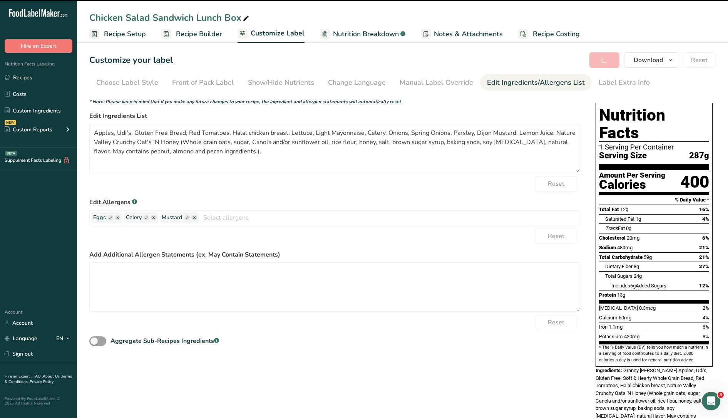
type textarea "Apples, Udi's, Gluten Free Bread, Red Tomatoes, Halal chicken breast, Lettuce, …"
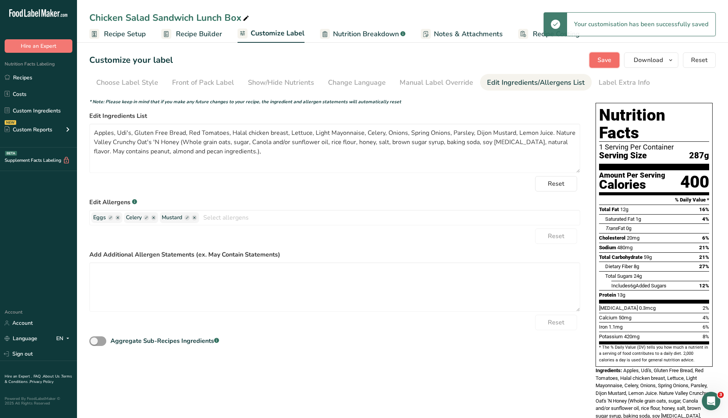
click at [608, 55] on span "Save" at bounding box center [605, 59] width 14 height 9
click at [660, 344] on section "* The % Daily Value (DV) tells you how much a nutrient in a serving of food con…" at bounding box center [654, 353] width 110 height 19
click at [598, 59] on span "Save" at bounding box center [605, 59] width 14 height 9
click at [602, 62] on span "Save" at bounding box center [605, 59] width 14 height 9
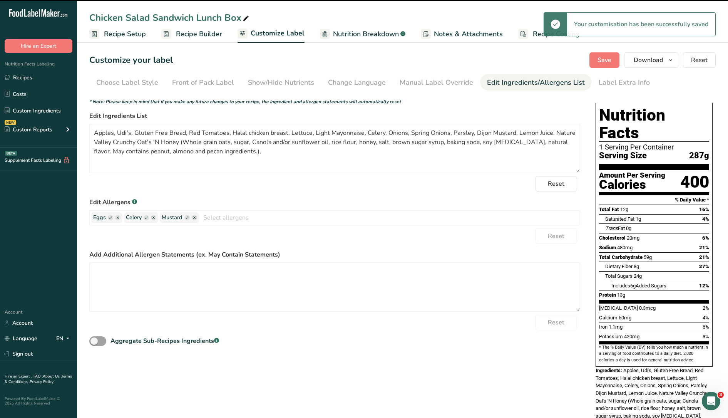
click at [192, 30] on span "Recipe Builder" at bounding box center [199, 34] width 46 height 10
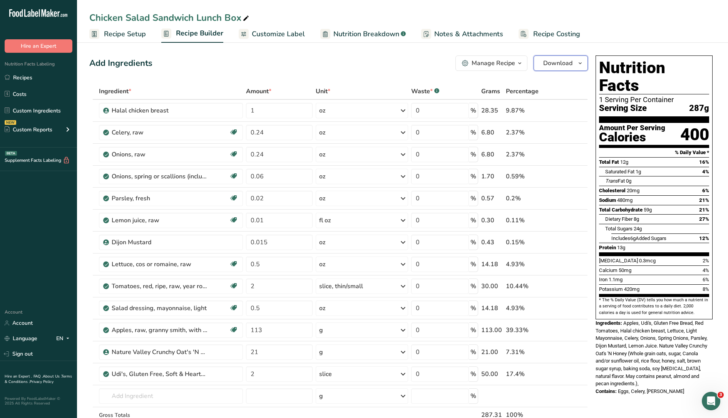
click at [576, 64] on span "button" at bounding box center [580, 63] width 9 height 9
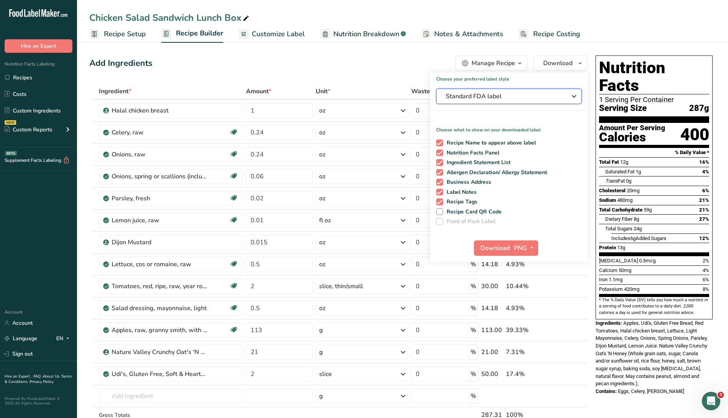
click at [545, 95] on span "Standard FDA label" at bounding box center [504, 96] width 116 height 9
click at [501, 248] on span "Download" at bounding box center [495, 247] width 29 height 9
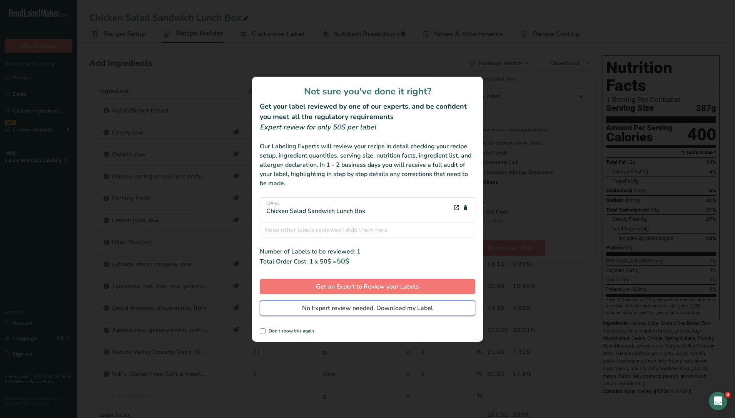
click at [403, 308] on span "No Expert review needed. Download my Label" at bounding box center [367, 307] width 131 height 9
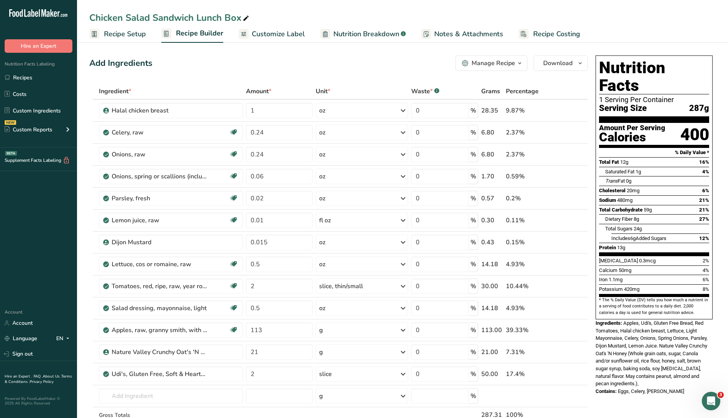
click at [372, 37] on span "Nutrition Breakdown" at bounding box center [366, 34] width 66 height 10
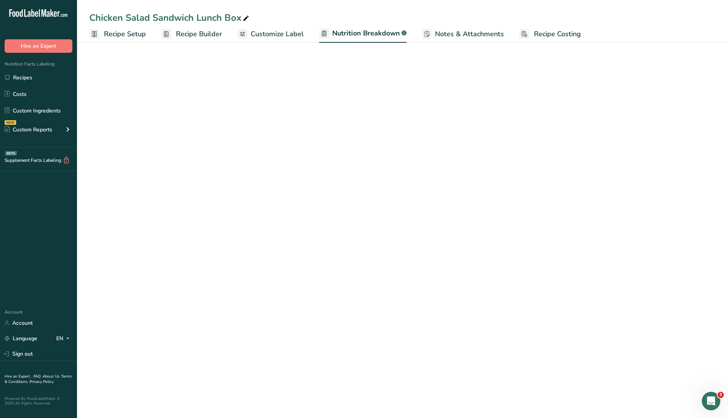
click at [291, 41] on link "Customize Label" at bounding box center [271, 33] width 66 height 17
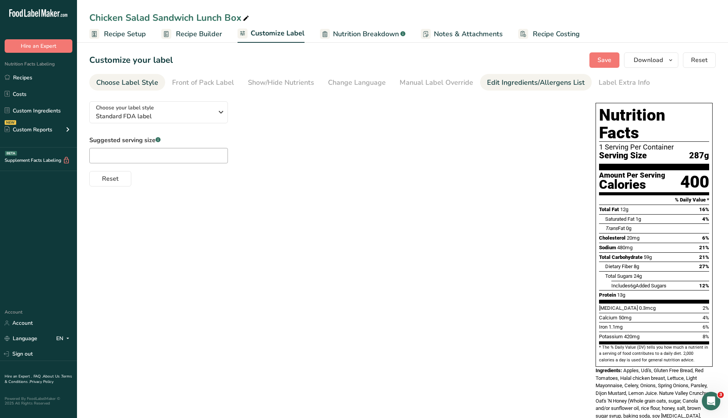
click at [504, 84] on div "Edit Ingredients/Allergens List" at bounding box center [536, 82] width 98 height 10
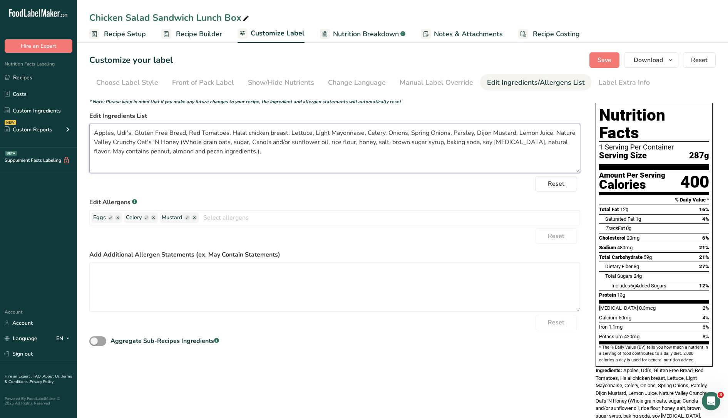
click at [328, 132] on textarea "Apples, Udi's, Gluten Free Bread, Red Tomatoes, Halal chicken breast, Lettuce, …" at bounding box center [334, 148] width 491 height 49
drag, startPoint x: 392, startPoint y: 131, endPoint x: 429, endPoint y: 132, distance: 37.0
click at [429, 132] on textarea "Apples, Udi's, Gluten Free Bread, Red Tomatoes, Halal chicken breast, Lettuce, …" at bounding box center [334, 148] width 491 height 49
type textarea "Apples, Udi's, Gluten Free Bread, Red Tomatoes, Halal chicken breast, Lettuce, …"
click at [604, 57] on span "Save" at bounding box center [605, 59] width 14 height 9
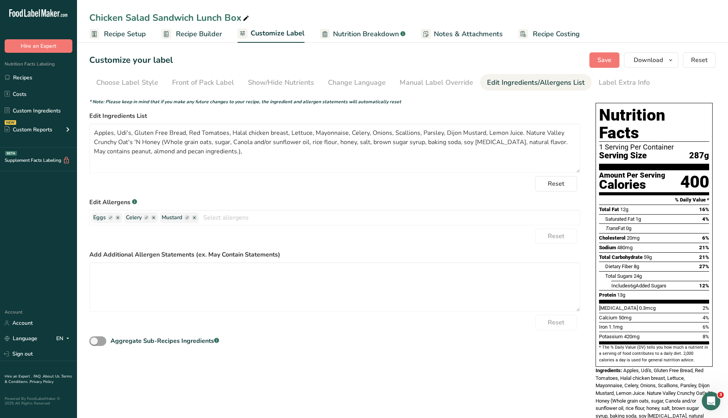
click at [208, 32] on span "Recipe Builder" at bounding box center [199, 34] width 46 height 10
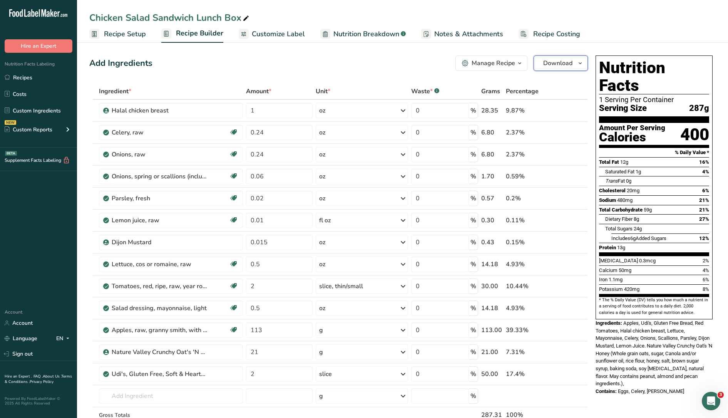
click at [552, 66] on span "Download" at bounding box center [557, 63] width 29 height 9
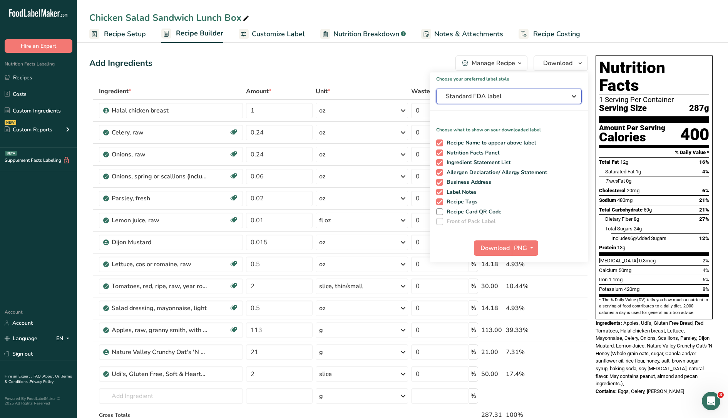
click at [515, 99] on span "Standard FDA label" at bounding box center [504, 96] width 116 height 9
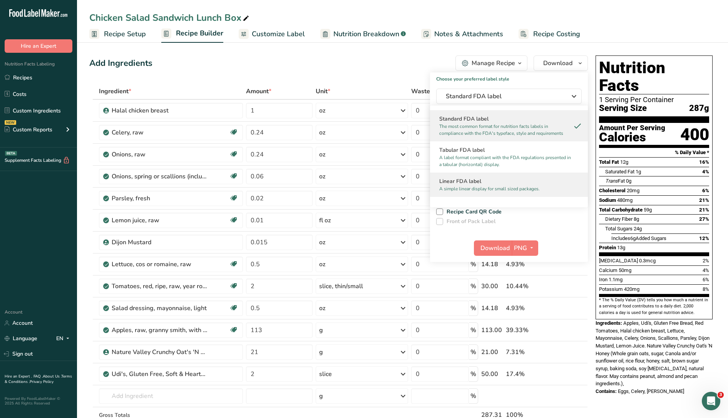
click at [471, 185] on p "A simple linear display for small sized packages." at bounding box center [505, 188] width 132 height 7
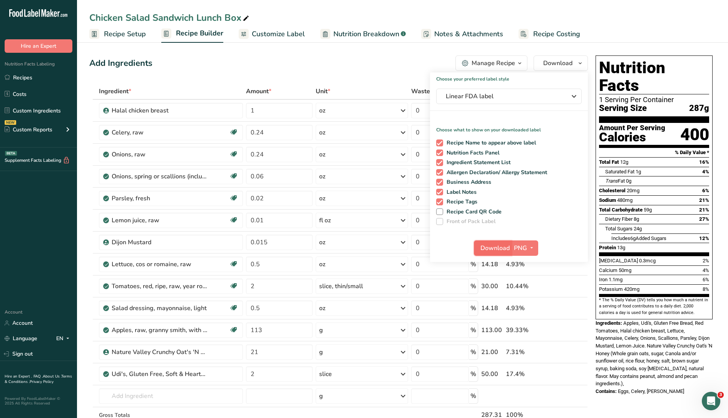
click at [483, 250] on span "Download" at bounding box center [495, 247] width 29 height 9
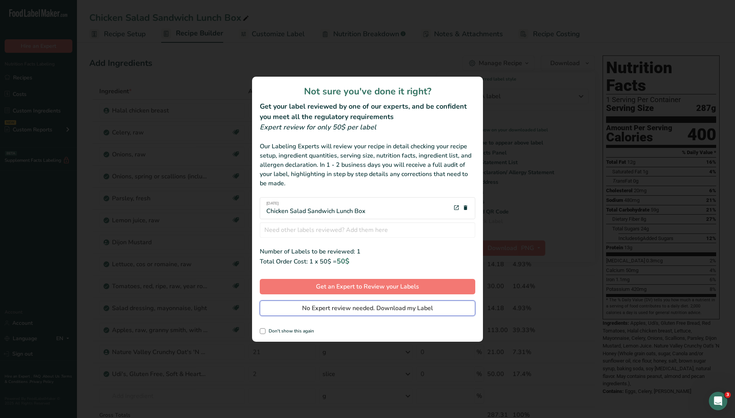
click at [375, 305] on span "No Expert review needed. Download my Label" at bounding box center [367, 307] width 131 height 9
